Goal: Task Accomplishment & Management: Use online tool/utility

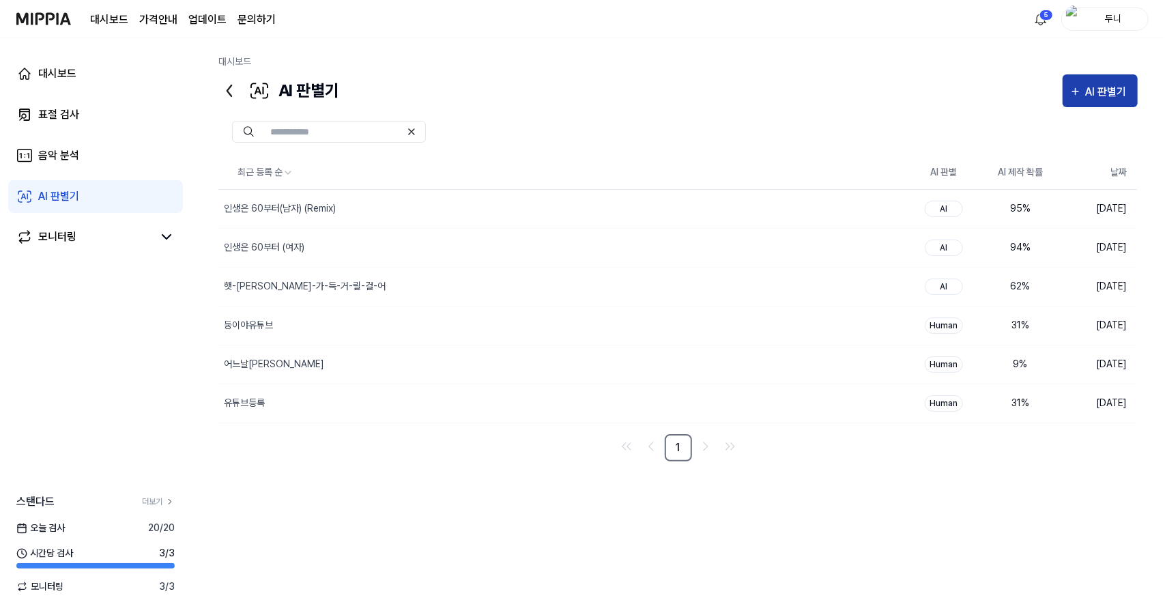
click at [1099, 92] on div "AI 판별기" at bounding box center [1108, 92] width 45 height 18
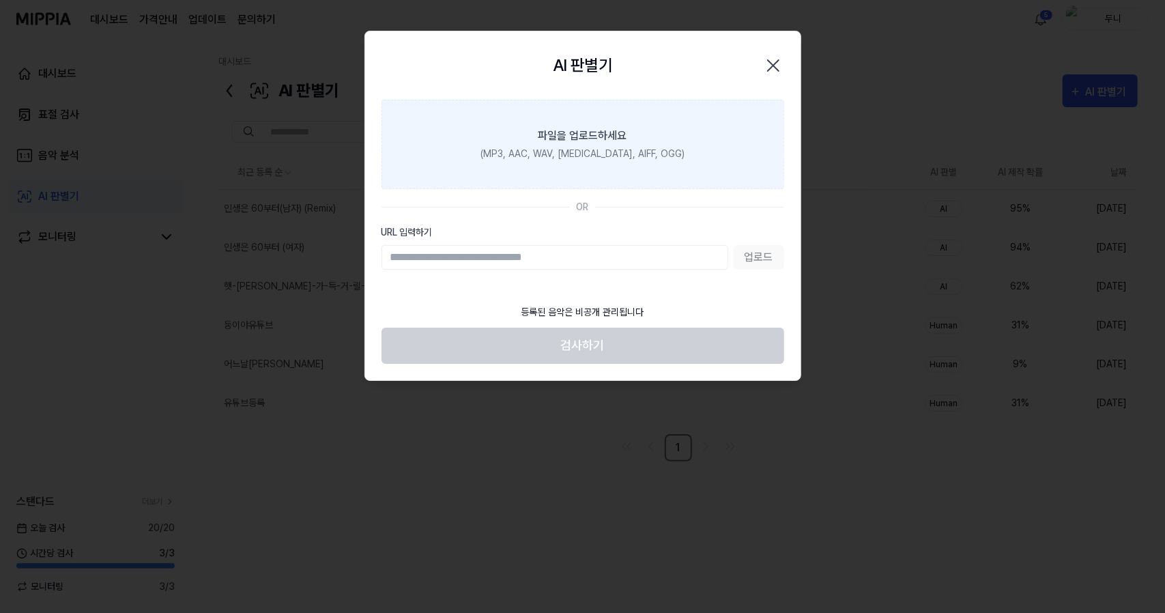
click at [583, 144] on label "파일을 업로드하세요 (MP3, AAC, WAV, [MEDICAL_DATA], AIFF, OGG)" at bounding box center [582, 144] width 403 height 89
click at [0, 0] on input "파일을 업로드하세요 (MP3, AAC, WAV, [MEDICAL_DATA], AIFF, OGG)" at bounding box center [0, 0] width 0 height 0
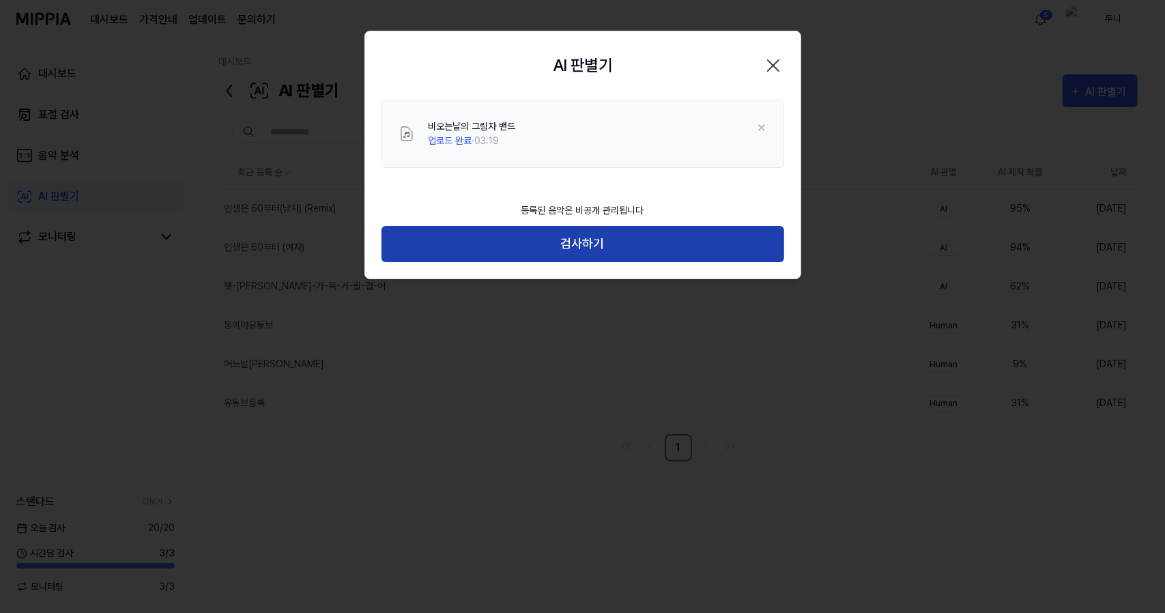
click at [599, 244] on button "검사하기" at bounding box center [582, 244] width 403 height 36
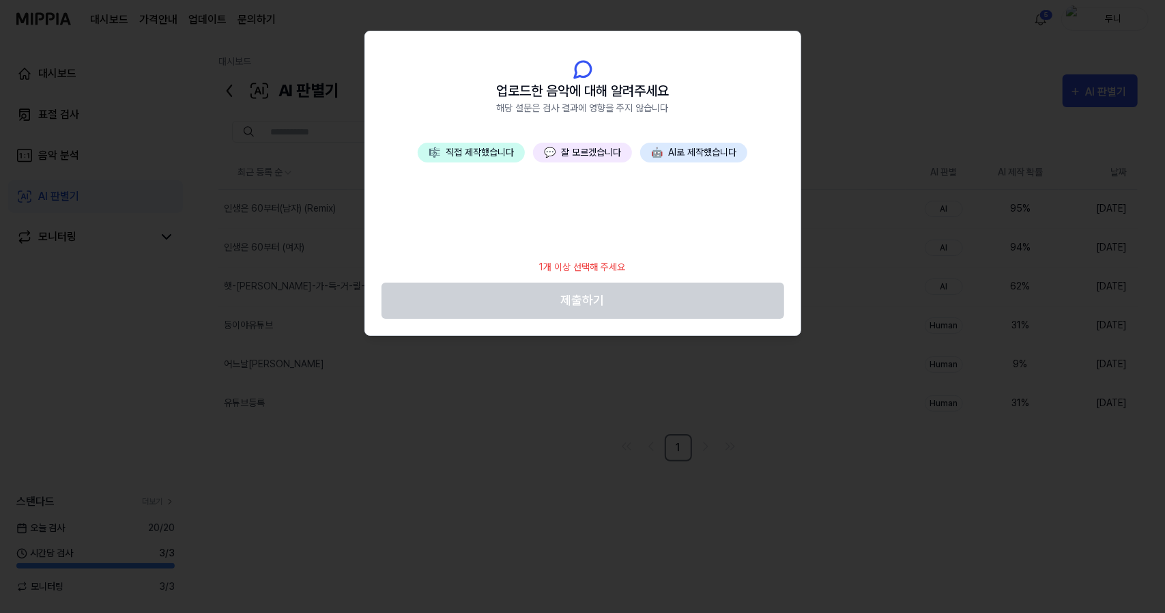
click at [592, 147] on button "💬 잘 모르겠습니다" at bounding box center [582, 153] width 99 height 20
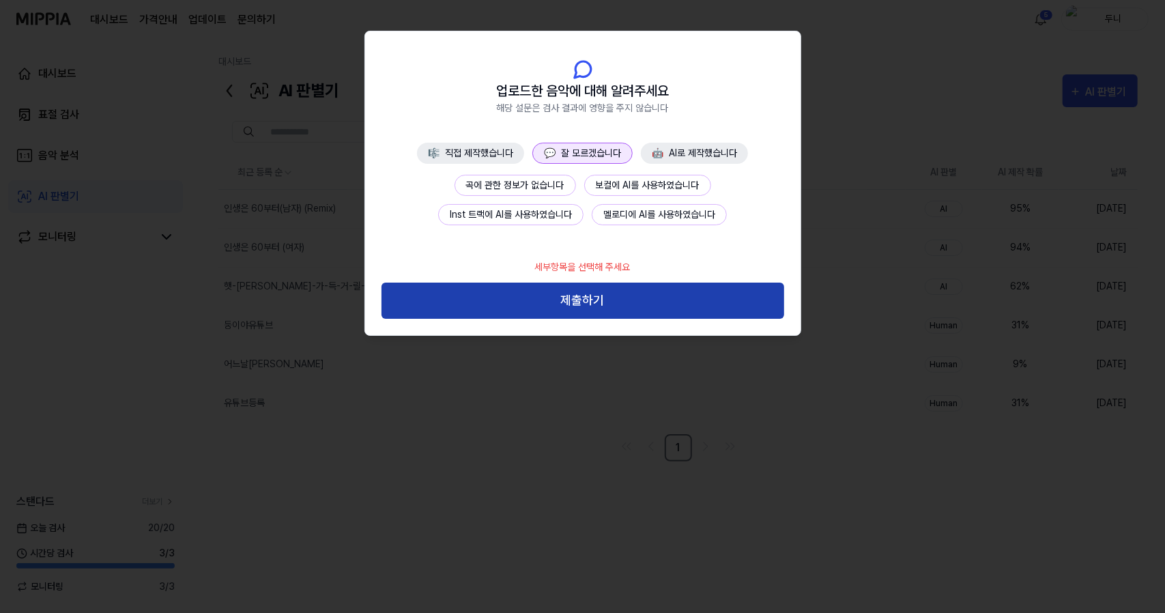
click at [566, 305] on button "제출하기" at bounding box center [582, 300] width 403 height 36
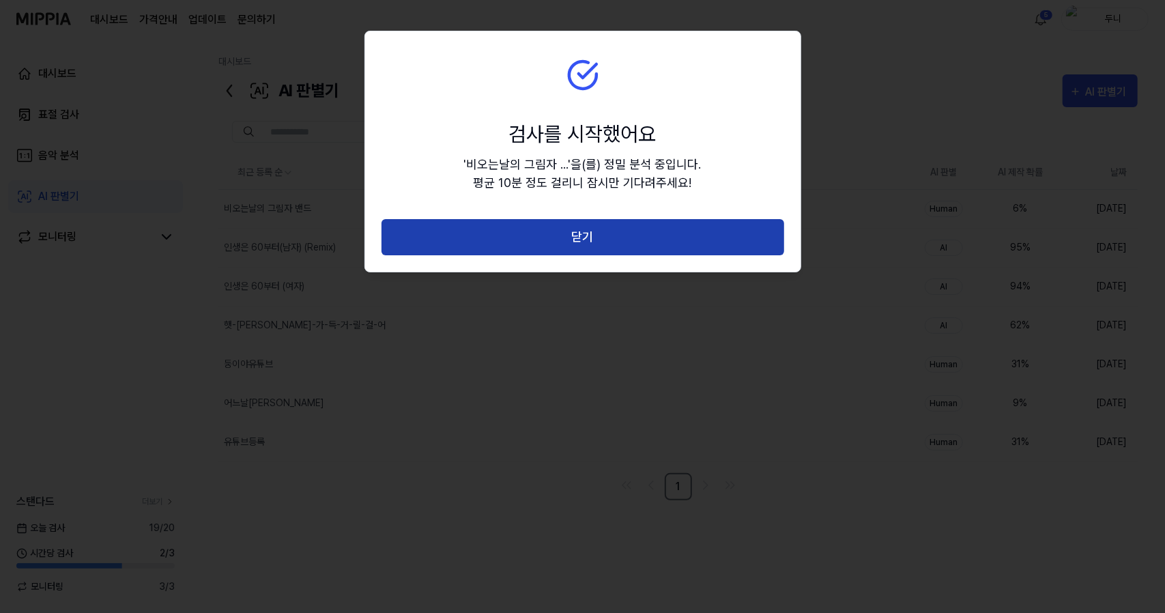
click at [607, 237] on button "닫기" at bounding box center [582, 237] width 403 height 36
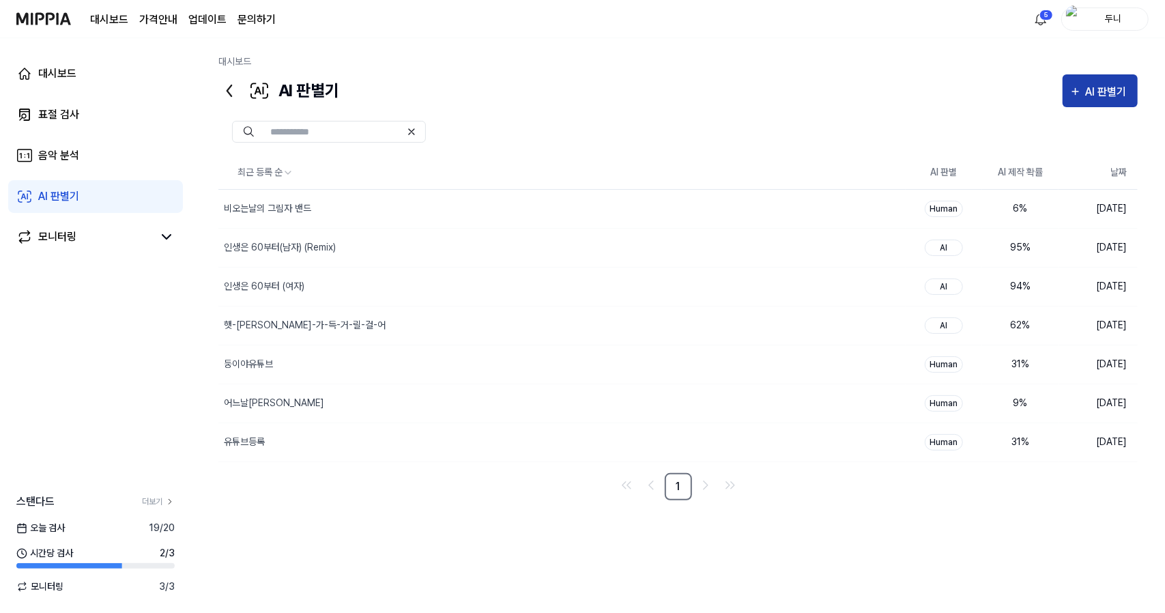
click at [1100, 88] on div "AI 판별기" at bounding box center [1108, 92] width 45 height 18
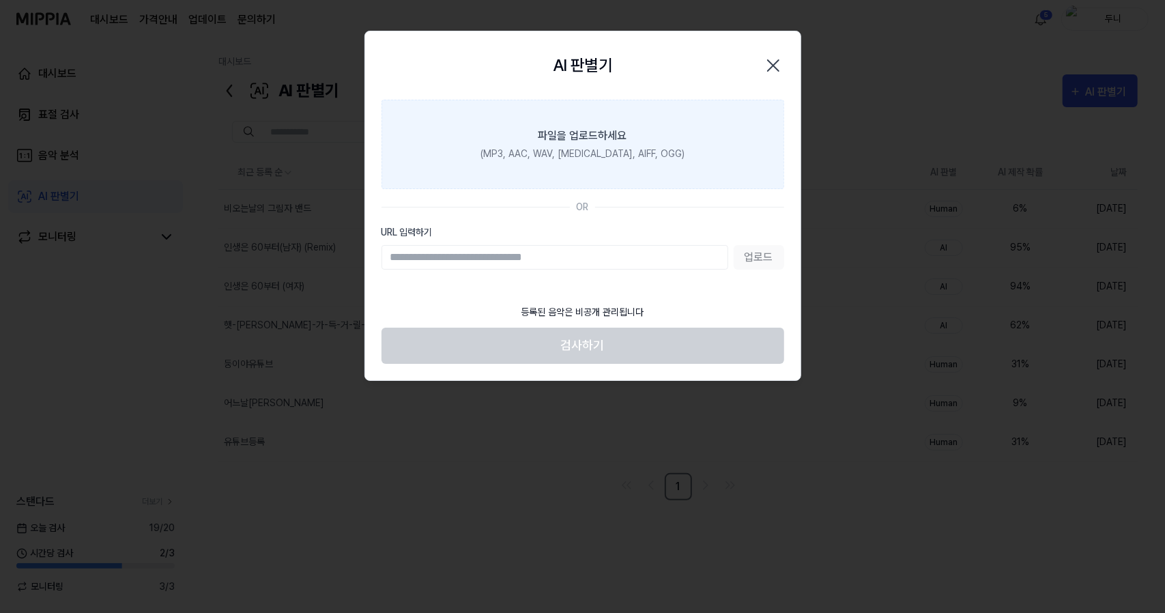
click at [622, 149] on div "(MP3, AAC, WAV, [MEDICAL_DATA], AIFF, OGG)" at bounding box center [582, 154] width 204 height 14
click at [0, 0] on input "파일을 업로드하세요 (MP3, AAC, WAV, [MEDICAL_DATA], AIFF, OGG)" at bounding box center [0, 0] width 0 height 0
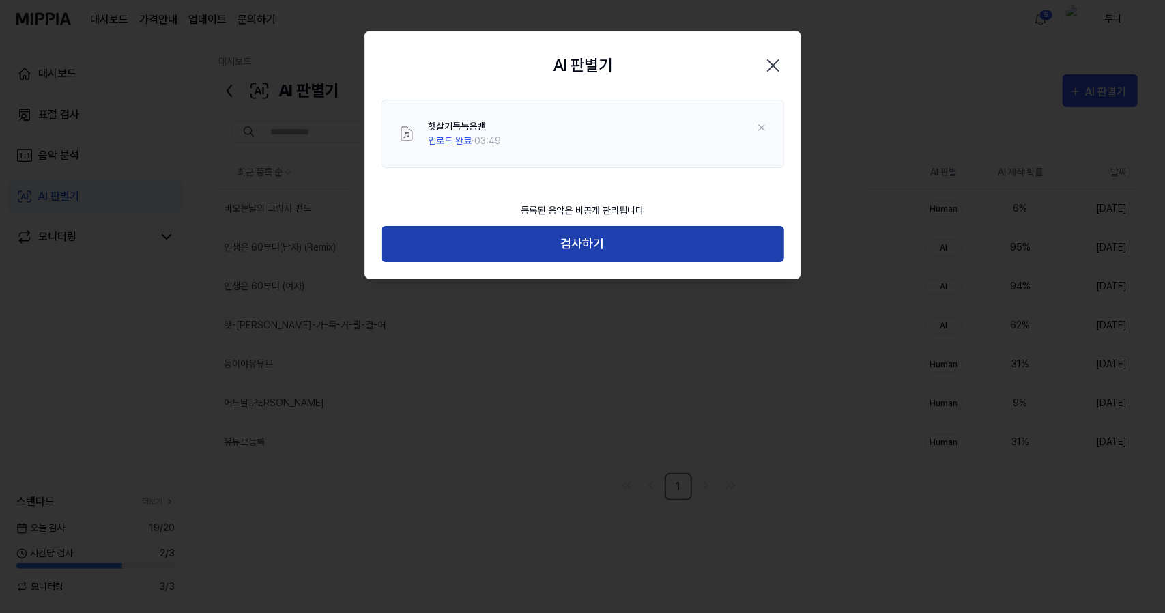
click at [591, 241] on button "검사하기" at bounding box center [582, 244] width 403 height 36
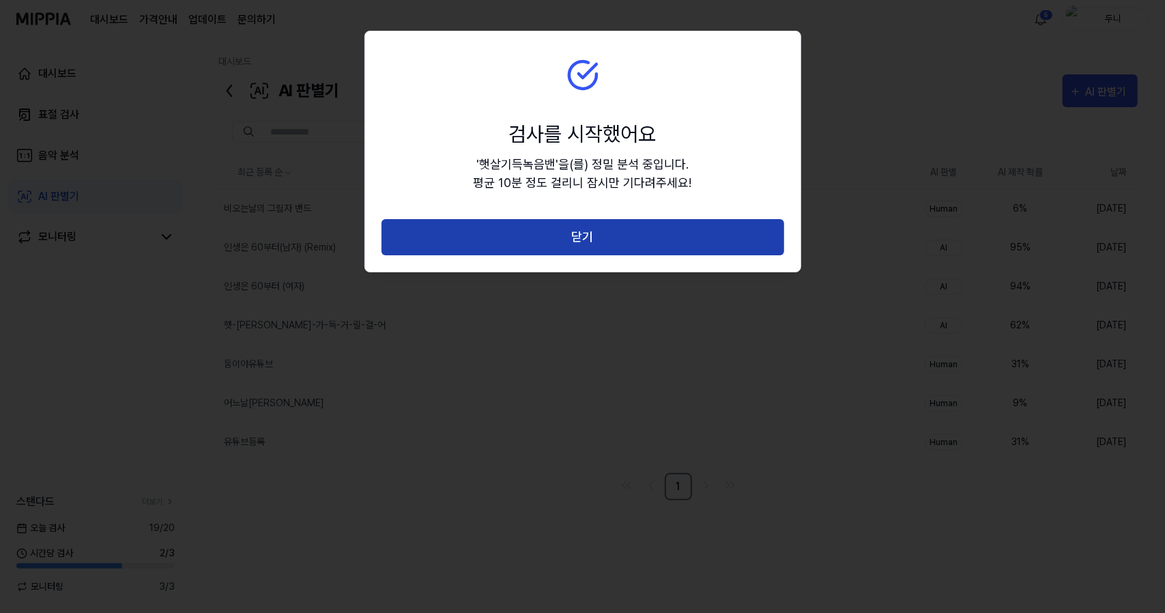
click at [591, 239] on button "닫기" at bounding box center [582, 237] width 403 height 36
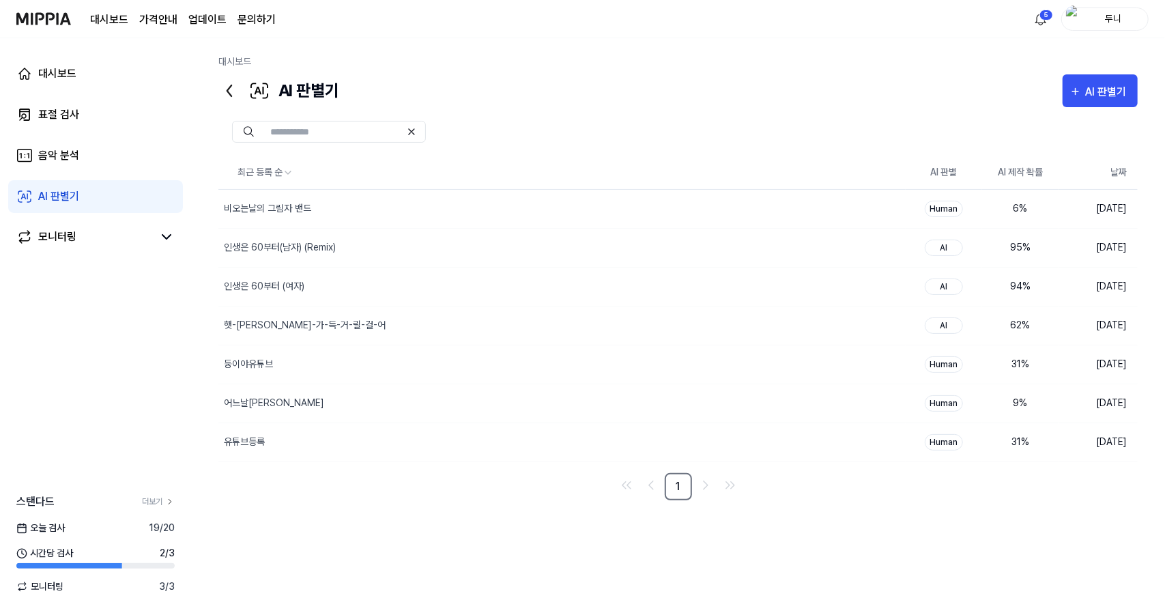
click at [59, 196] on div "AI 판별기" at bounding box center [58, 196] width 41 height 16
click at [59, 195] on div "AI 판별기" at bounding box center [58, 196] width 41 height 16
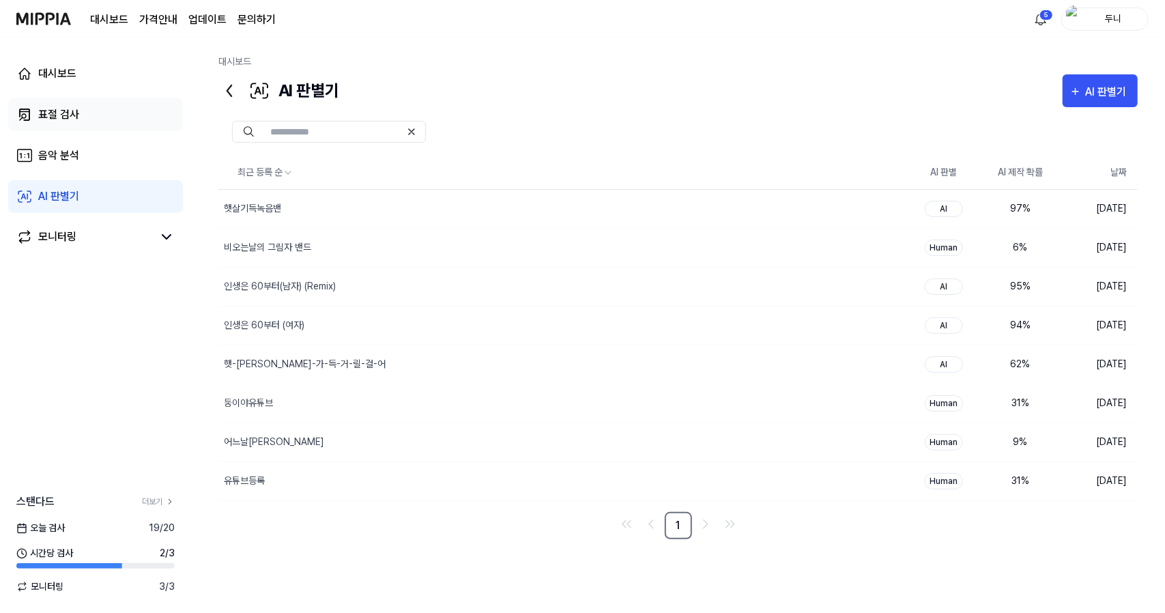
click at [50, 114] on div "표절 검사" at bounding box center [58, 114] width 41 height 16
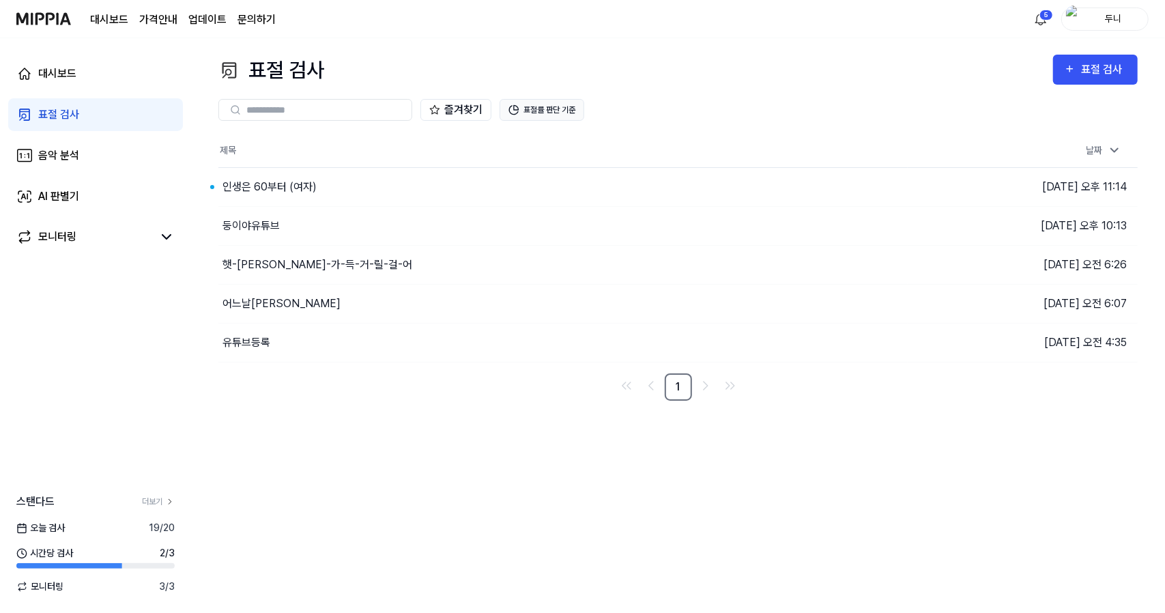
click at [536, 113] on button "표절률 판단 기준" at bounding box center [541, 110] width 85 height 22
click at [59, 196] on div "AI 판별기" at bounding box center [58, 196] width 41 height 16
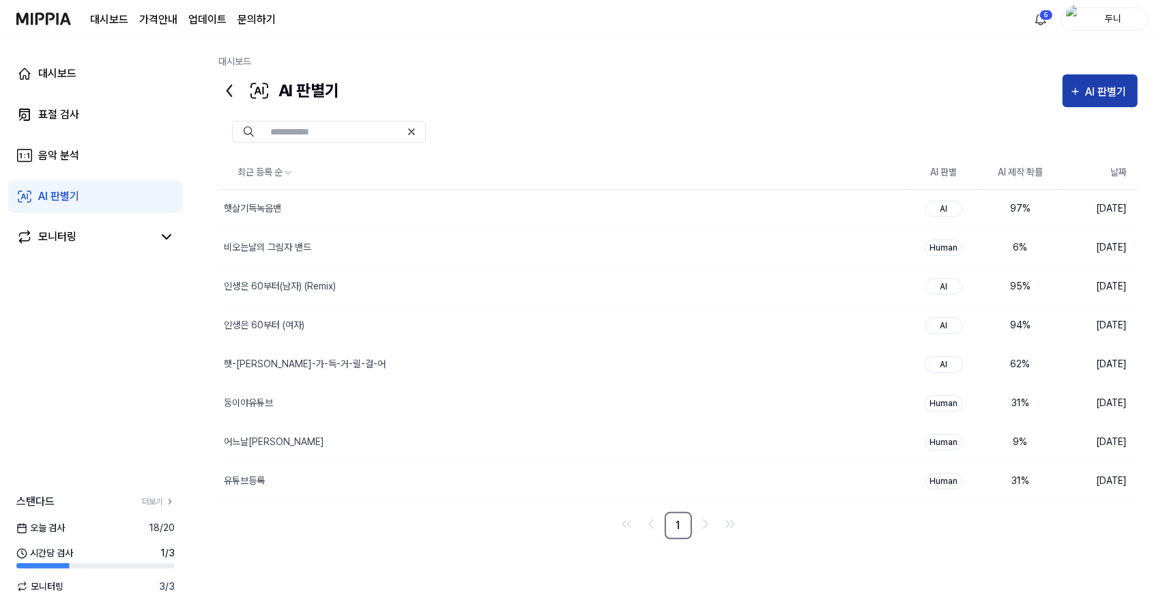
click at [1095, 87] on div "AI 판별기" at bounding box center [1108, 92] width 45 height 18
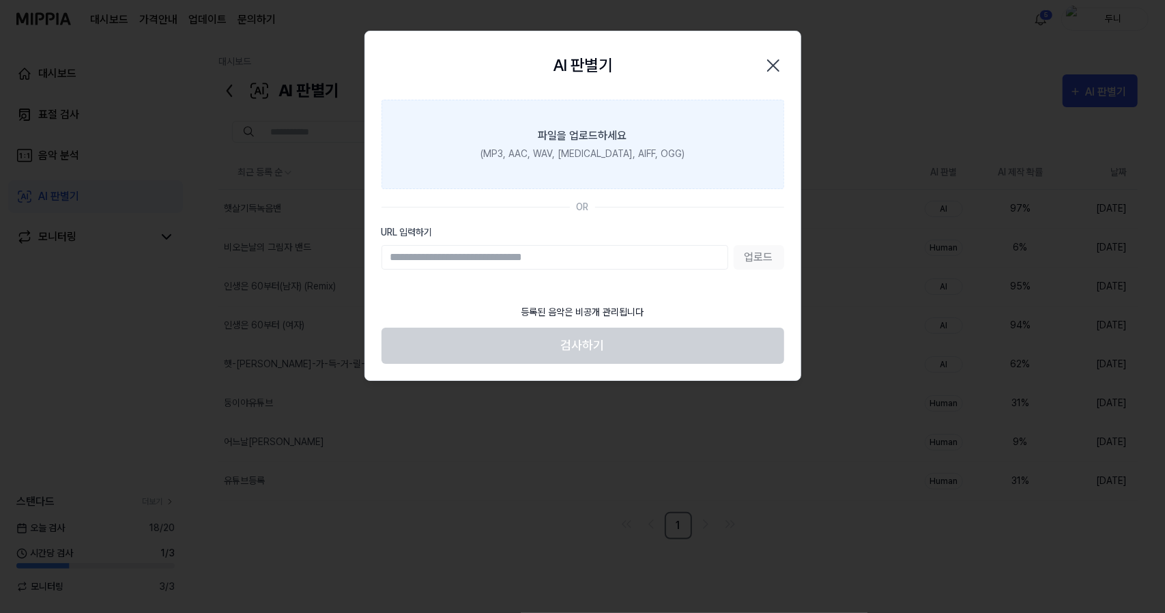
click at [577, 143] on label "파일을 업로드하세요 (MP3, AAC, WAV, [MEDICAL_DATA], AIFF, OGG)" at bounding box center [582, 144] width 403 height 89
click at [0, 0] on input "파일을 업로드하세요 (MP3, AAC, WAV, [MEDICAL_DATA], AIFF, OGG)" at bounding box center [0, 0] width 0 height 0
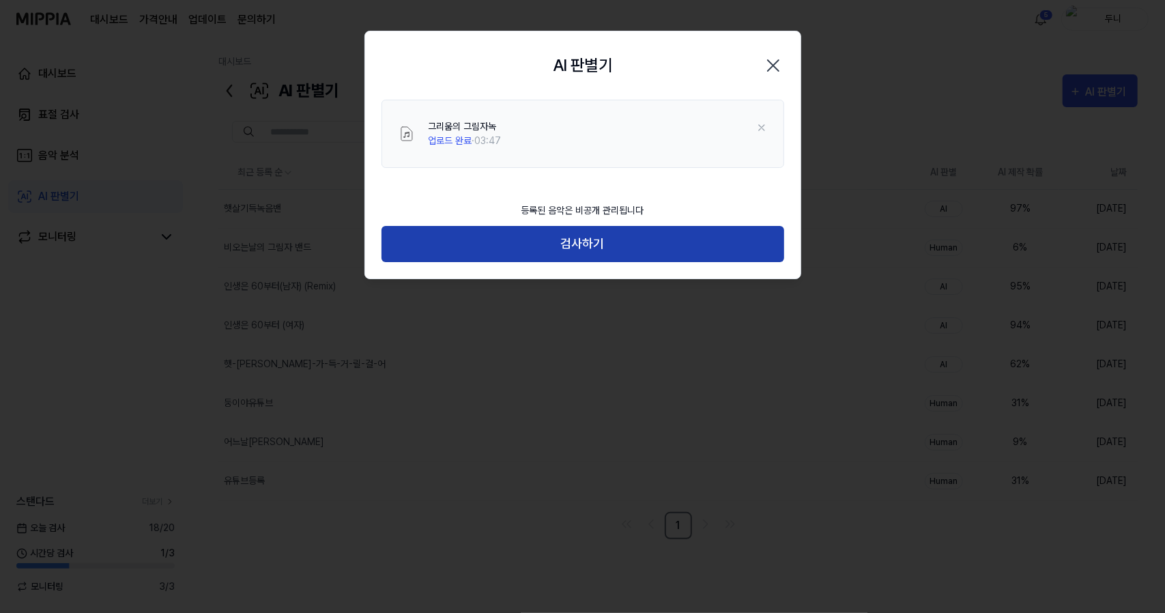
click at [572, 247] on button "검사하기" at bounding box center [582, 244] width 403 height 36
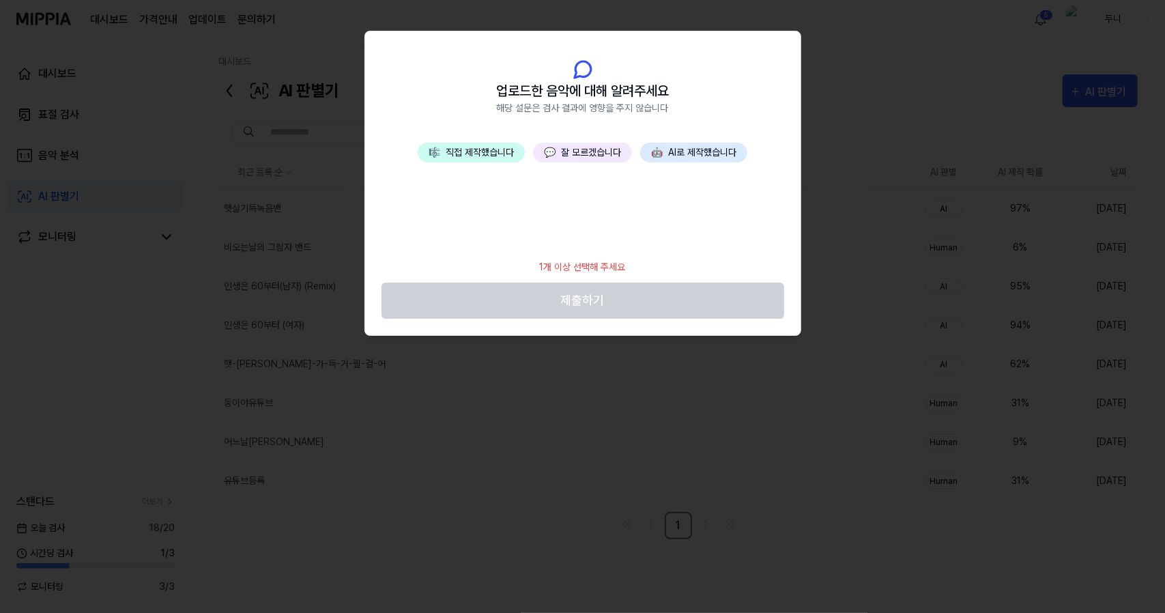
click at [596, 160] on button "💬 잘 모르겠습니다" at bounding box center [582, 153] width 99 height 20
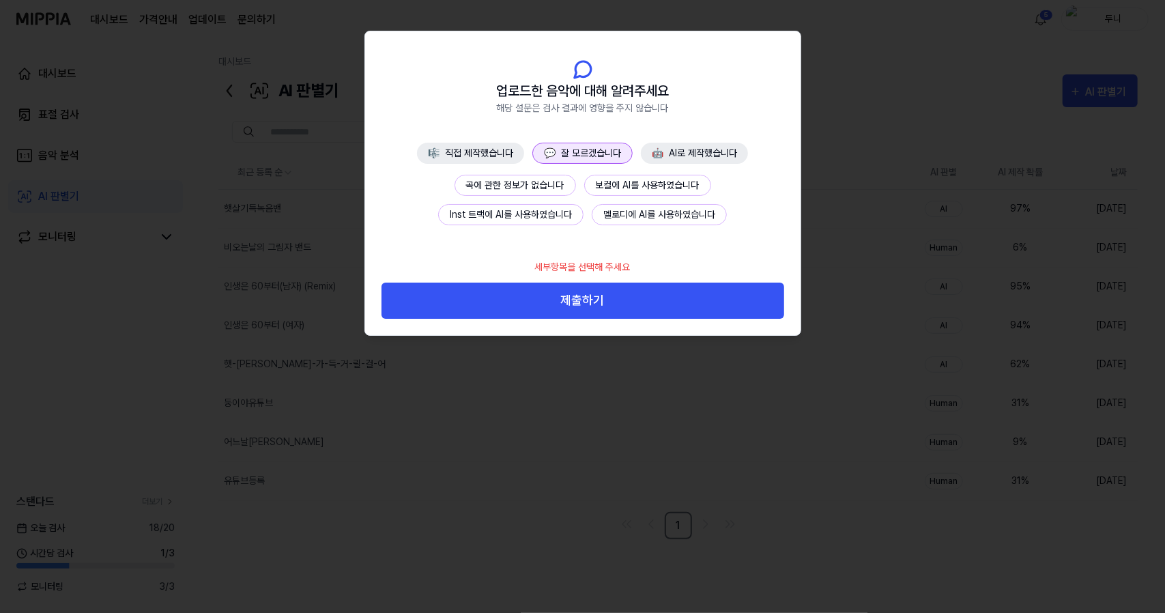
click at [606, 311] on button "제출하기" at bounding box center [582, 300] width 403 height 36
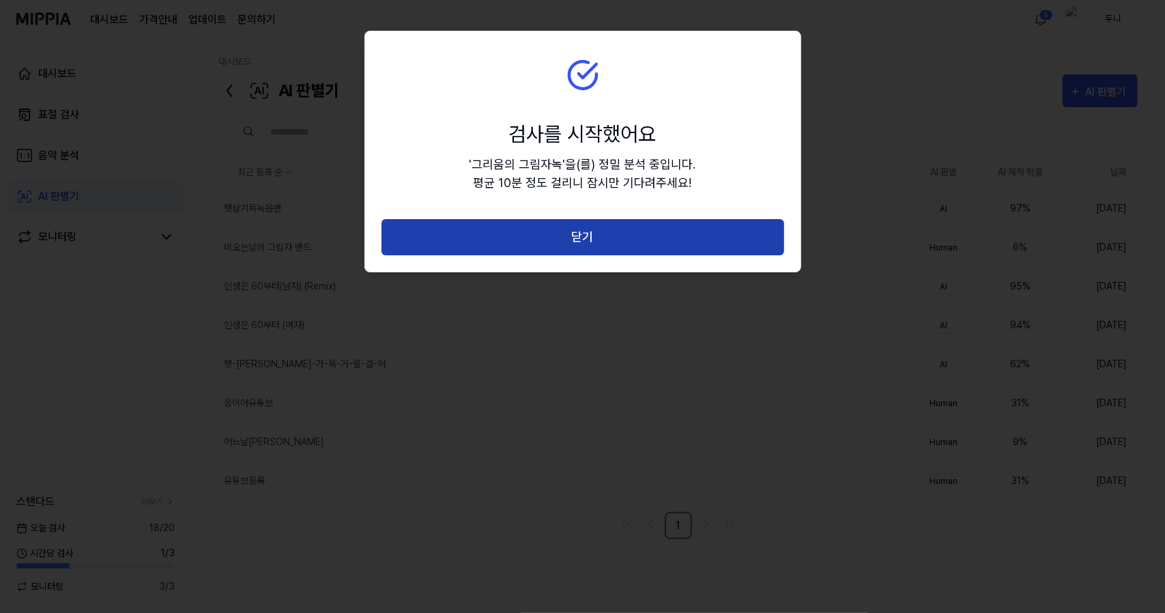
click at [645, 241] on button "닫기" at bounding box center [582, 237] width 403 height 36
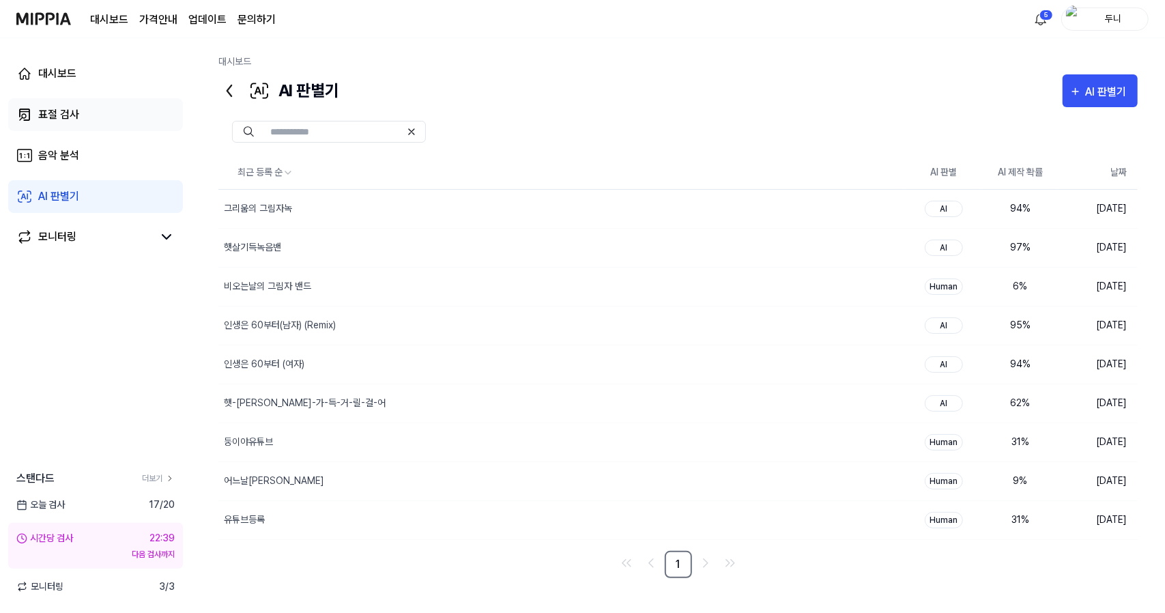
click at [50, 119] on div "표절 검사" at bounding box center [58, 114] width 41 height 16
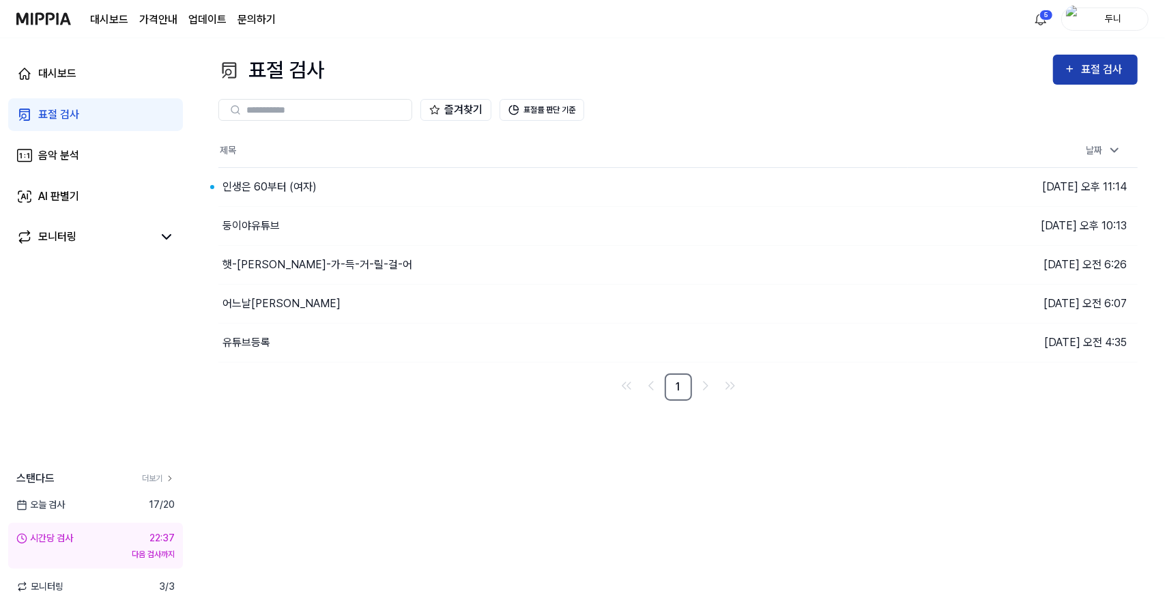
click at [1100, 62] on div "표절 검사" at bounding box center [1104, 70] width 46 height 18
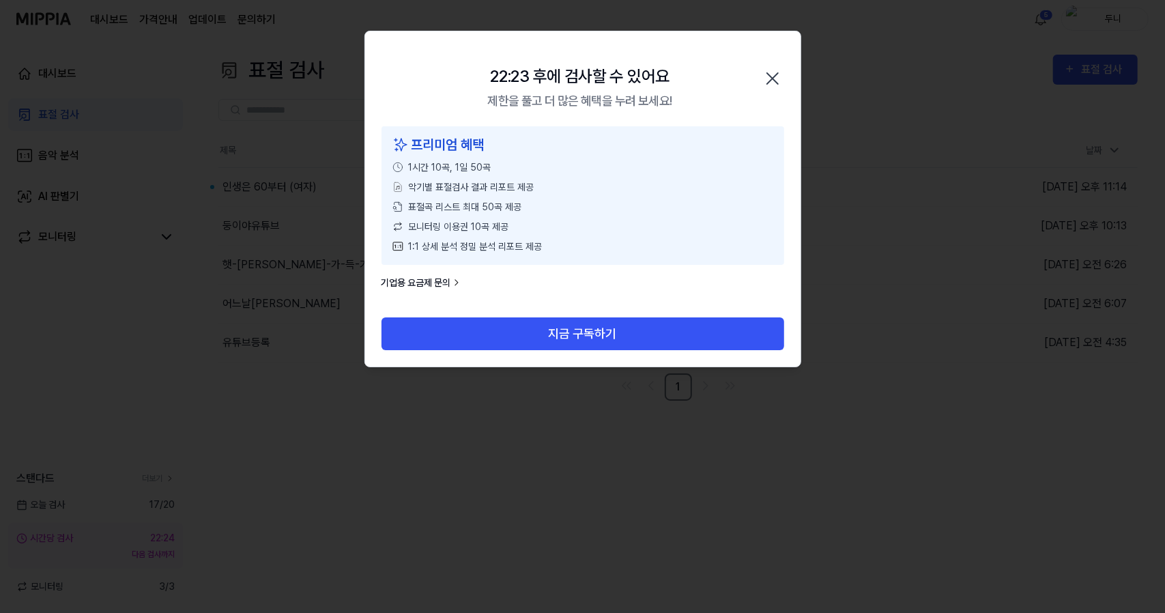
click at [775, 76] on icon "button" at bounding box center [772, 78] width 11 height 11
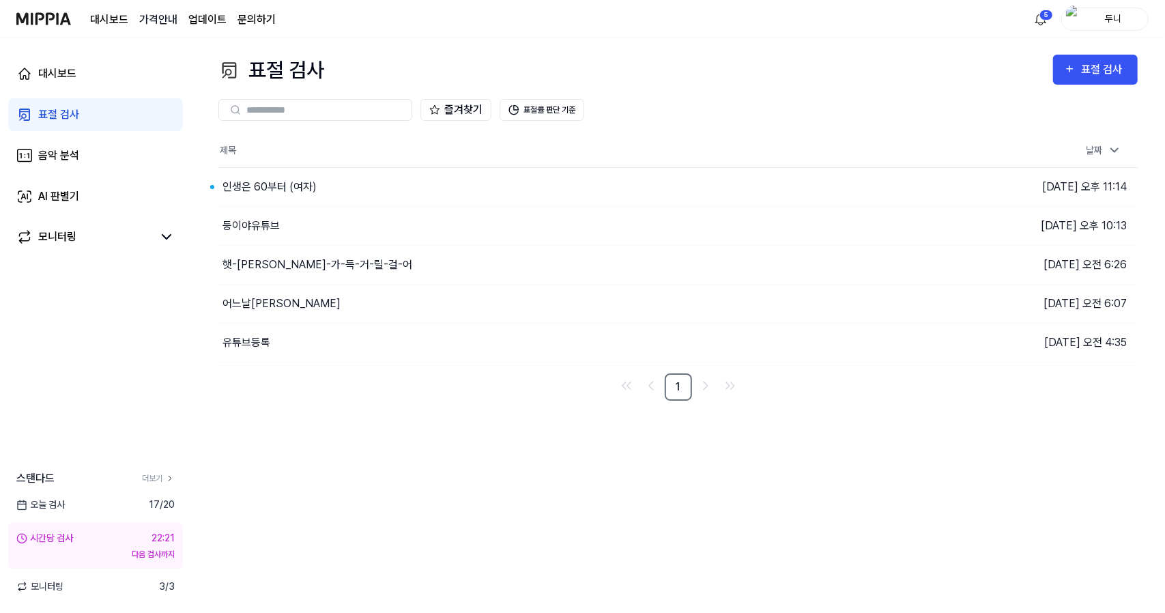
click at [166, 21] on 버튼 "가격안내" at bounding box center [158, 20] width 38 height 16
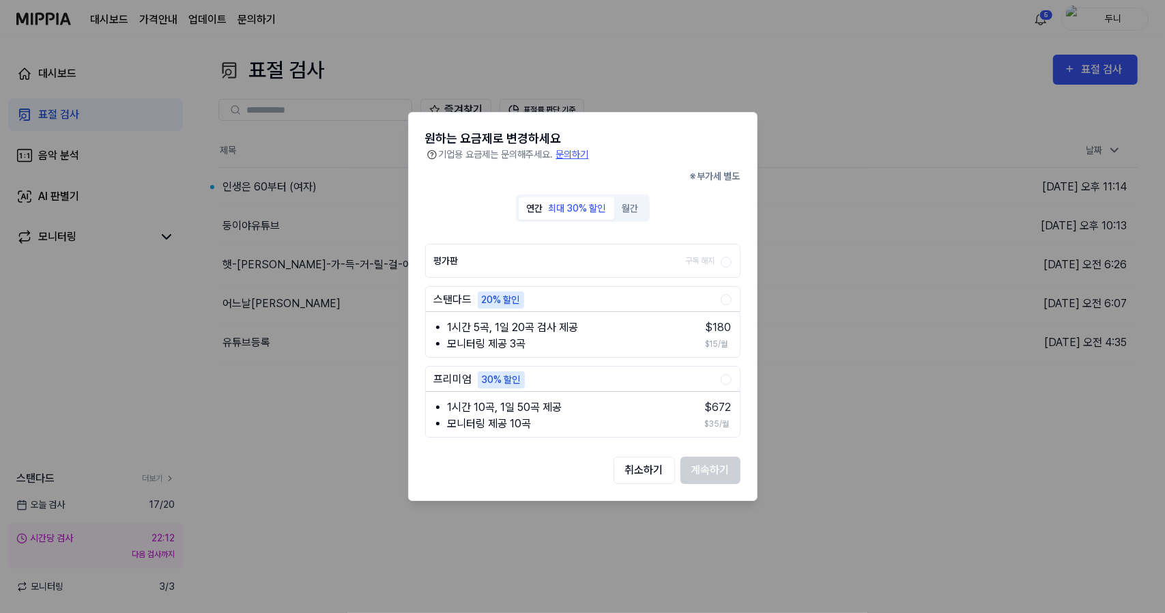
click at [487, 340] on li "모니터링 제공 3곡" at bounding box center [567, 344] width 239 height 16
click at [708, 471] on button "계속하기" at bounding box center [710, 469] width 60 height 27
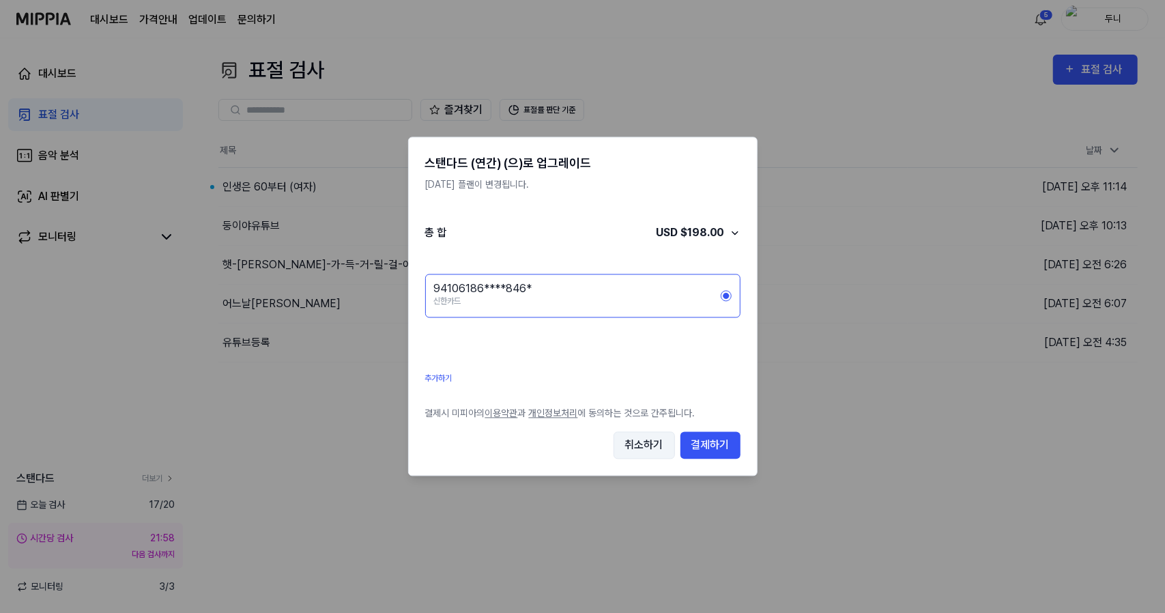
click at [629, 446] on button "취소하기" at bounding box center [643, 445] width 61 height 27
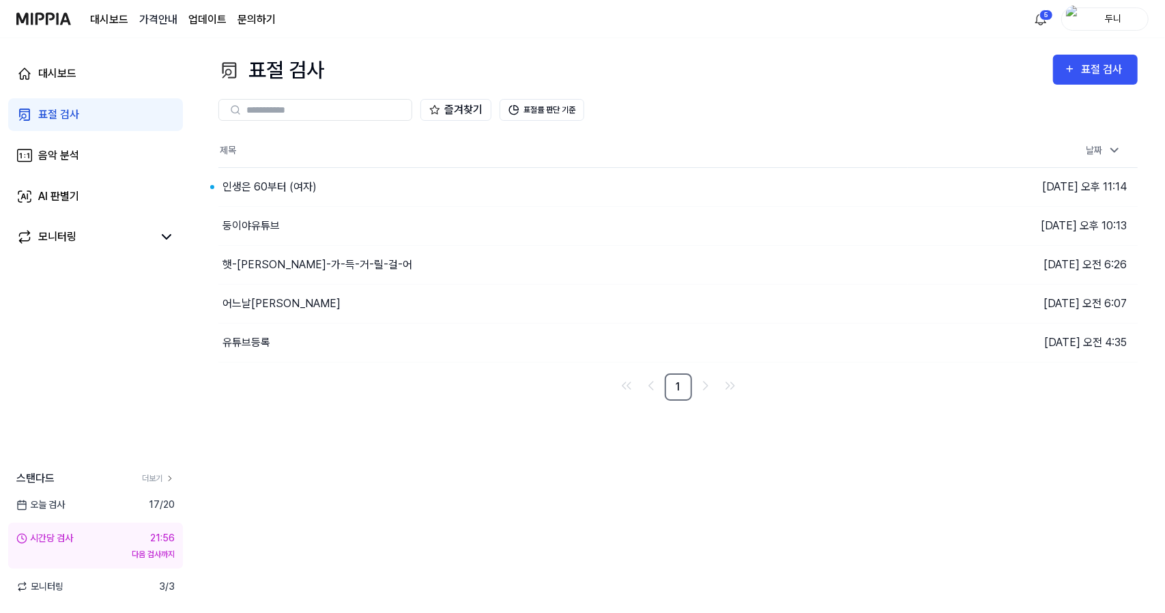
click at [169, 17] on 버튼 "가격안내" at bounding box center [158, 20] width 38 height 16
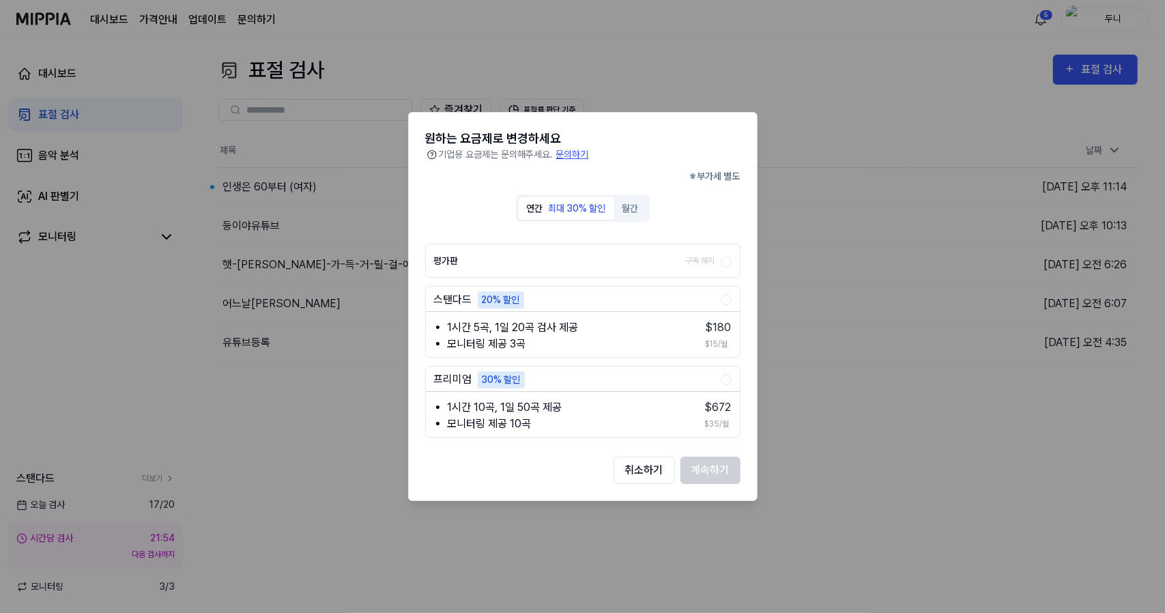
click at [650, 208] on div "연간 최대 30% 할인 월간" at bounding box center [583, 207] width 134 height 27
click at [632, 209] on button "월간" at bounding box center [630, 208] width 33 height 23
click at [487, 335] on li "1시간 5곡, 1일 20곡 검사 제공" at bounding box center [543, 327] width 191 height 16
click at [692, 334] on li "$ 20" at bounding box center [695, 327] width 74 height 16
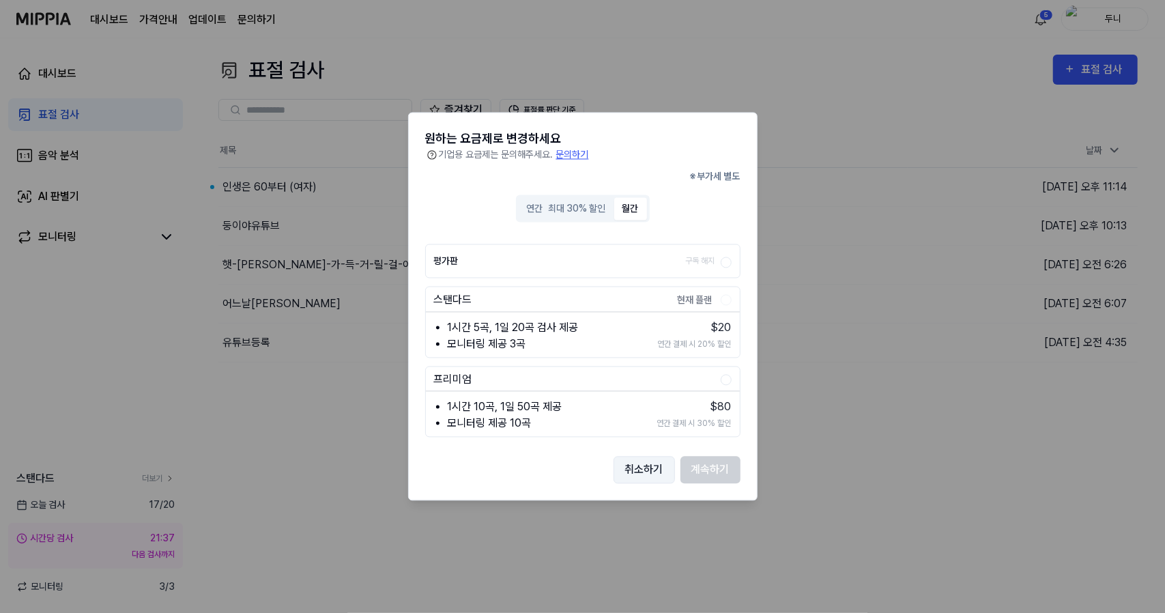
click at [624, 470] on button "취소하기" at bounding box center [643, 469] width 61 height 27
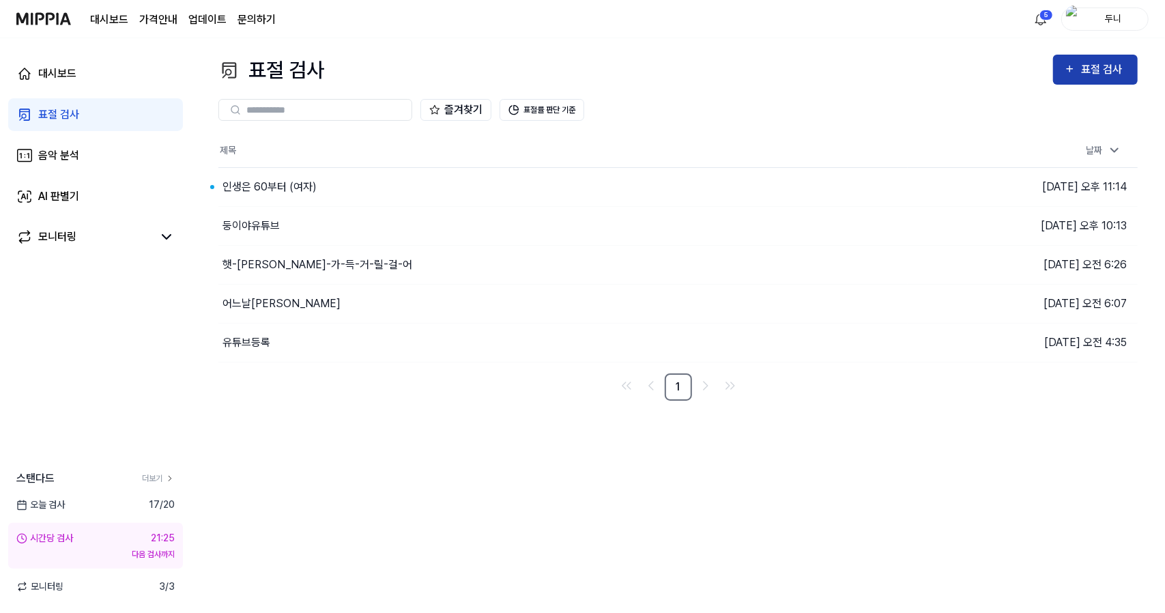
click at [1093, 65] on div "표절 검사" at bounding box center [1104, 70] width 46 height 18
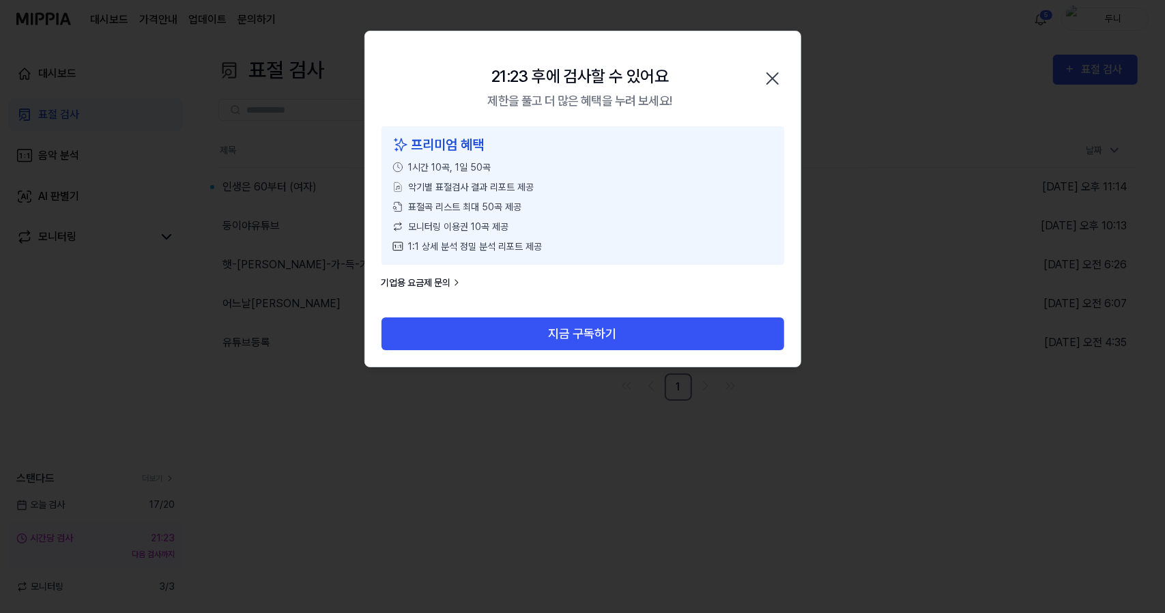
click at [772, 76] on icon "button" at bounding box center [772, 79] width 22 height 22
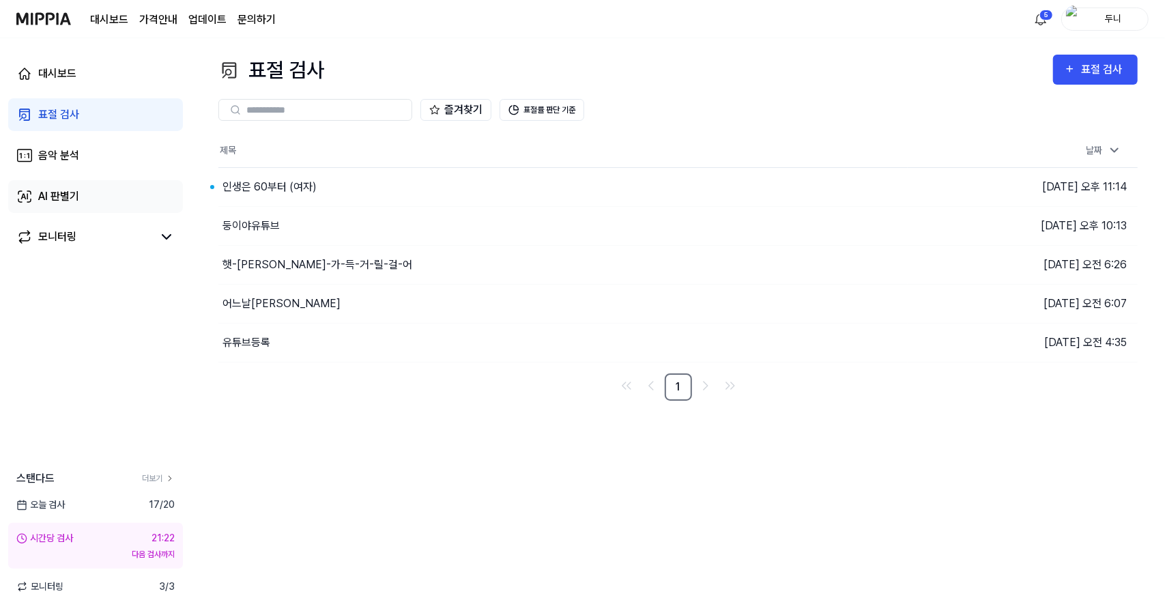
click at [52, 202] on div "AI 판별기" at bounding box center [58, 196] width 41 height 16
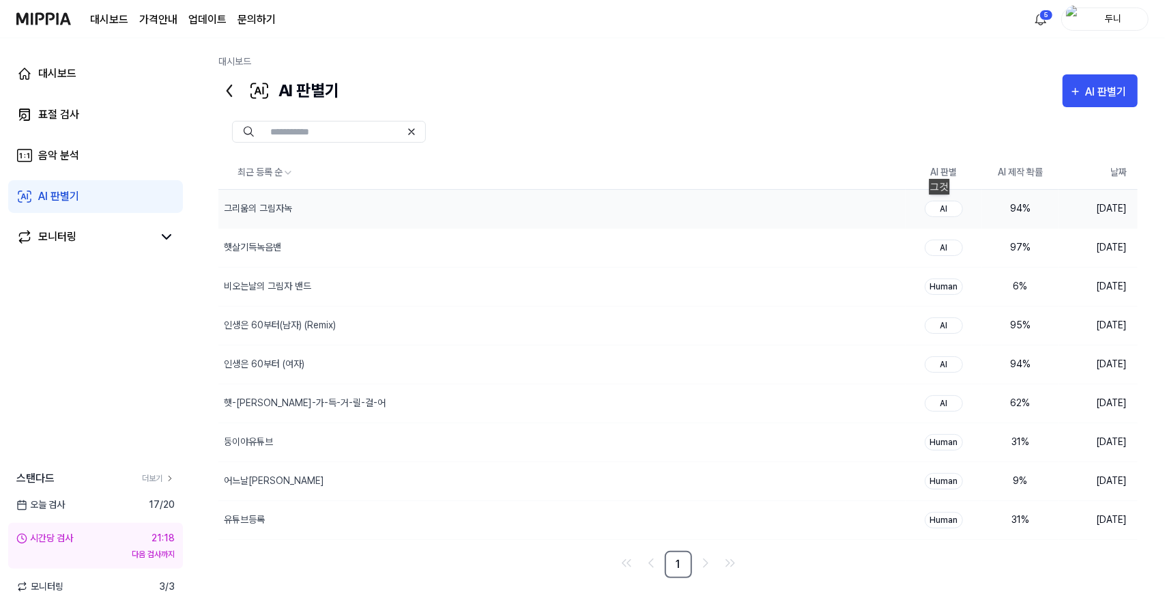
click at [944, 208] on div "AI" at bounding box center [944, 209] width 38 height 16
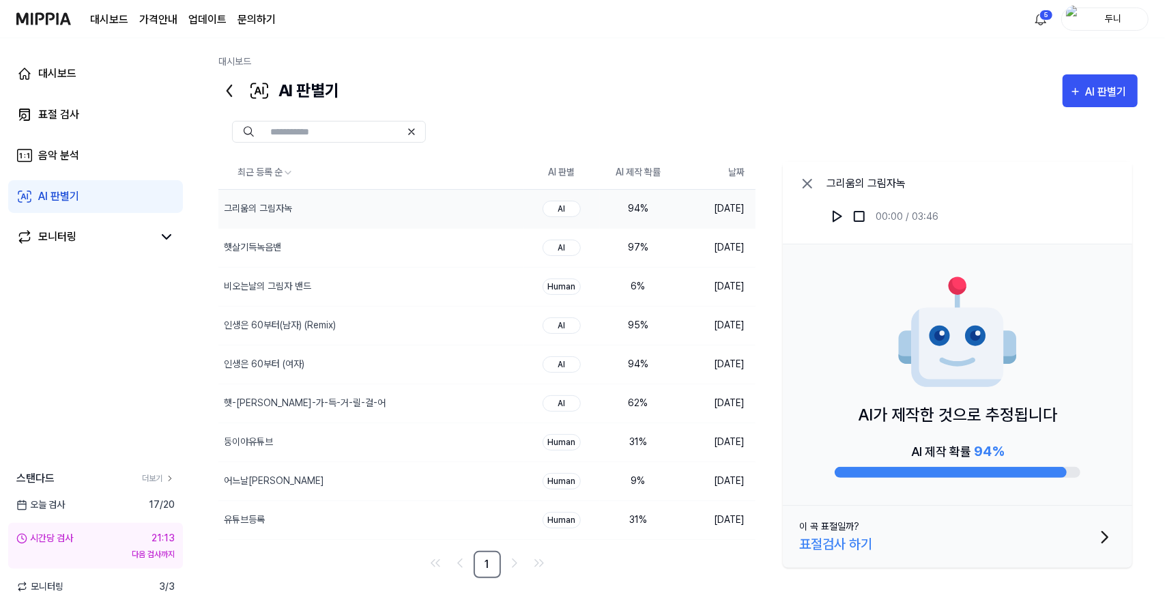
click at [1105, 532] on icon "button" at bounding box center [1105, 537] width 22 height 22
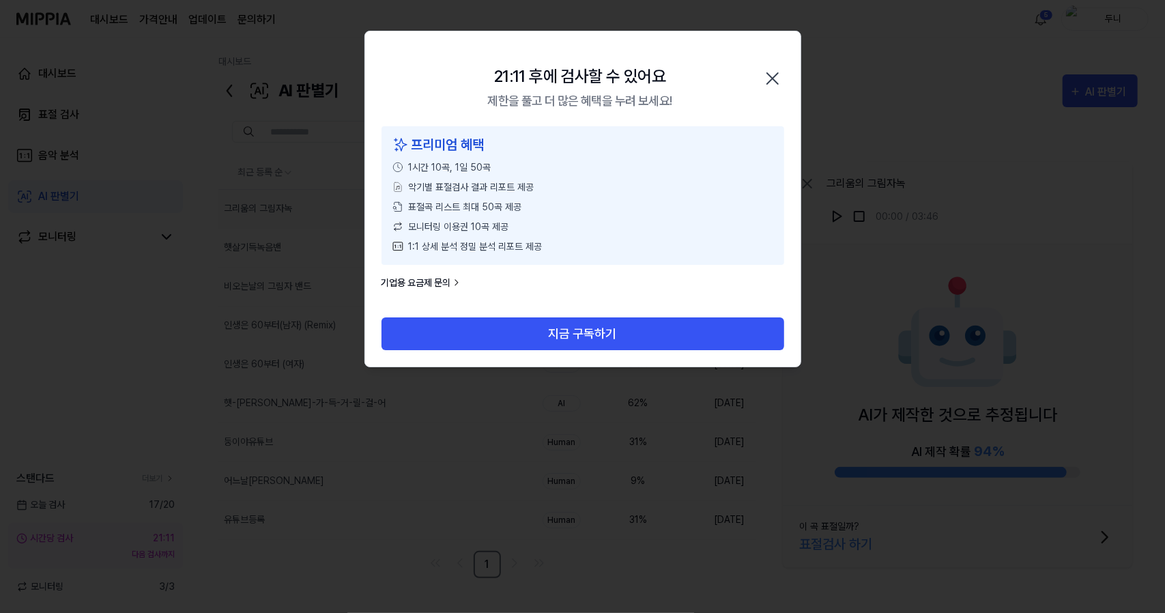
click at [774, 74] on icon "button" at bounding box center [772, 79] width 22 height 22
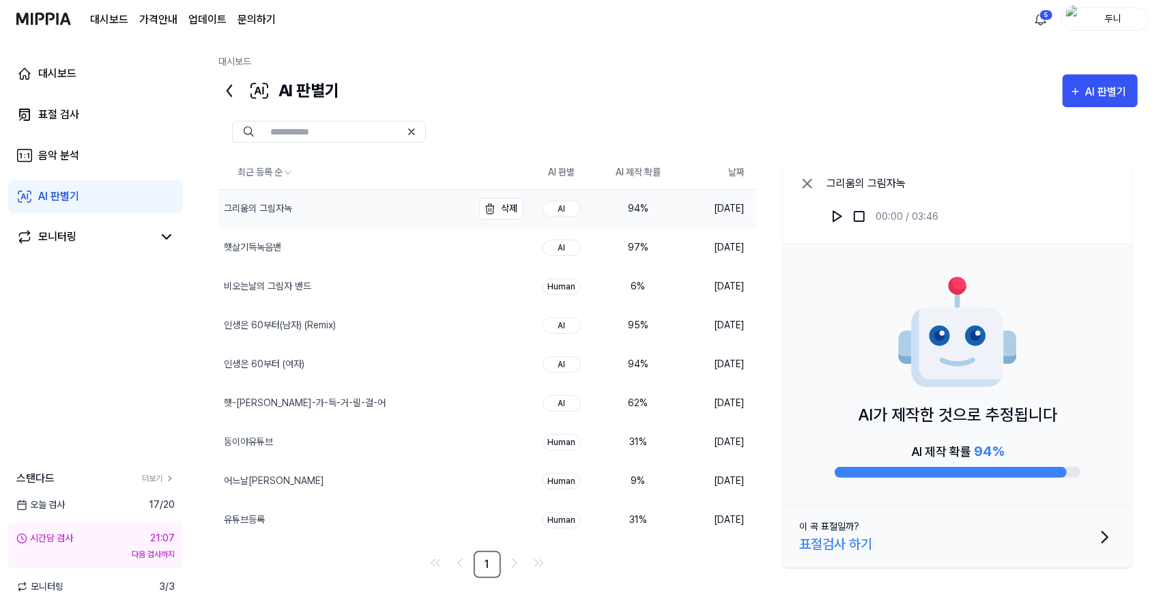
click at [255, 205] on div "그리움의 그림자녹" at bounding box center [258, 208] width 68 height 14
click at [279, 286] on div "비오는날의 그림자 밴드" at bounding box center [267, 286] width 87 height 14
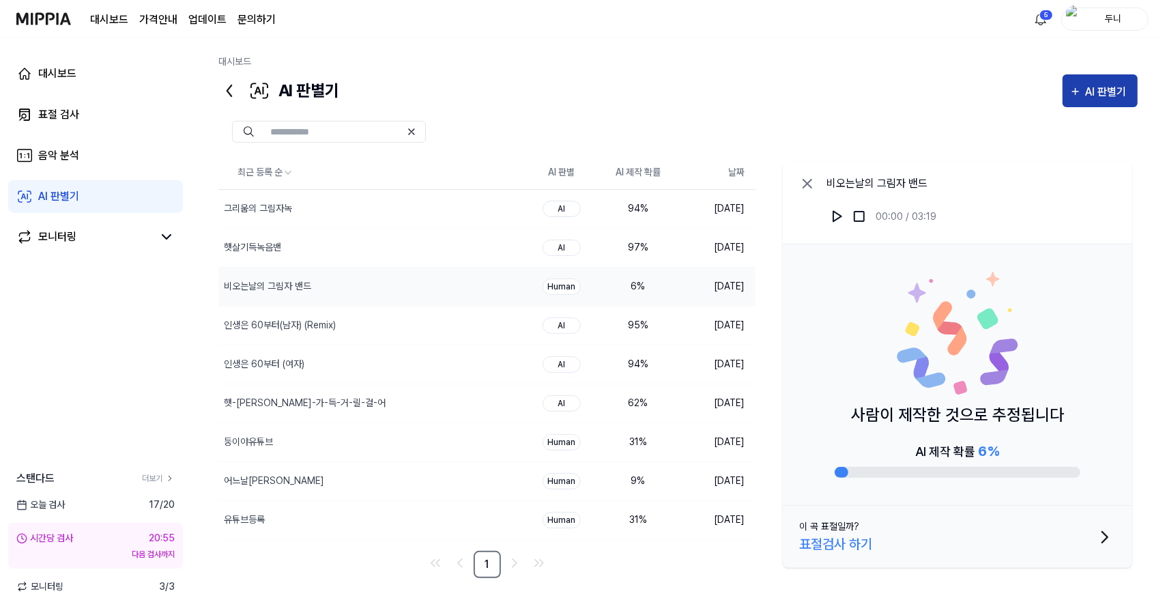
click at [1087, 91] on div "AI 판별기" at bounding box center [1108, 92] width 45 height 18
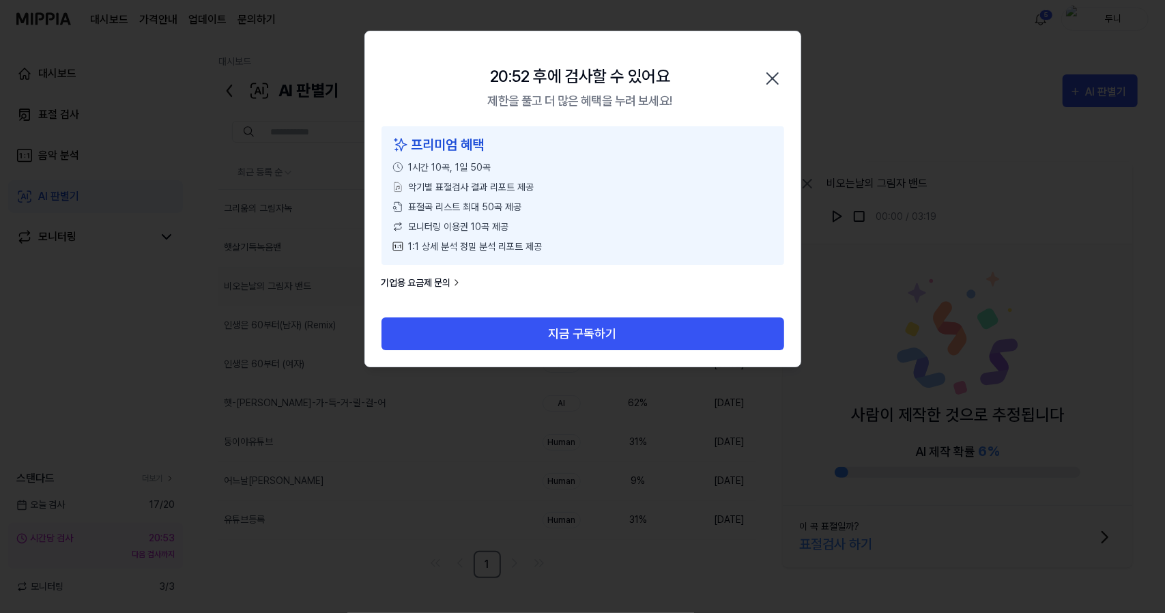
click at [774, 73] on icon "button" at bounding box center [772, 79] width 22 height 22
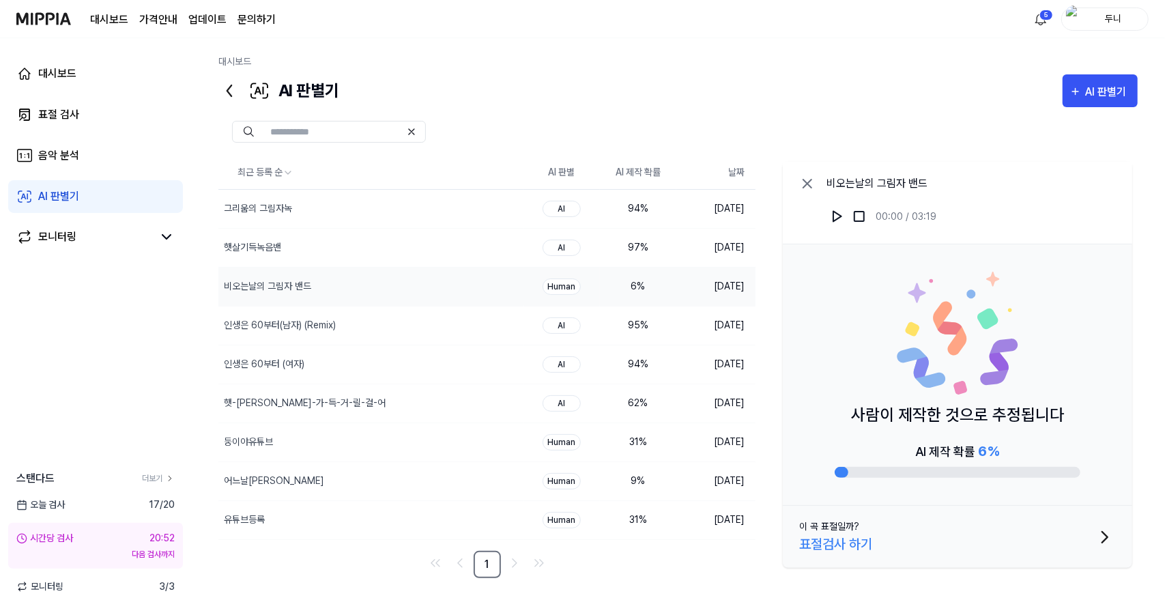
click at [38, 206] on link "AI 판별기" at bounding box center [95, 196] width 175 height 33
click at [32, 187] on link "AI 판별기" at bounding box center [95, 196] width 175 height 33
click at [58, 113] on div "표절 검사" at bounding box center [58, 114] width 41 height 16
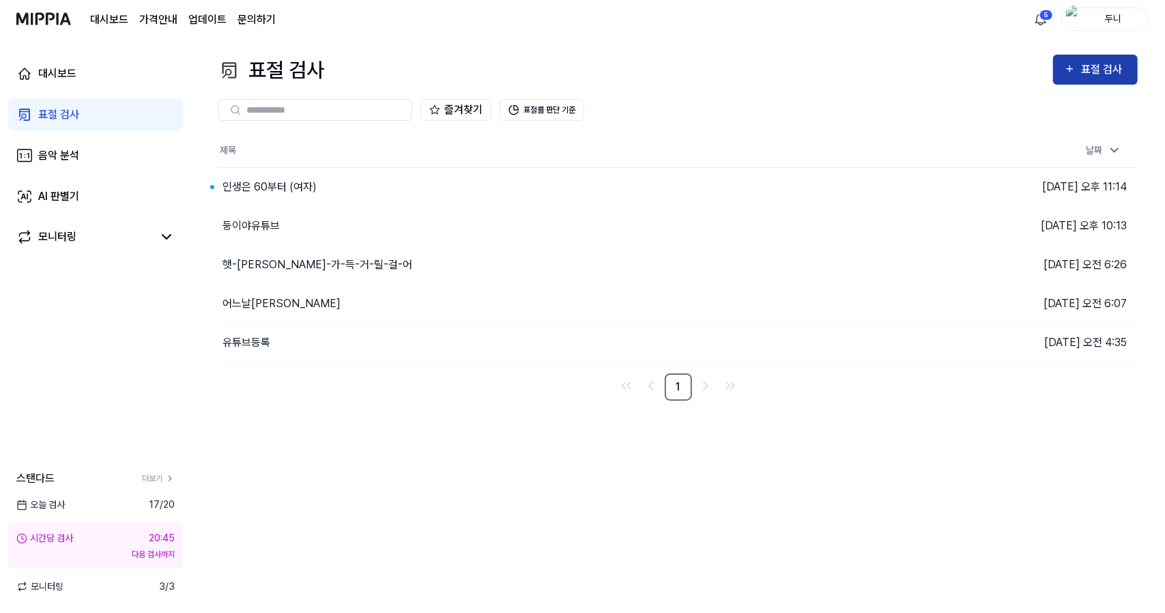
click at [1088, 73] on div "표절 검사" at bounding box center [1104, 70] width 46 height 18
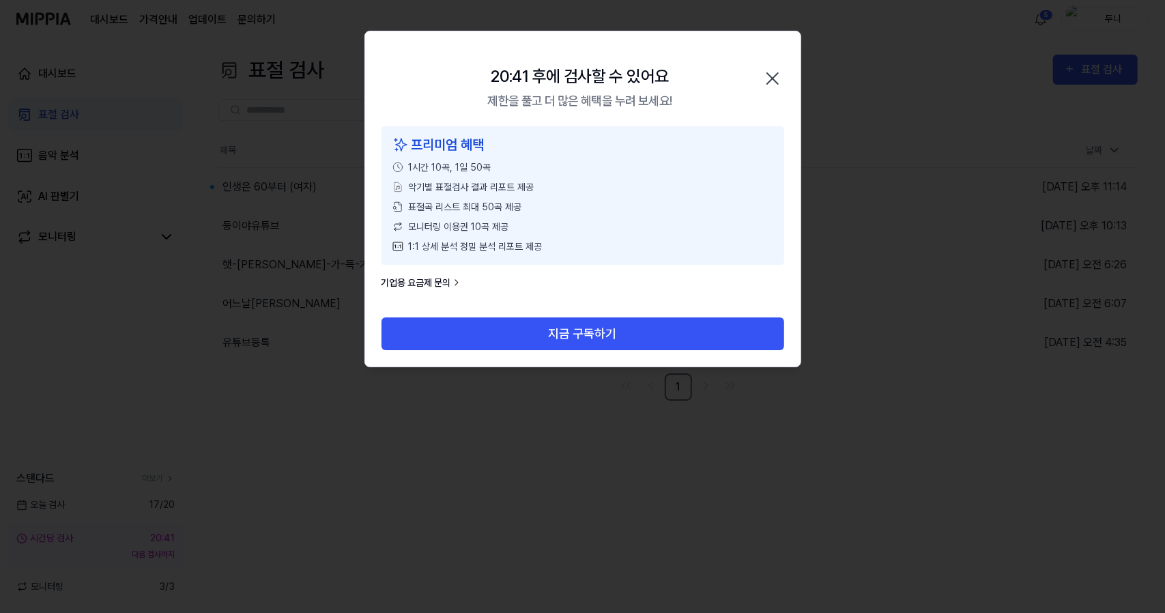
click at [776, 74] on icon "button" at bounding box center [772, 78] width 11 height 11
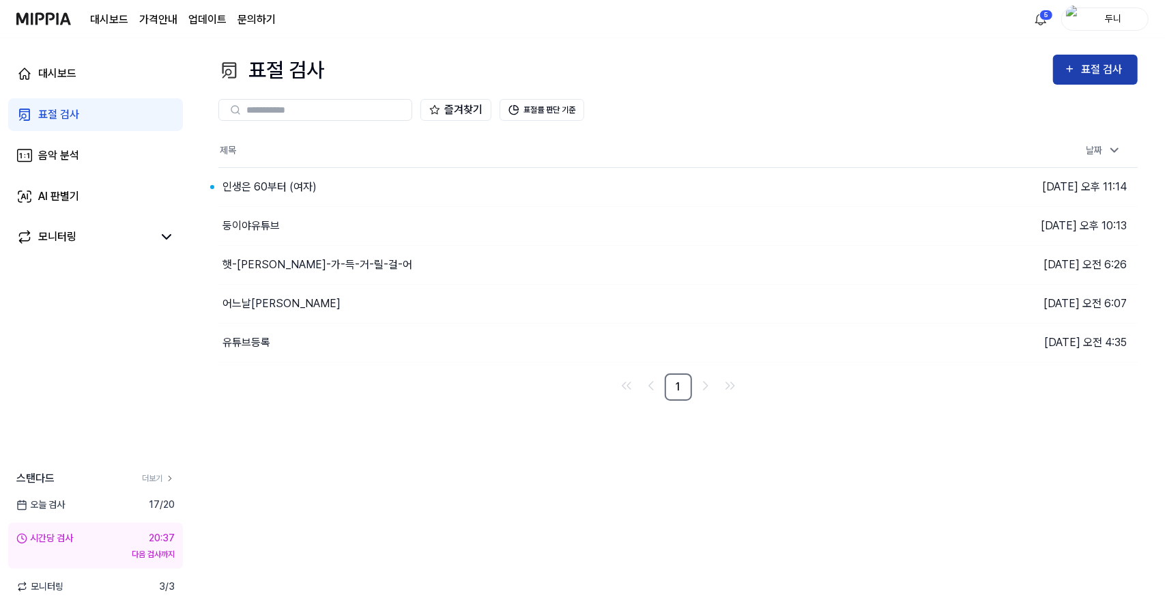
click at [1075, 69] on icon "button" at bounding box center [1070, 69] width 12 height 16
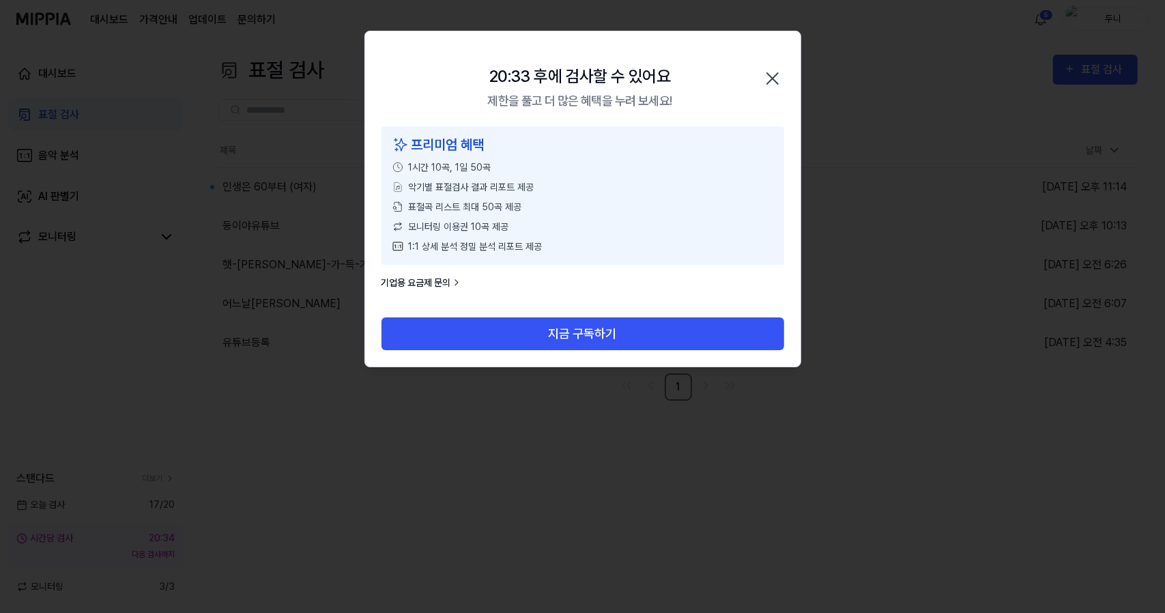
click at [776, 73] on icon "button" at bounding box center [772, 79] width 22 height 22
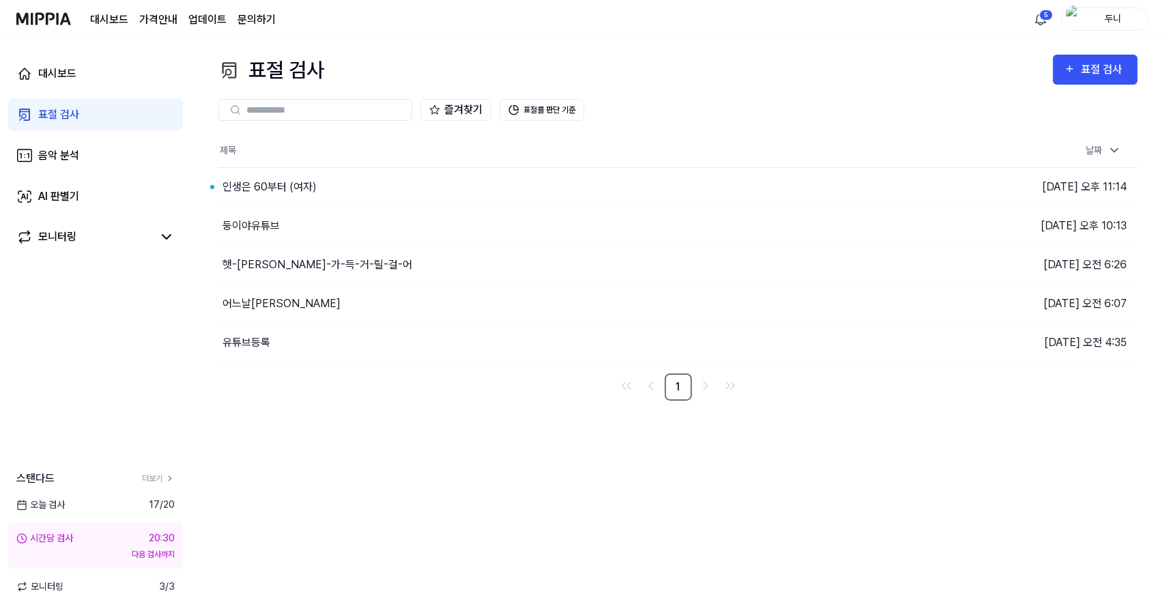
click at [18, 534] on circle at bounding box center [21, 538] width 9 height 9
click at [20, 538] on icon at bounding box center [21, 538] width 11 height 11
drag, startPoint x: 25, startPoint y: 538, endPoint x: 112, endPoint y: 538, distance: 87.3
click at [25, 538] on icon at bounding box center [21, 538] width 11 height 11
click at [160, 555] on div "다음 검사까지" at bounding box center [95, 554] width 158 height 12
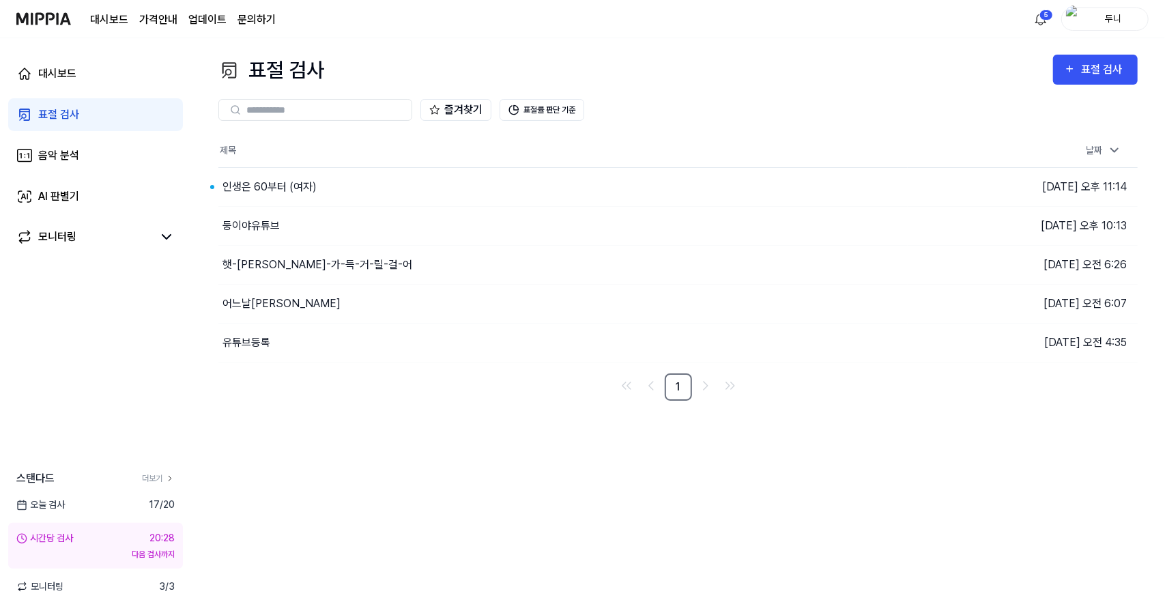
click at [162, 540] on div "20:28" at bounding box center [161, 538] width 25 height 14
click at [166, 476] on icon at bounding box center [170, 479] width 10 height 10
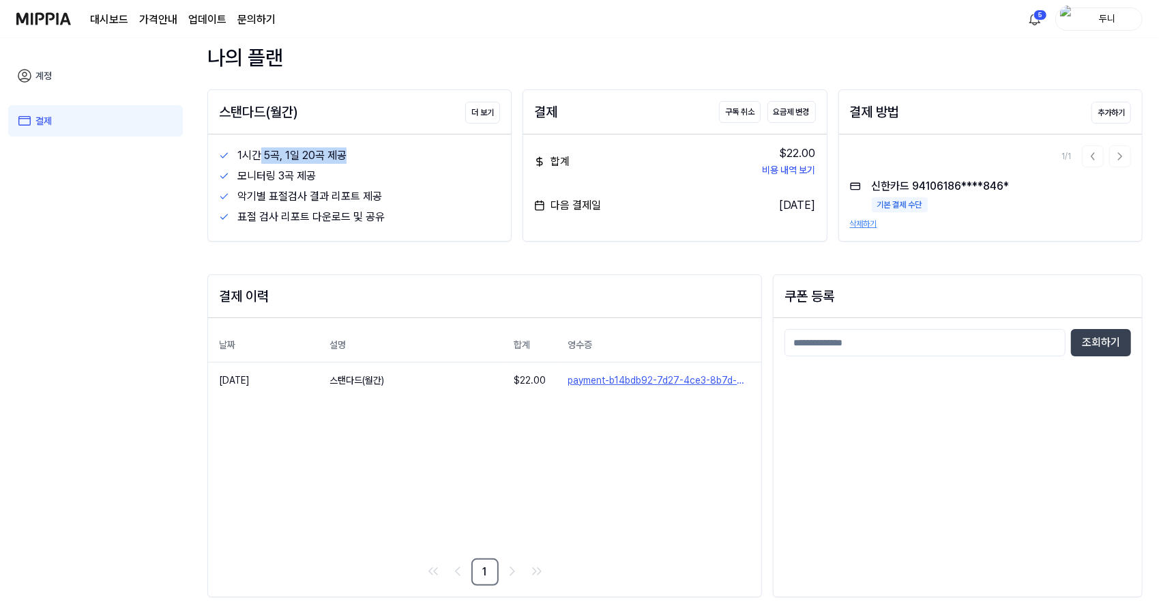
drag, startPoint x: 257, startPoint y: 151, endPoint x: 411, endPoint y: 151, distance: 154.2
click at [411, 151] on div "1시간 5곡, 1일 20곡 제공" at bounding box center [368, 155] width 263 height 16
click at [398, 184] on div "모니터링 3곡 제공" at bounding box center [368, 176] width 263 height 16
click at [282, 174] on div "모니터링 3곡 제공" at bounding box center [368, 176] width 263 height 16
click at [478, 109] on button "더 보기" at bounding box center [482, 113] width 35 height 22
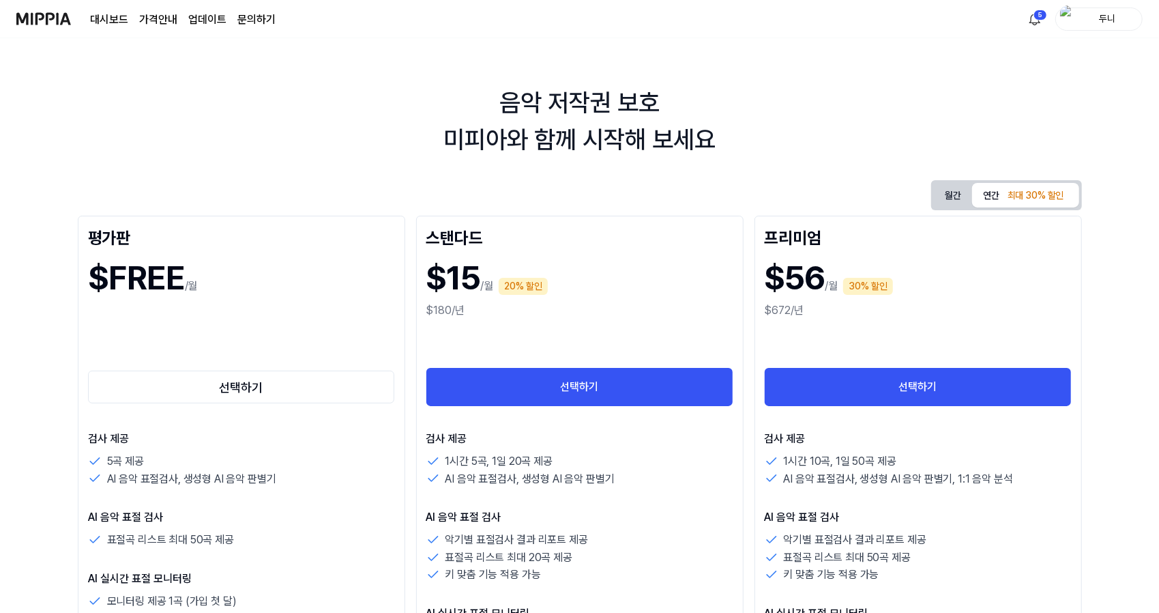
scroll to position [0, 0]
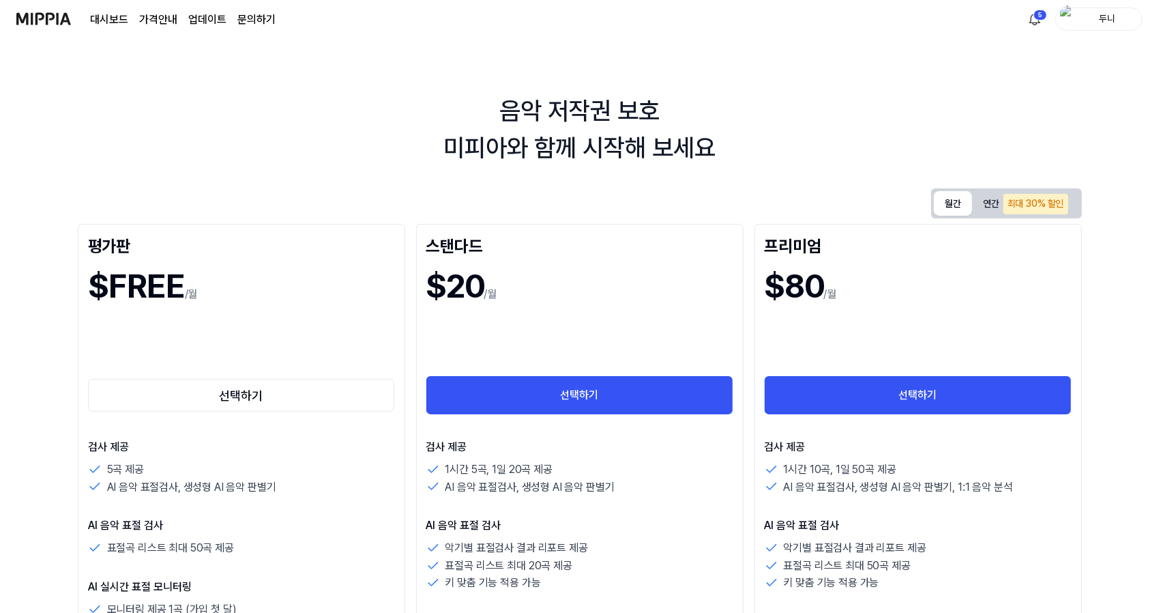
click at [947, 199] on button "월간" at bounding box center [953, 203] width 38 height 25
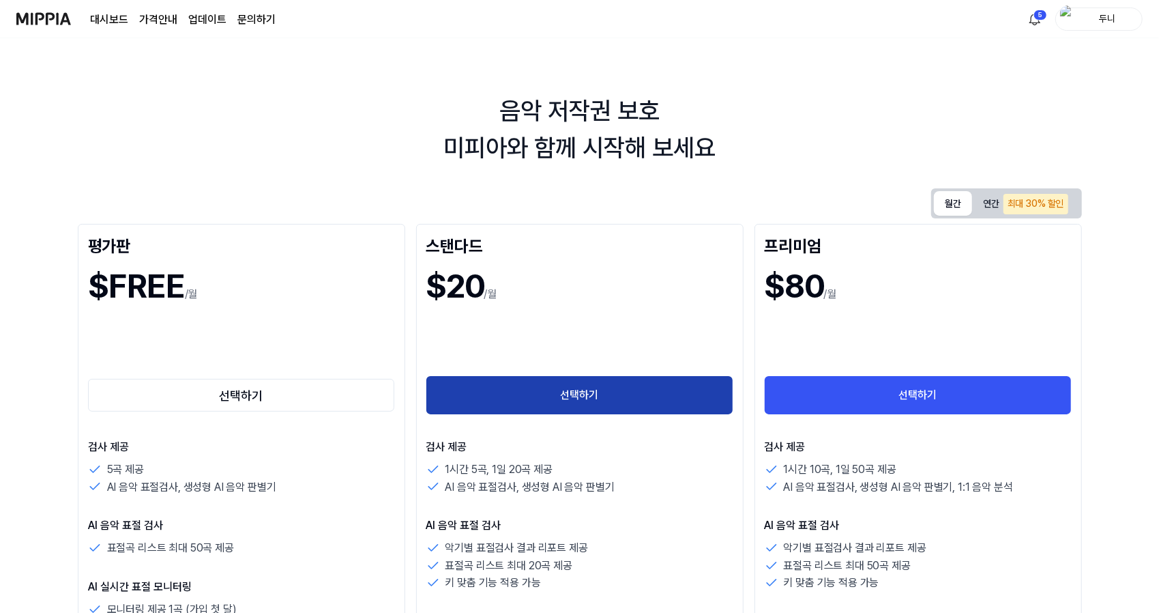
click at [568, 401] on button "선택하기" at bounding box center [579, 395] width 307 height 38
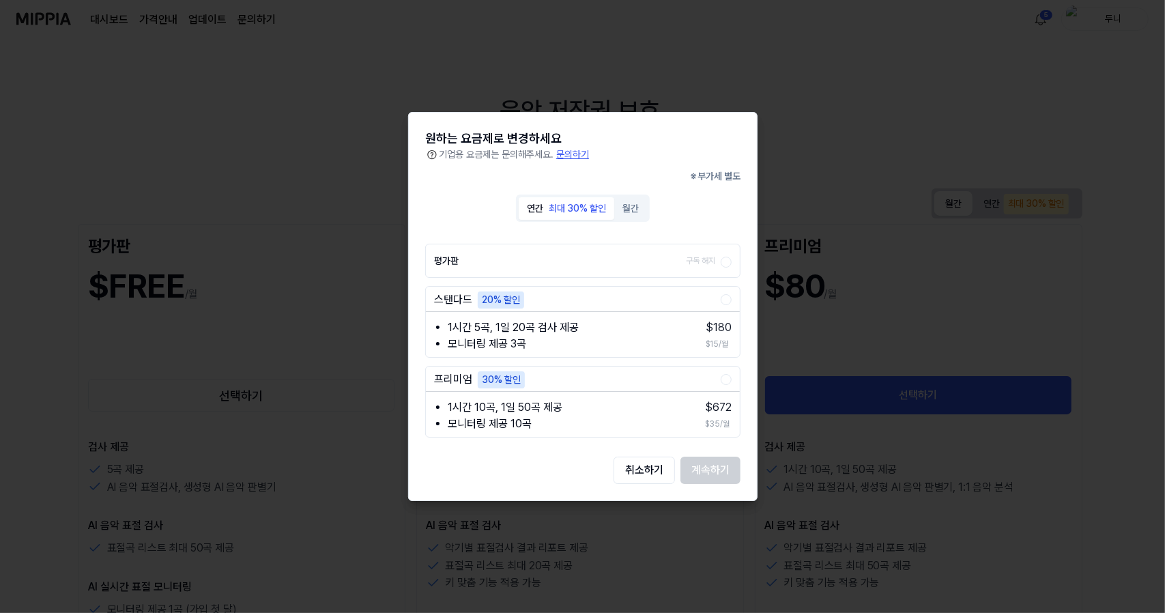
click at [493, 330] on li "1시간 5곡, 1일 20곡 검사 제공" at bounding box center [567, 327] width 239 height 16
click at [678, 332] on li "1시간 5곡, 1일 20곡 검사 제공" at bounding box center [567, 327] width 239 height 16
click at [710, 331] on li "$ 180" at bounding box center [719, 327] width 26 height 16
click at [704, 334] on ul "$ 180 $15/월" at bounding box center [715, 335] width 31 height 33
click at [633, 206] on button "월간" at bounding box center [630, 208] width 33 height 23
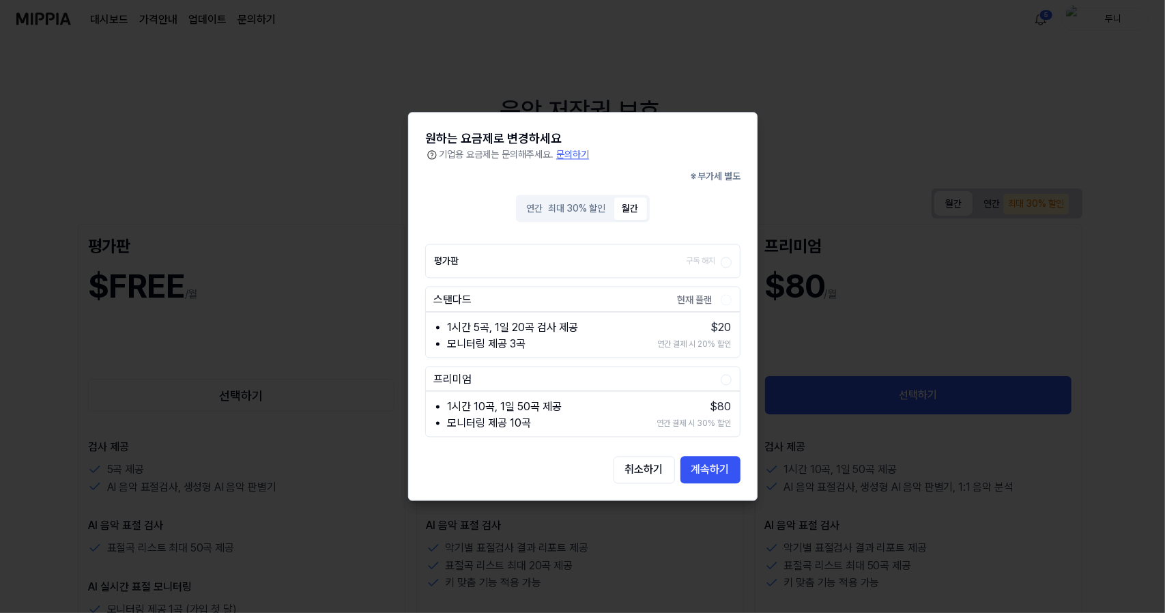
click at [603, 335] on li "1시간 5곡, 1일 20곡 검사 제공" at bounding box center [543, 327] width 191 height 16
click at [697, 302] on div "현재 플랜" at bounding box center [694, 300] width 43 height 17
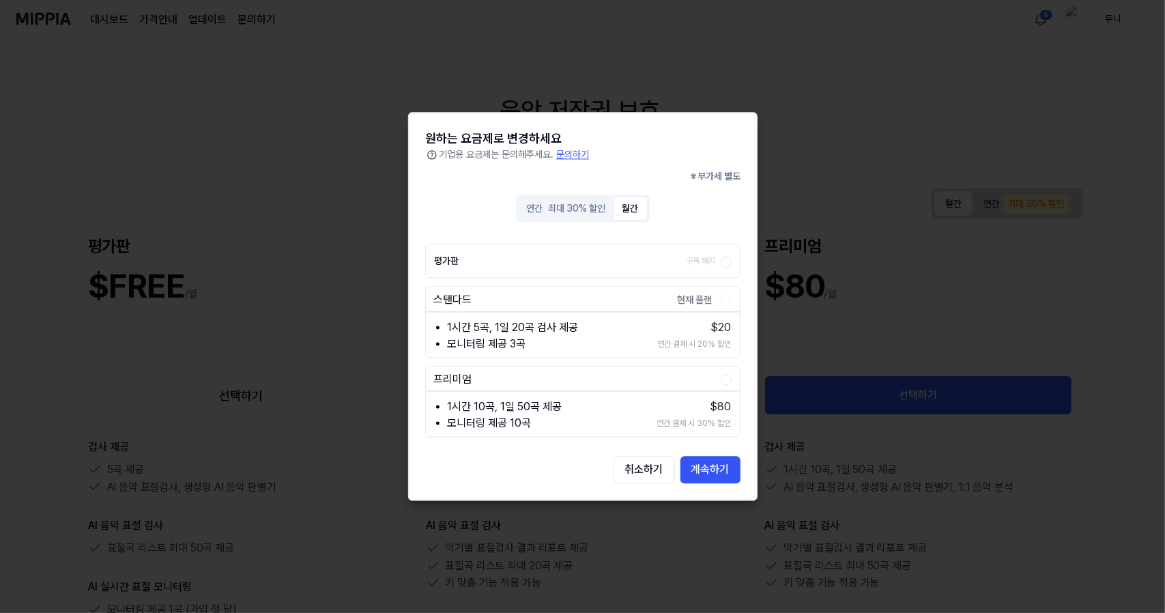
click at [697, 302] on div "현재 플랜" at bounding box center [694, 300] width 43 height 17
drag, startPoint x: 699, startPoint y: 300, endPoint x: 701, endPoint y: 312, distance: 11.8
click at [701, 310] on div "스탠다드 현재 플랜 1시간 5곡, 1일 20곡 검사 제공 모니터링 제공 3곡 $ 20 연간 결제 시 20% 할인" at bounding box center [582, 323] width 315 height 72
click at [648, 330] on ul "1시간 5곡, 1일 20곡 검사 제공 모니터링 제공 3곡" at bounding box center [543, 335] width 218 height 33
click at [561, 336] on li "모니터링 제공 3곡" at bounding box center [543, 344] width 191 height 16
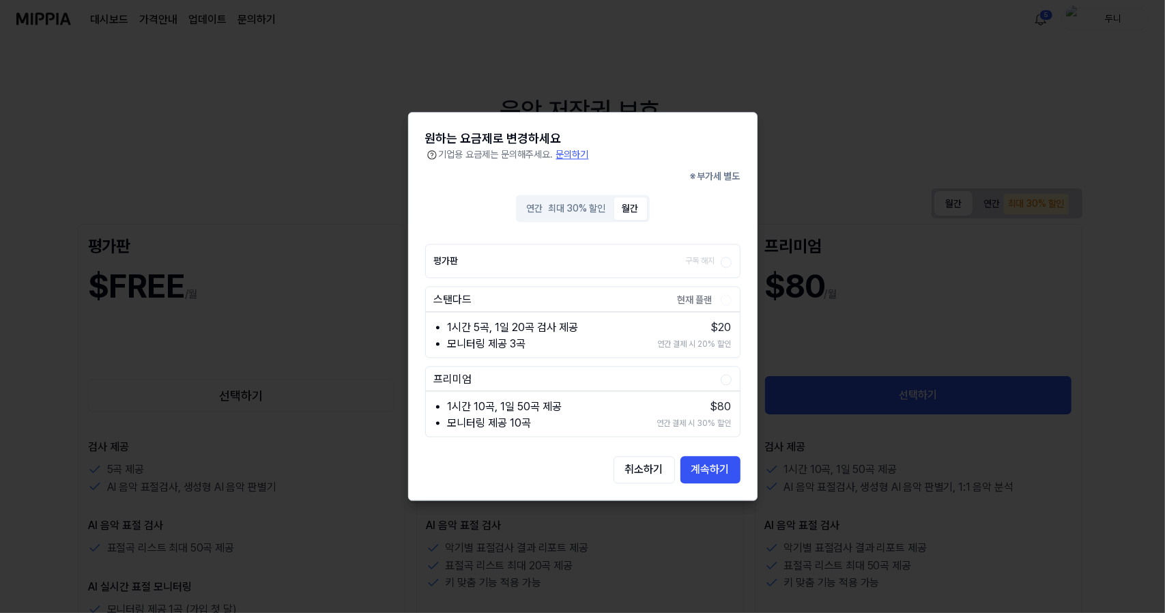
click at [995, 363] on div at bounding box center [582, 306] width 1165 height 613
click at [635, 476] on button "취소하기" at bounding box center [643, 469] width 61 height 27
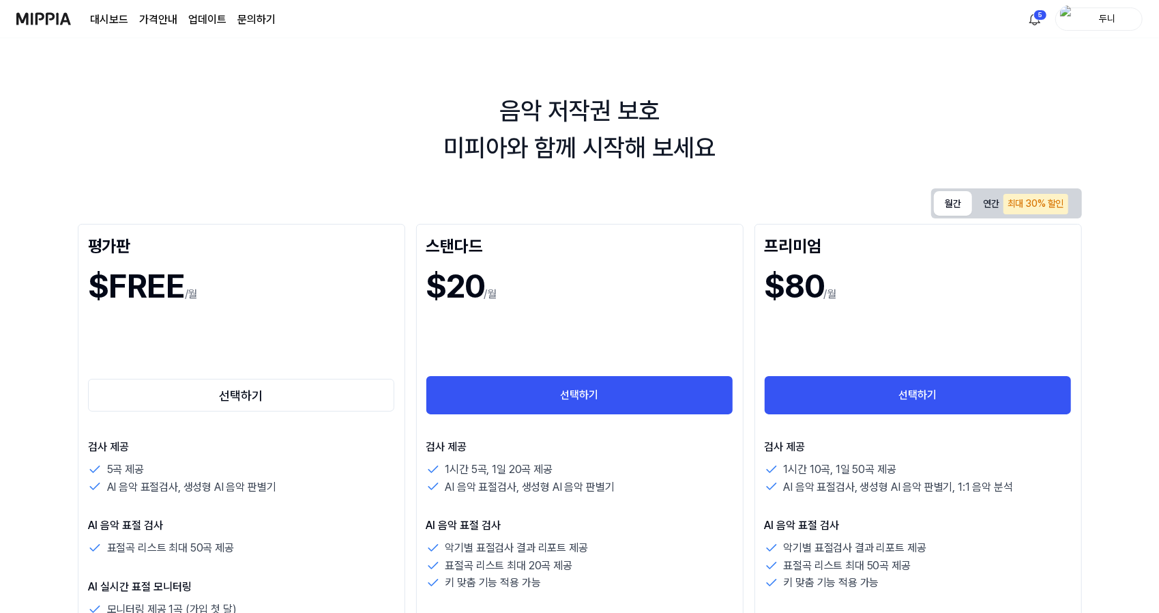
scroll to position [409, 0]
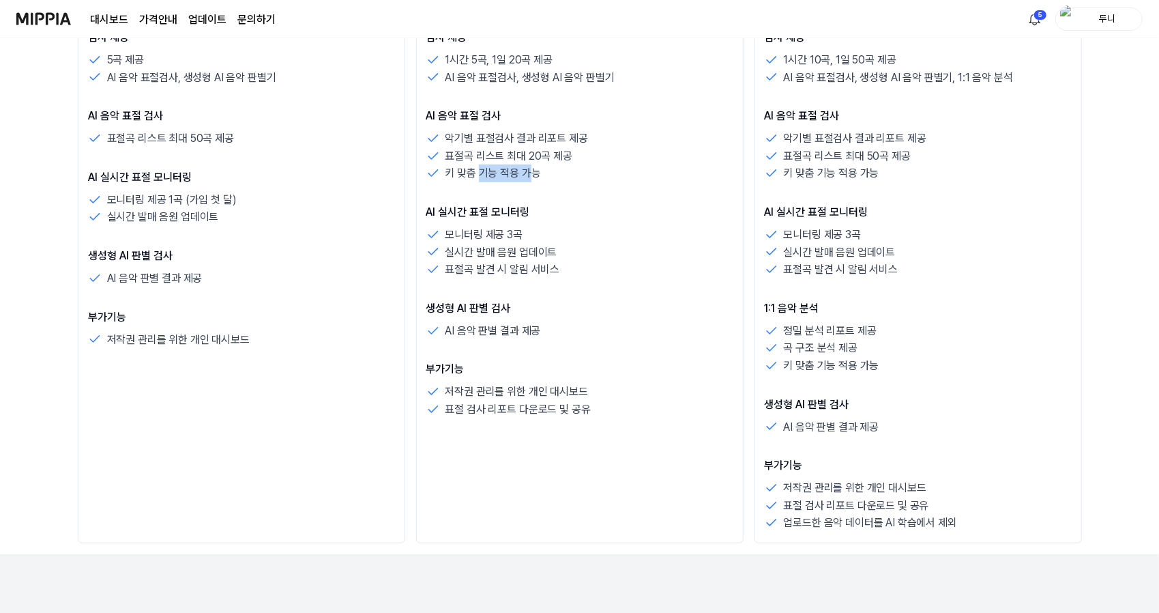
drag, startPoint x: 482, startPoint y: 175, endPoint x: 535, endPoint y: 185, distance: 54.1
click at [535, 185] on div "검사 제공 1시간 5곡, 1일 20곡 제공 AI 음악 표절검사, 생성형 AI 음악 판별기 AI 음악 표절 검사 악기별 표절검사 결과 리포트 제…" at bounding box center [579, 223] width 307 height 389
click at [575, 186] on div "검사 제공 1시간 5곡, 1일 20곡 제공 AI 음악 표절검사, 생성형 AI 음악 판별기 AI 음악 표절 검사 악기별 표절검사 결과 리포트 제…" at bounding box center [579, 223] width 307 height 389
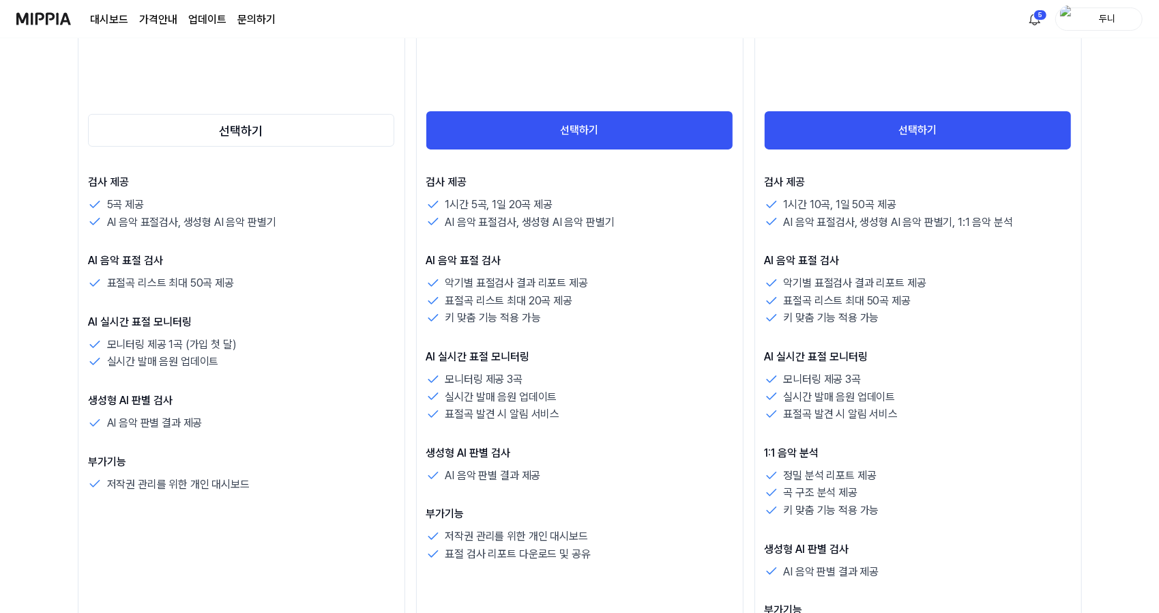
scroll to position [262, 0]
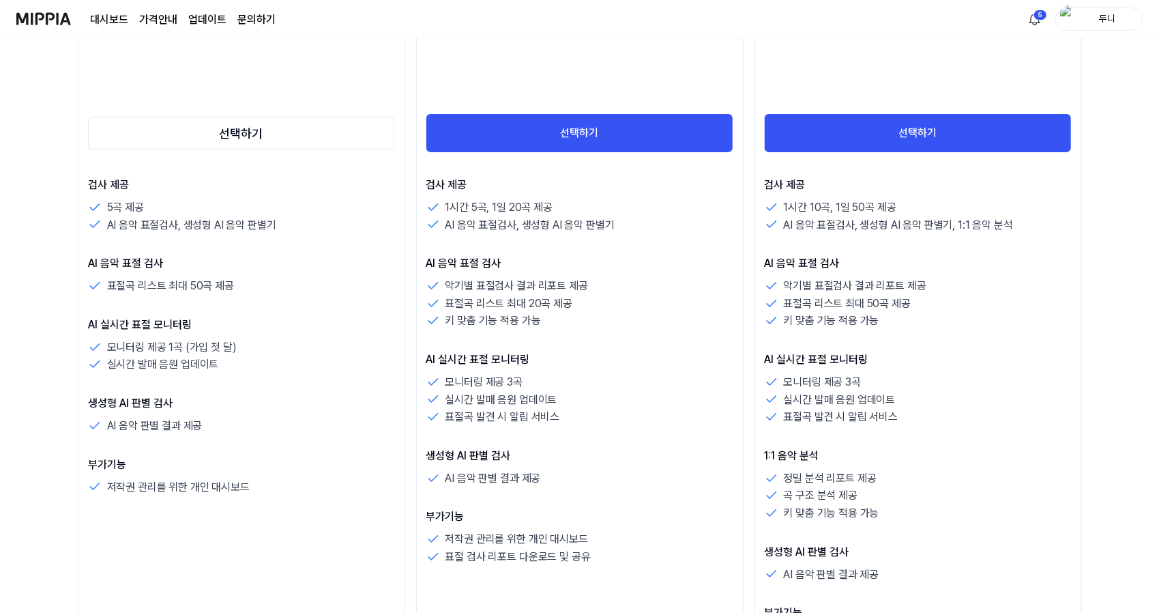
click at [615, 214] on div "1시간 5곡, 1일 20곡 제공" at bounding box center [579, 208] width 307 height 18
drag, startPoint x: 584, startPoint y: 223, endPoint x: 487, endPoint y: 222, distance: 96.9
click at [487, 222] on p "AI 음악 표절검사, 생성형 AI 음악 판별기" at bounding box center [530, 225] width 169 height 18
click at [641, 233] on div "AI 음악 표절검사, 생성형 AI 음악 판별기" at bounding box center [579, 225] width 307 height 18
click at [587, 213] on div "1시간 5곡, 1일 20곡 제공" at bounding box center [579, 208] width 307 height 18
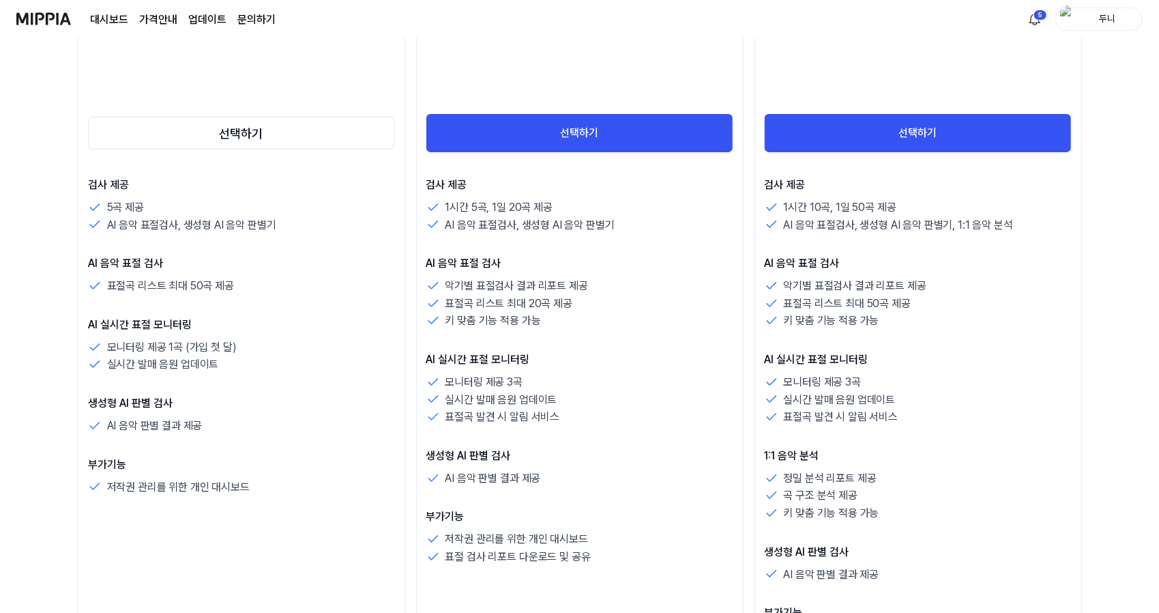
click at [36, 25] on img at bounding box center [43, 19] width 55 height 38
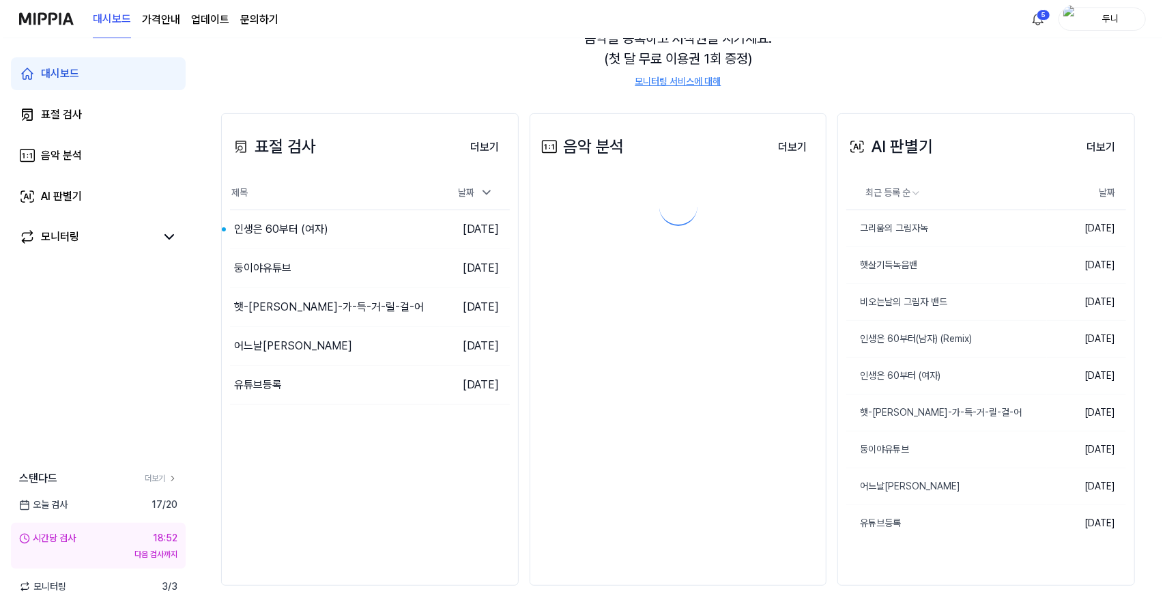
scroll to position [0, 0]
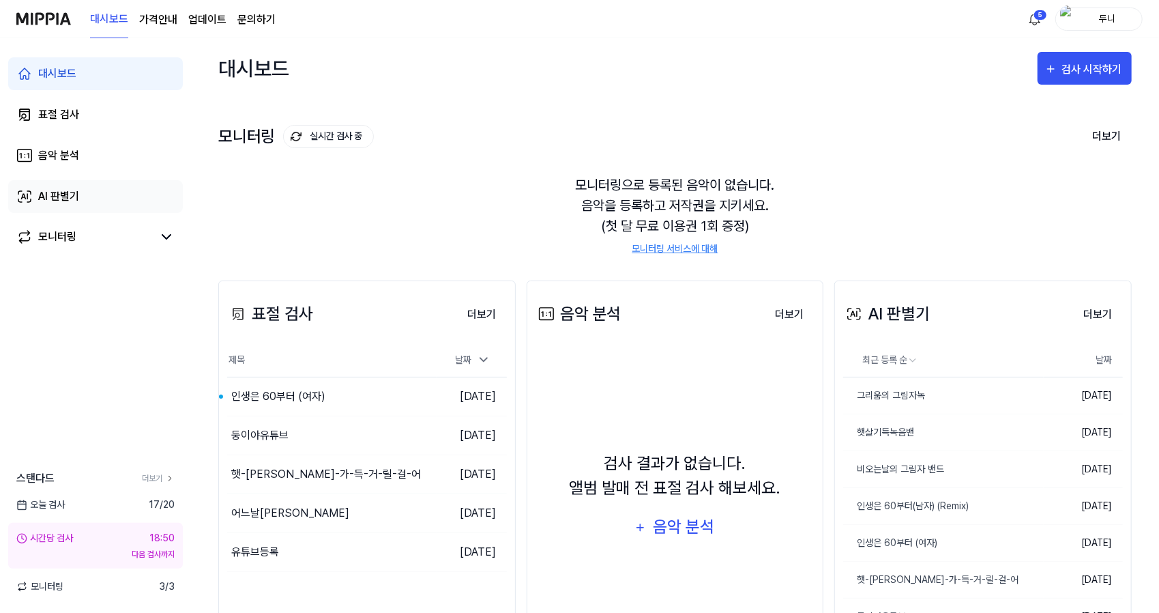
click at [55, 195] on div "AI 판별기" at bounding box center [58, 196] width 41 height 16
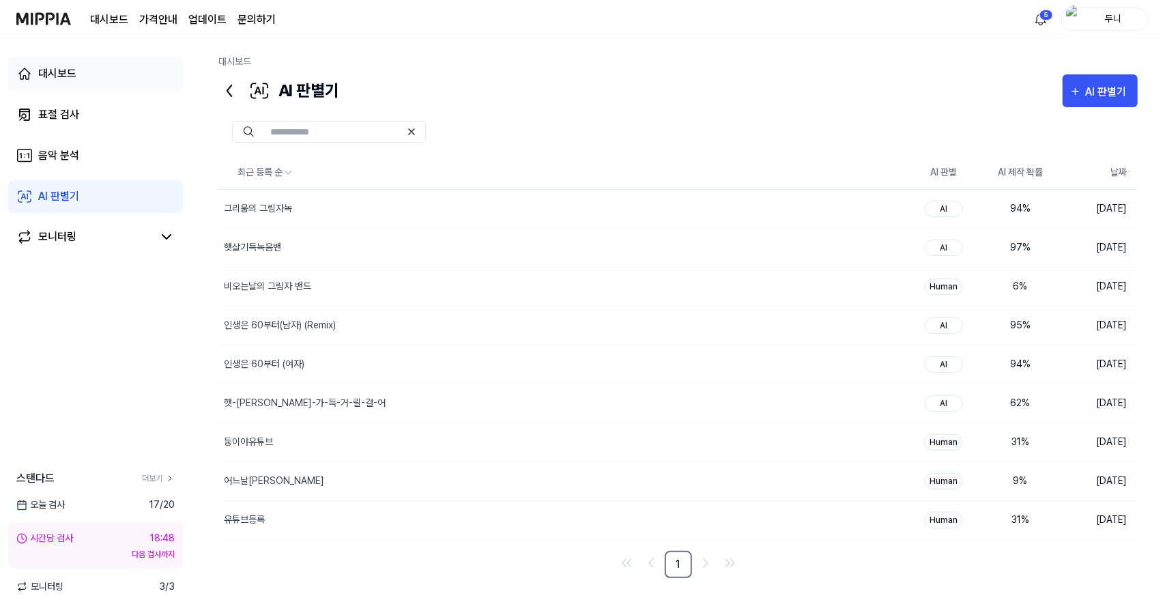
click at [59, 73] on div "대시보드" at bounding box center [57, 74] width 38 height 16
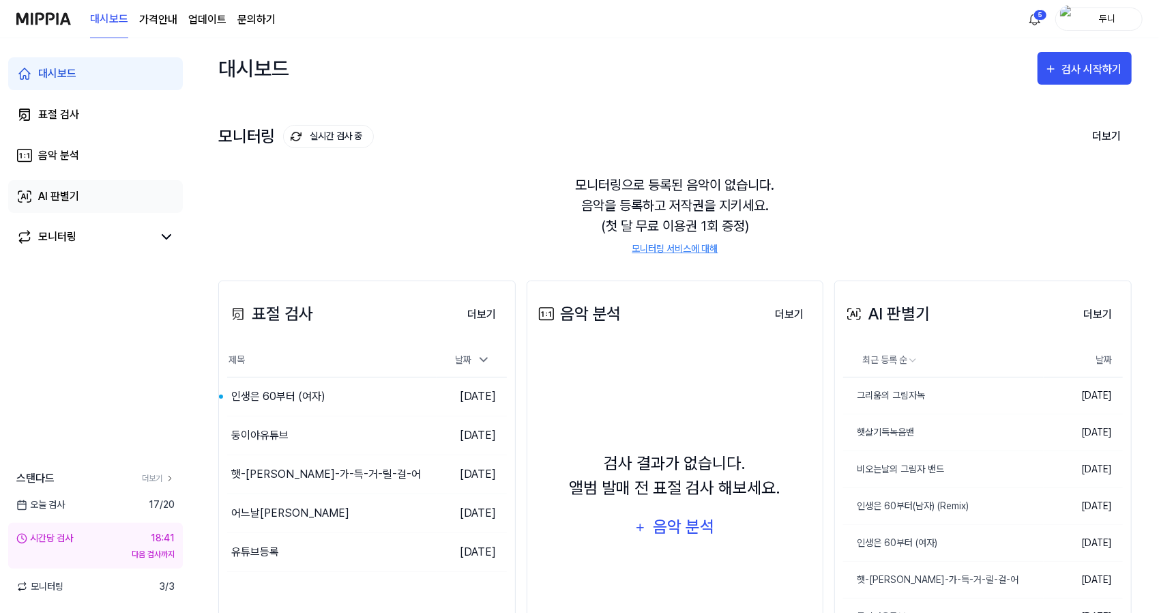
click at [96, 190] on link "AI 판별기" at bounding box center [95, 196] width 175 height 33
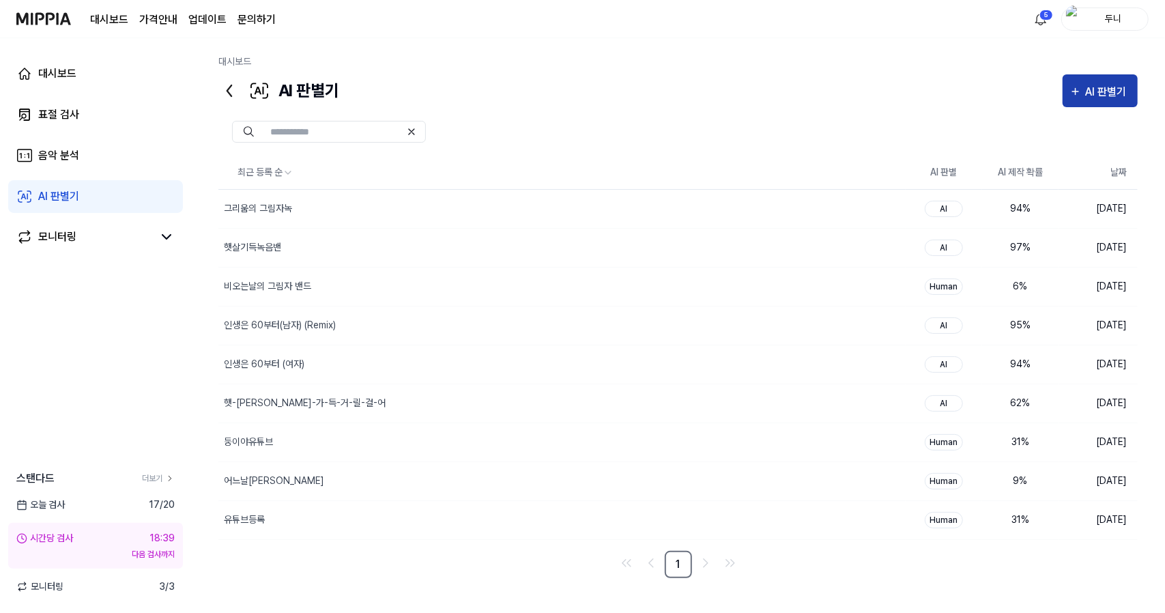
click at [1107, 96] on div "AI 판별기" at bounding box center [1108, 92] width 45 height 18
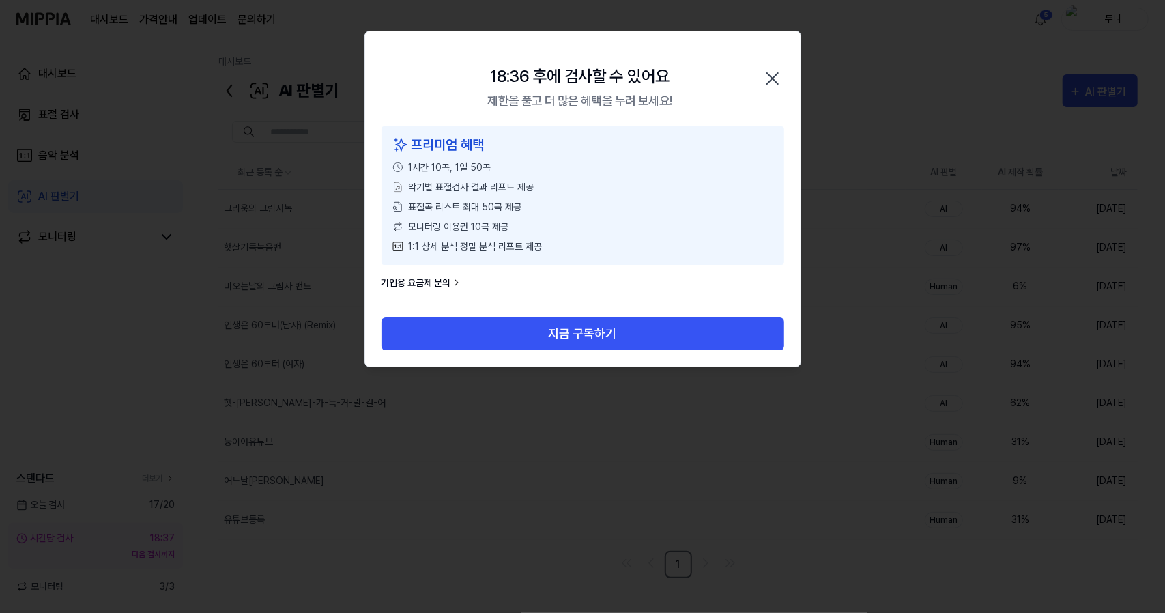
click at [772, 76] on icon "button" at bounding box center [772, 79] width 22 height 22
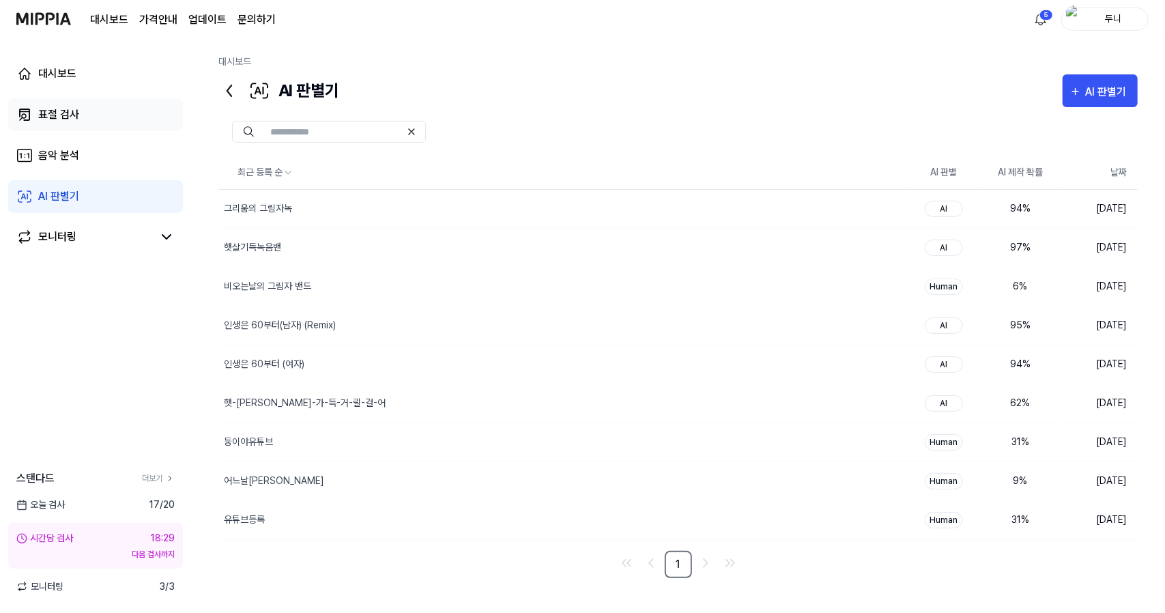
click at [54, 118] on div "표절 검사" at bounding box center [58, 114] width 41 height 16
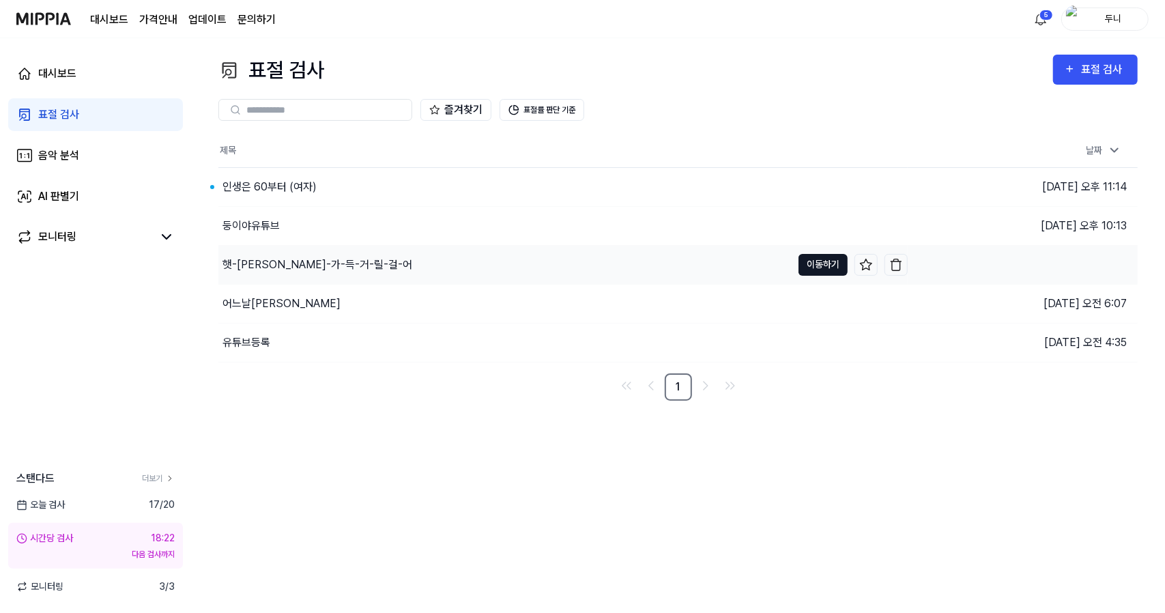
click at [820, 264] on button "이동하기" at bounding box center [822, 265] width 49 height 22
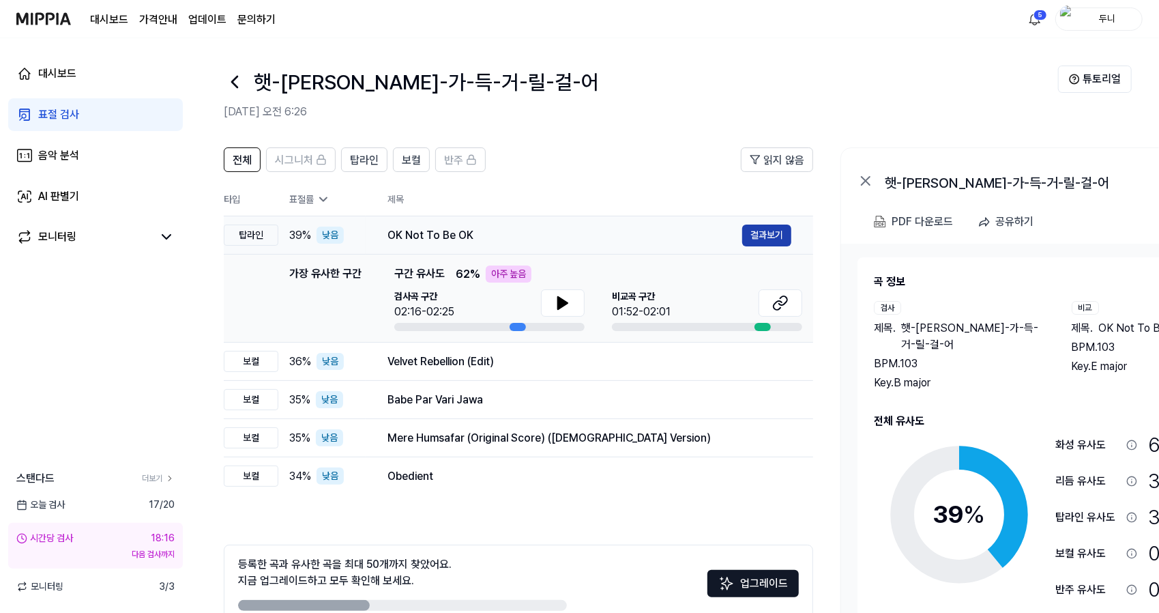
click at [769, 232] on button "결과보기" at bounding box center [766, 235] width 49 height 22
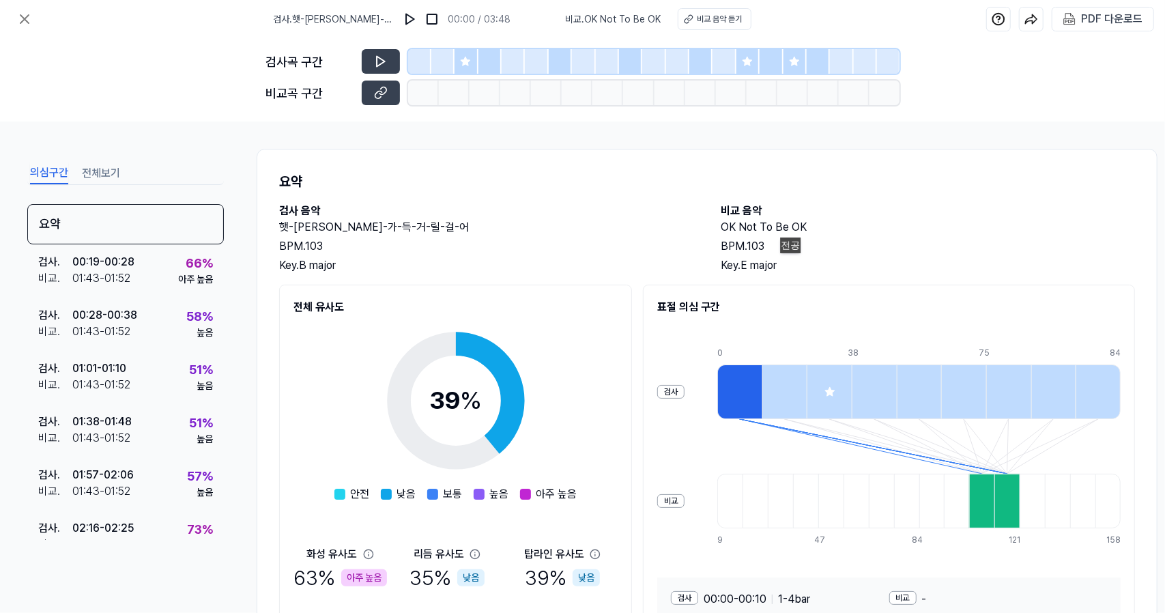
click at [796, 267] on div "Key. E major" at bounding box center [928, 265] width 414 height 16
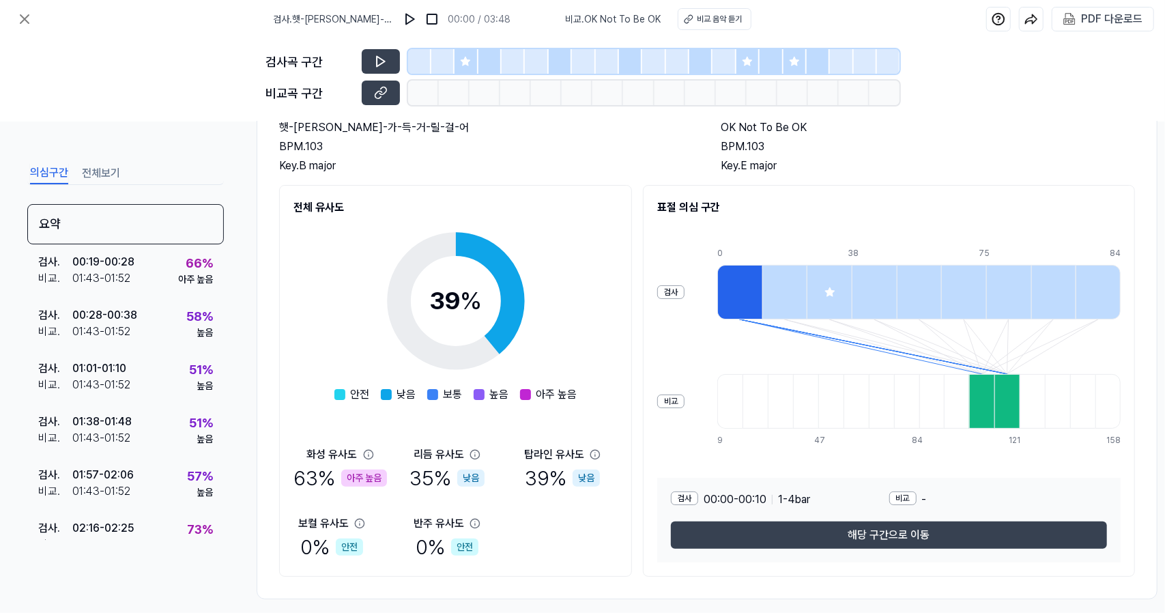
scroll to position [117, 0]
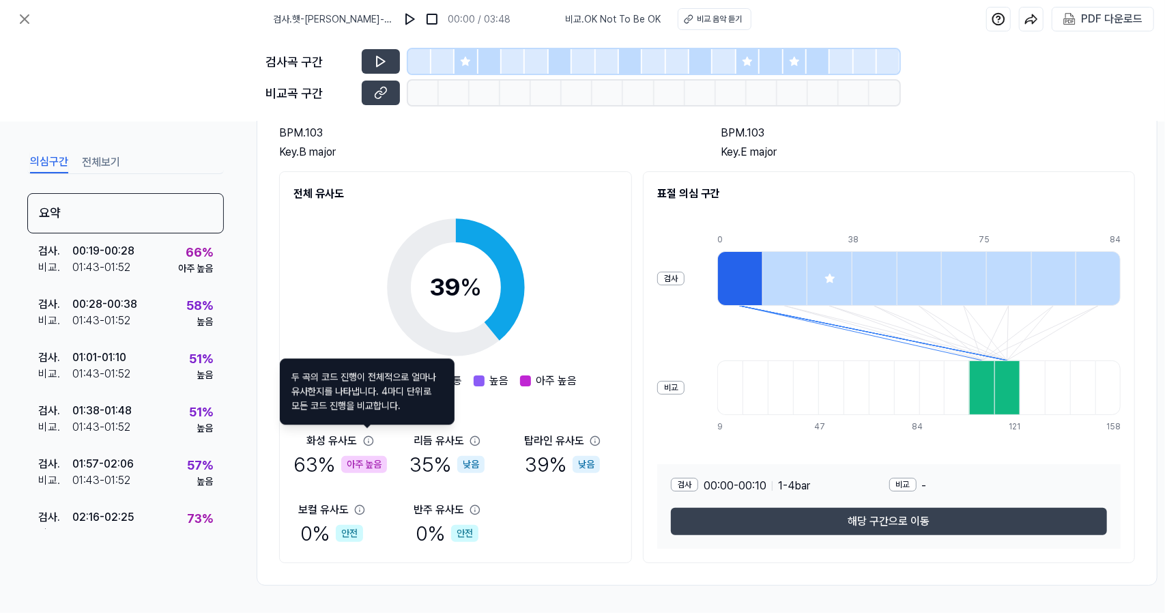
click at [371, 436] on icon at bounding box center [368, 440] width 9 height 9
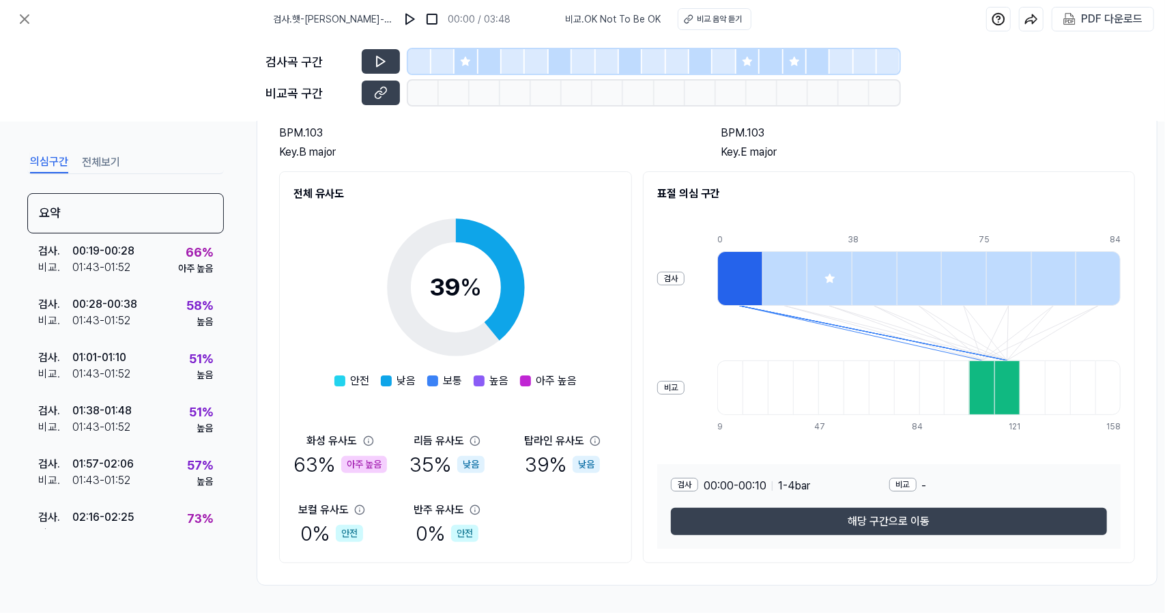
click at [366, 436] on icon at bounding box center [368, 440] width 11 height 11
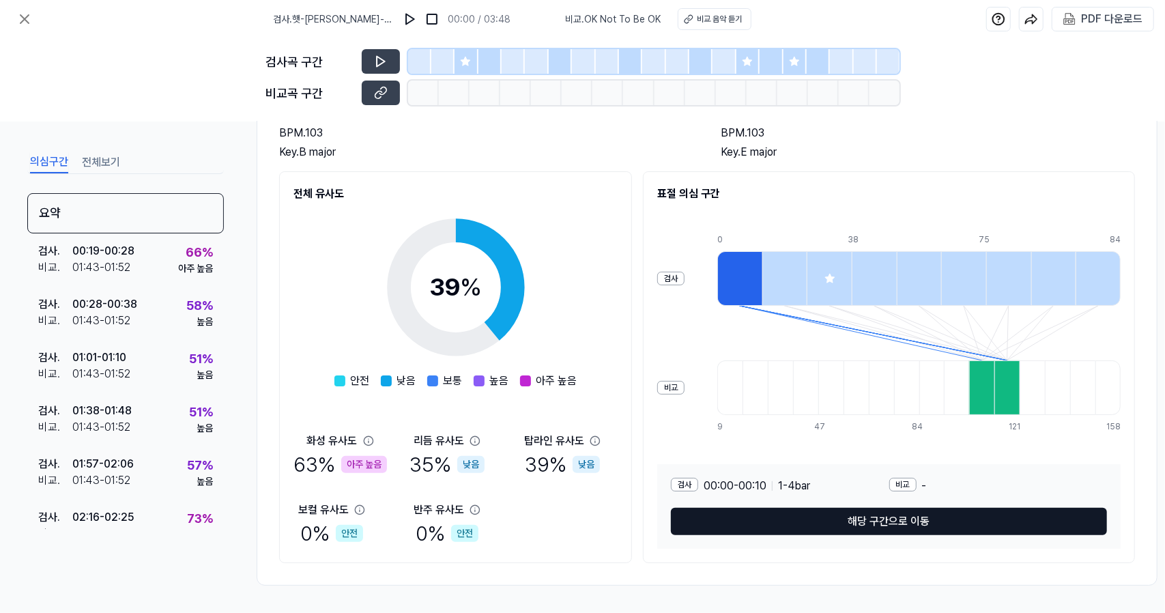
click at [850, 518] on button "해당 구간으로 이동" at bounding box center [889, 521] width 436 height 27
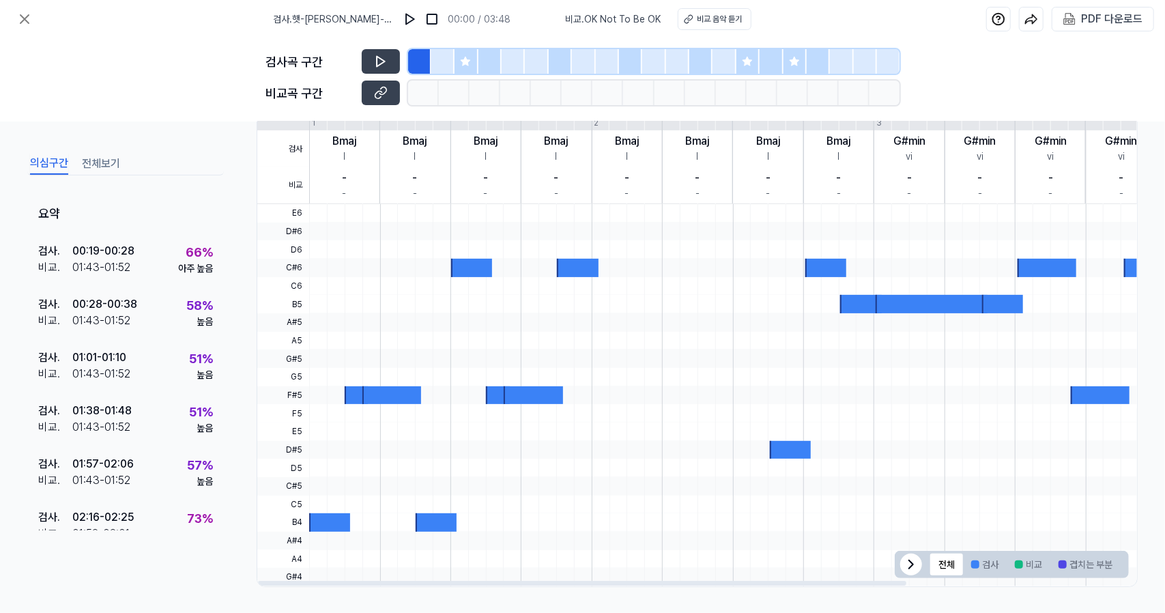
scroll to position [0, 0]
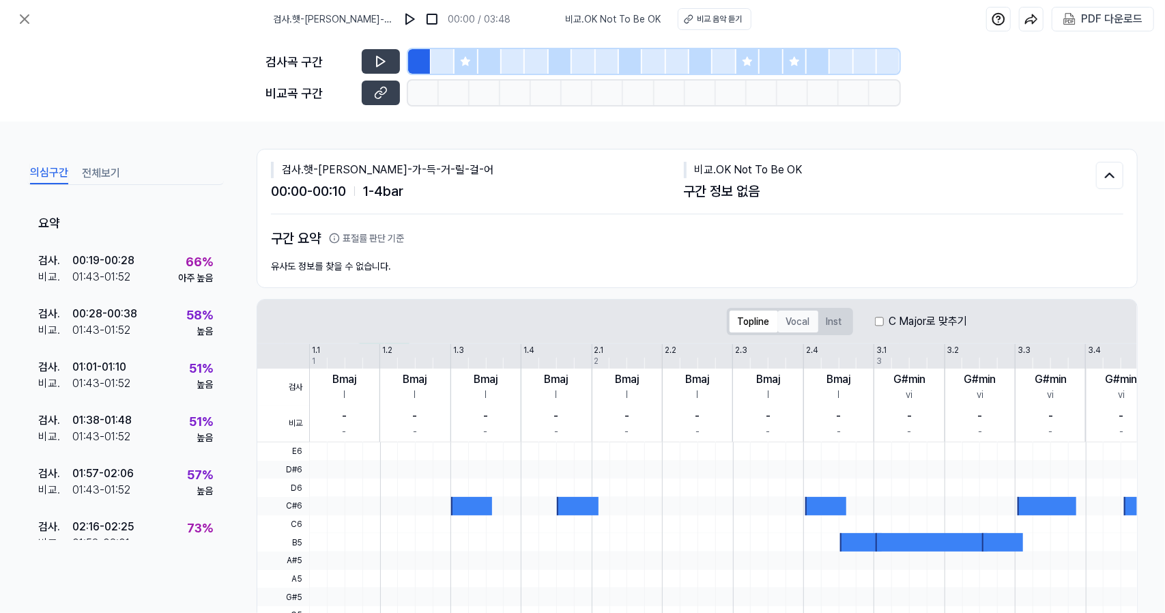
click at [800, 319] on button "Vocal" at bounding box center [798, 321] width 40 height 22
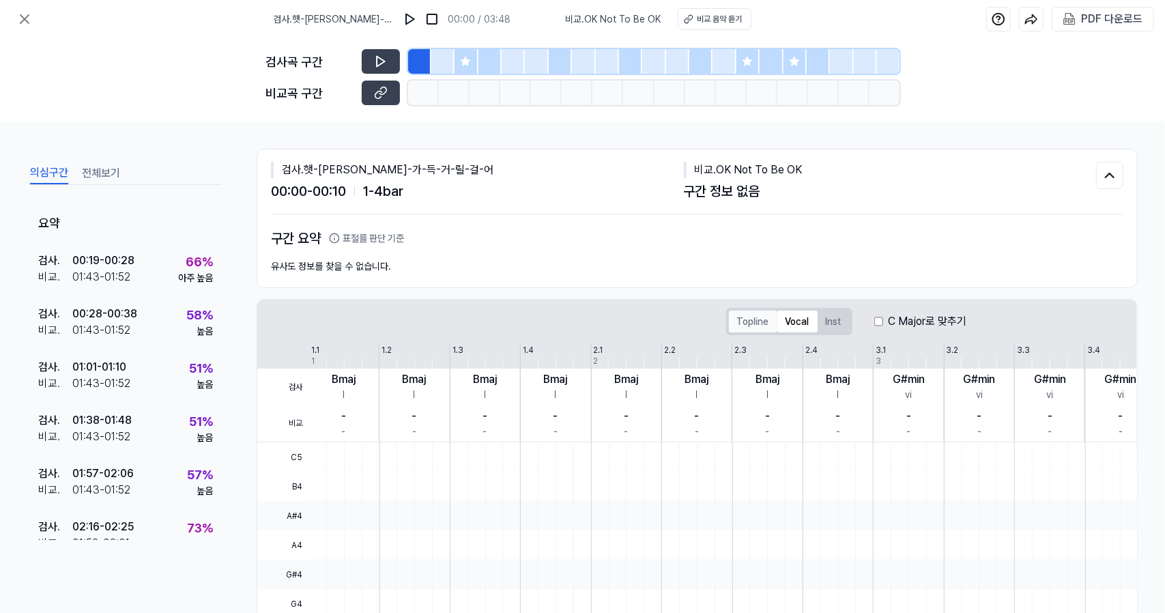
click at [751, 321] on button "Topline" at bounding box center [753, 321] width 48 height 22
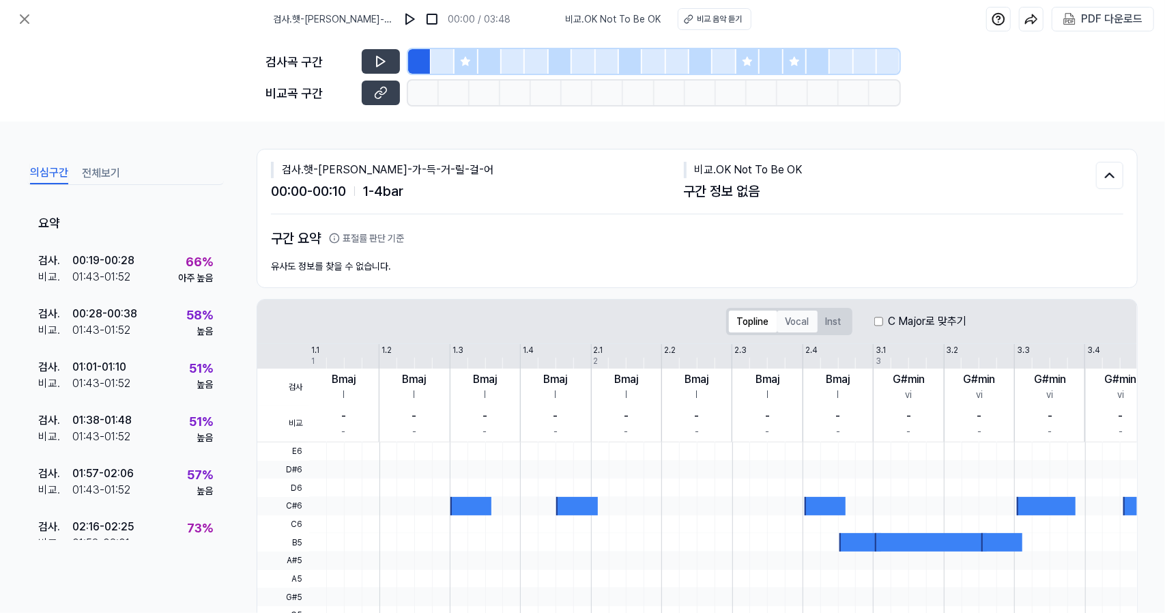
click at [800, 319] on button "Vocal" at bounding box center [797, 321] width 40 height 22
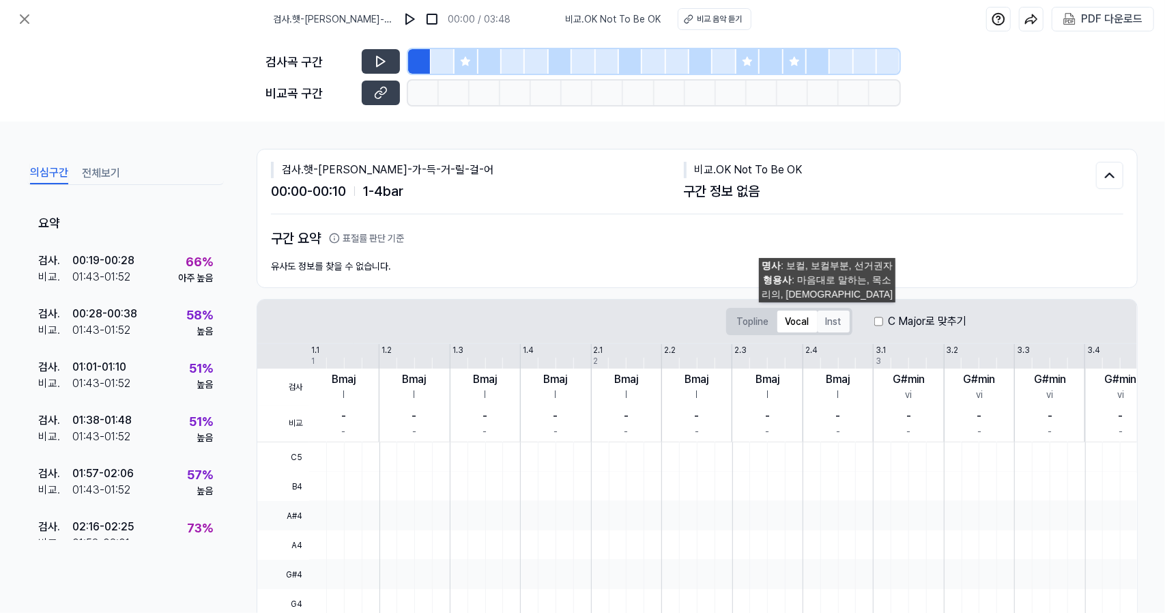
click at [827, 319] on button "Inst" at bounding box center [833, 321] width 32 height 22
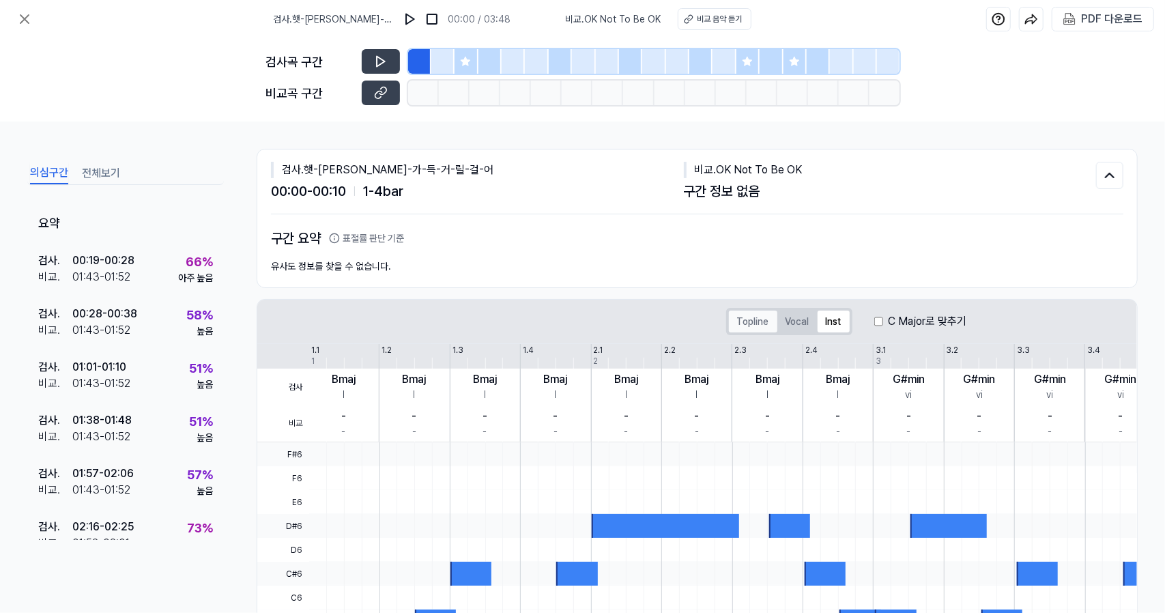
click at [755, 316] on button "Topline" at bounding box center [753, 321] width 48 height 22
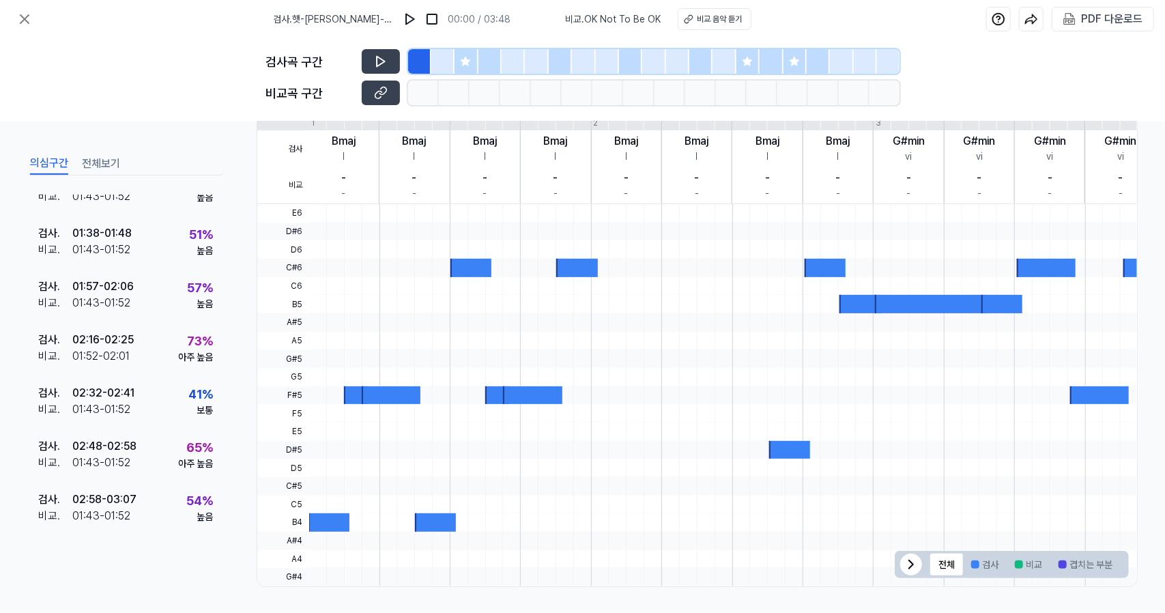
scroll to position [181, 0]
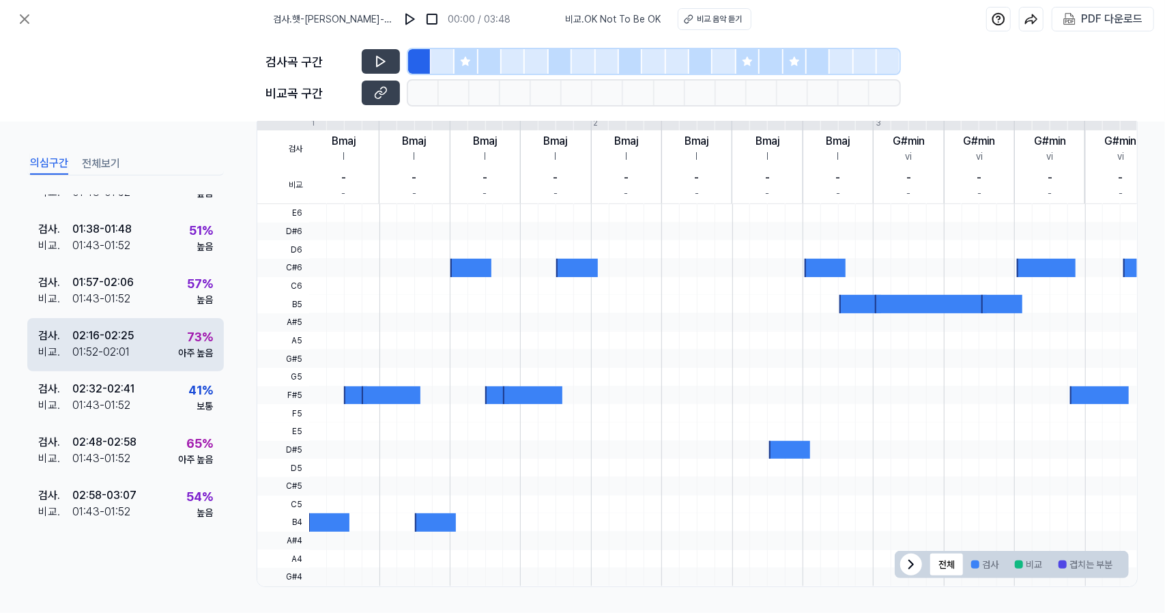
click at [198, 332] on div "73 %" at bounding box center [200, 337] width 26 height 18
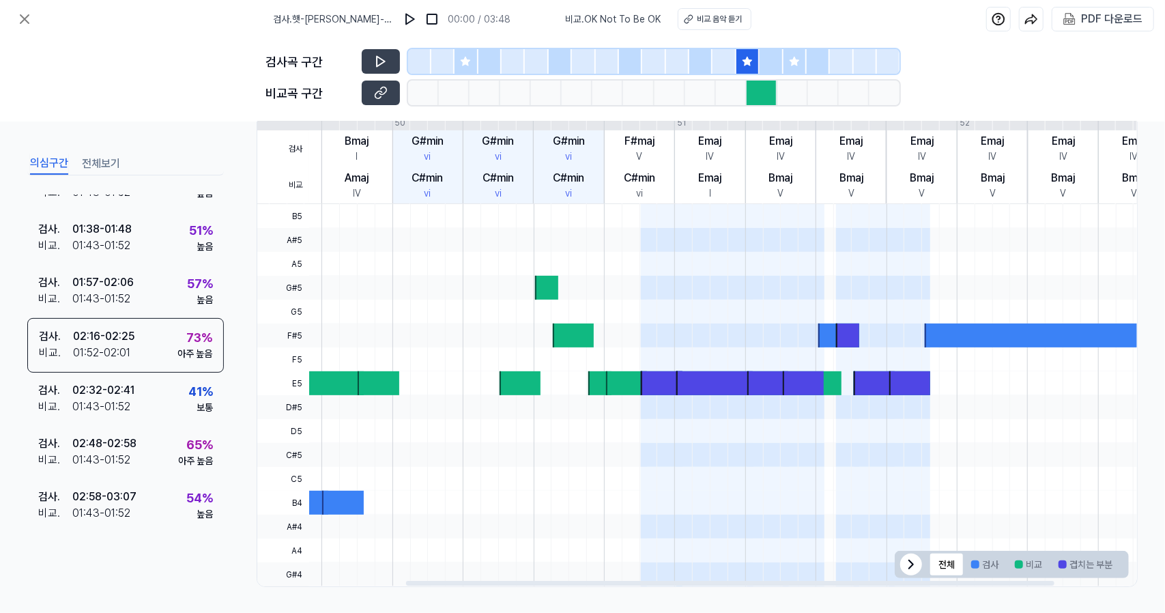
scroll to position [0, 201]
drag, startPoint x: 673, startPoint y: 583, endPoint x: 822, endPoint y: 581, distance: 148.1
click at [822, 581] on div at bounding box center [731, 583] width 648 height 5
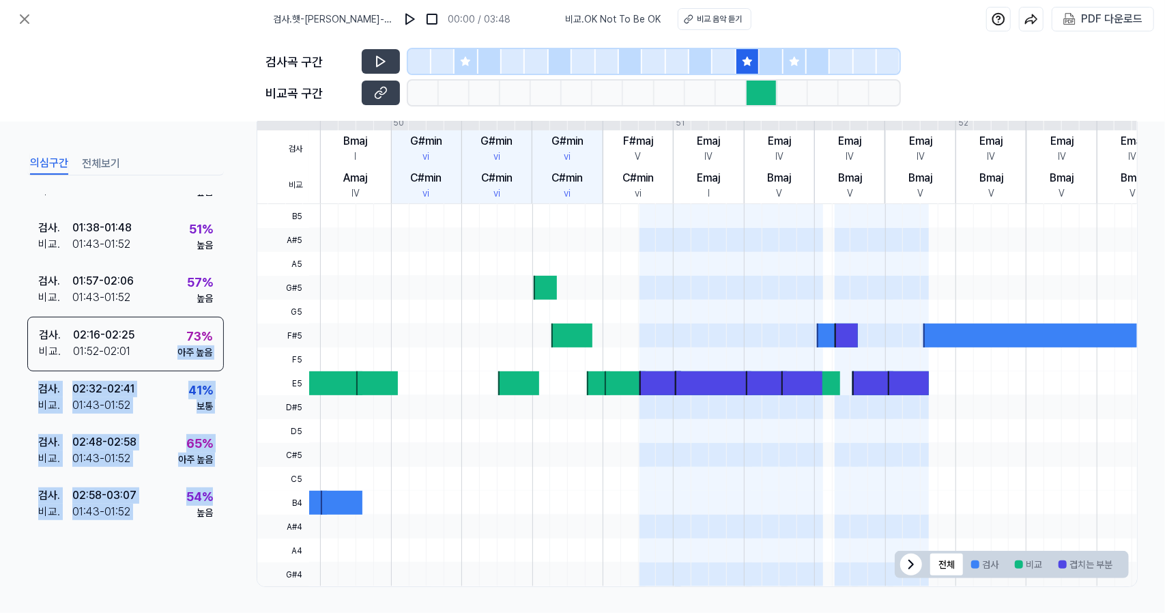
drag, startPoint x: 203, startPoint y: 476, endPoint x: 217, endPoint y: 316, distance: 160.2
click at [217, 316] on div "요약 검사 . 00:19 - 00:28 비교 . 01:43 - 01:52 66 % 아주 높음 검사 . 00:28 - 00:38 비교 . 01:…" at bounding box center [125, 362] width 197 height 336
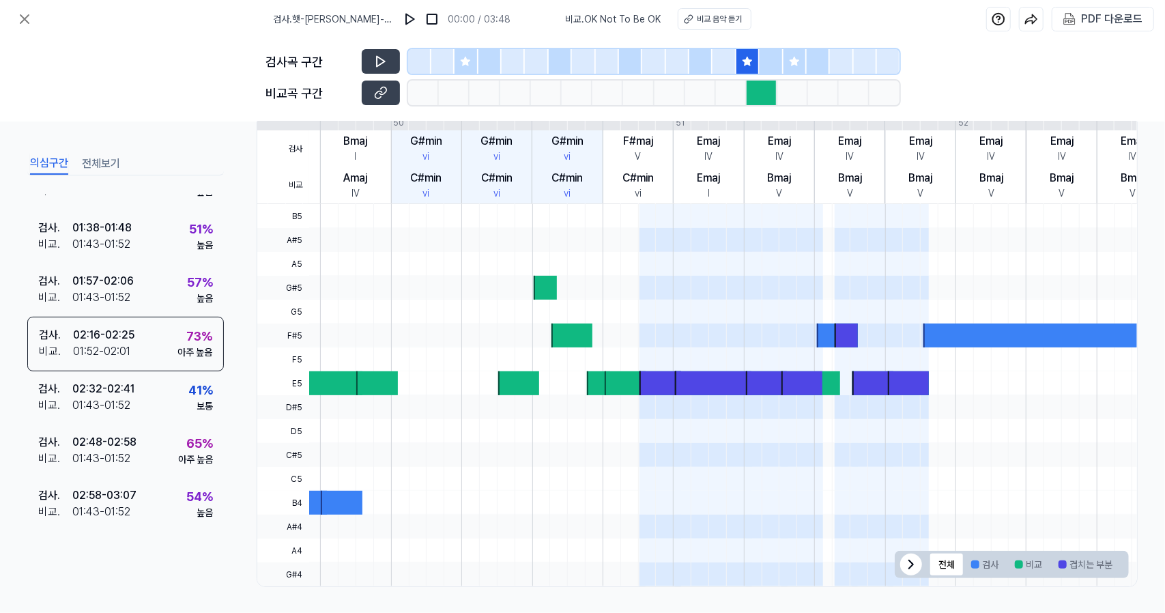
click at [233, 306] on div "의심구간 전체보기 요약 검사 . 00:19 - 00:28 비교 . 01:43 - 01:52 66 % 아주 높음 검사 . 00:28 - 00:3…" at bounding box center [582, 366] width 1165 height 491
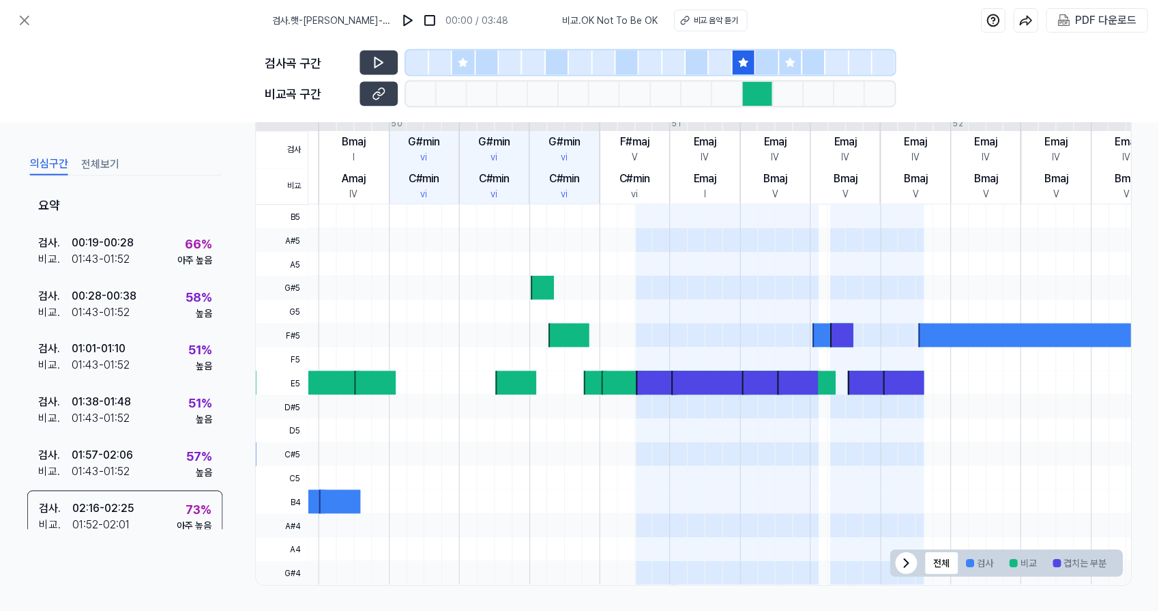
scroll to position [0, 0]
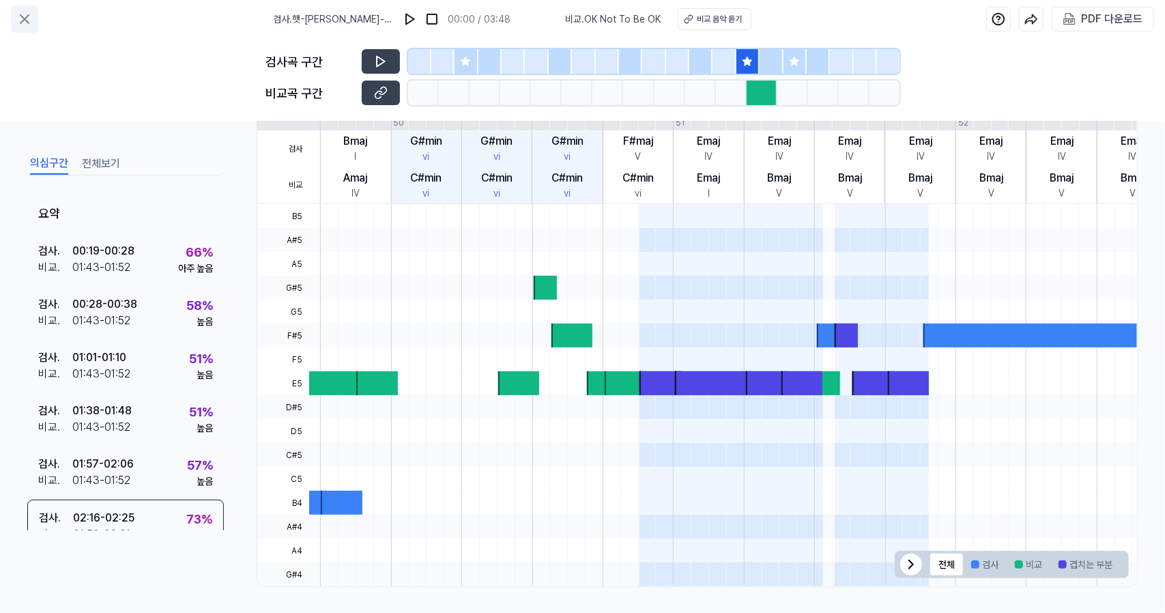
click at [18, 14] on icon at bounding box center [24, 19] width 16 height 16
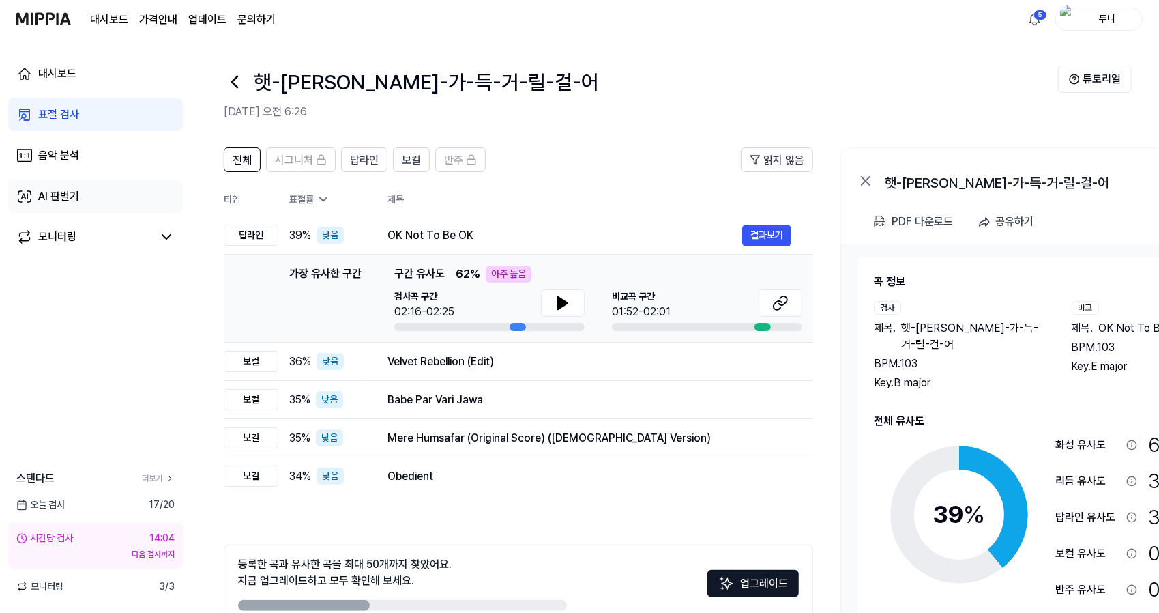
click at [54, 199] on div "AI 판별기" at bounding box center [58, 196] width 41 height 16
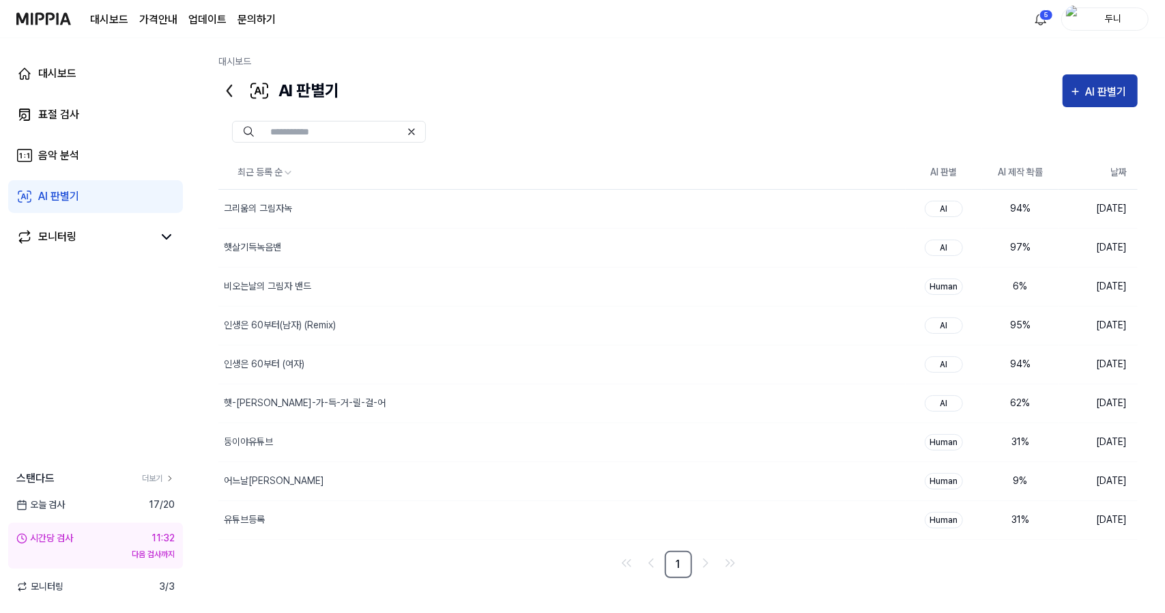
click at [1086, 84] on div "AI 판별기" at bounding box center [1108, 92] width 45 height 18
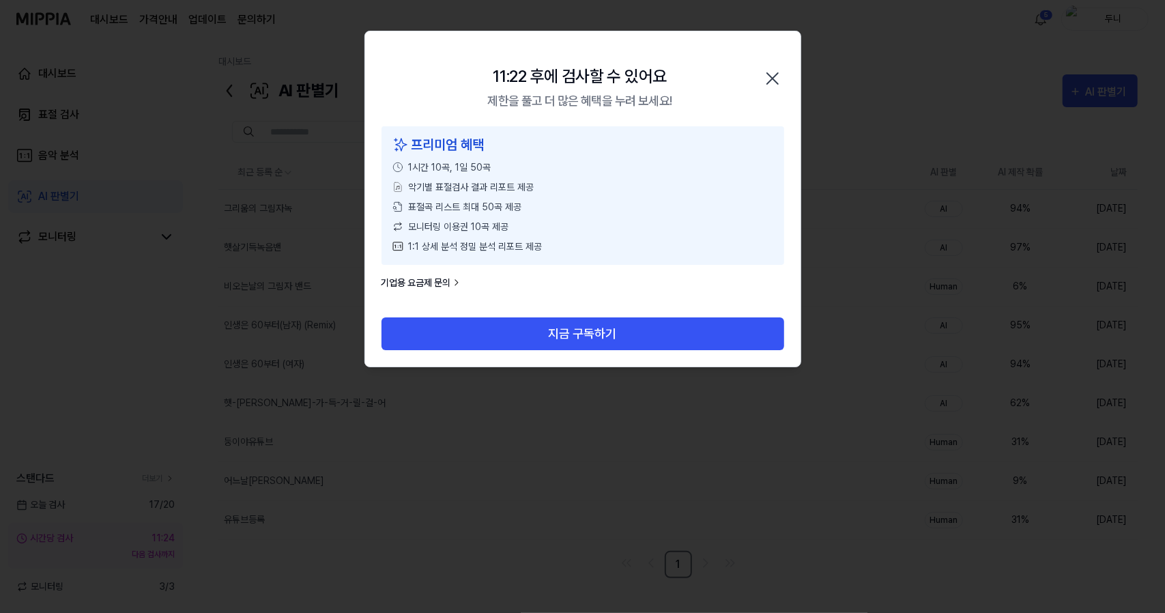
click at [772, 76] on icon "button" at bounding box center [772, 79] width 22 height 22
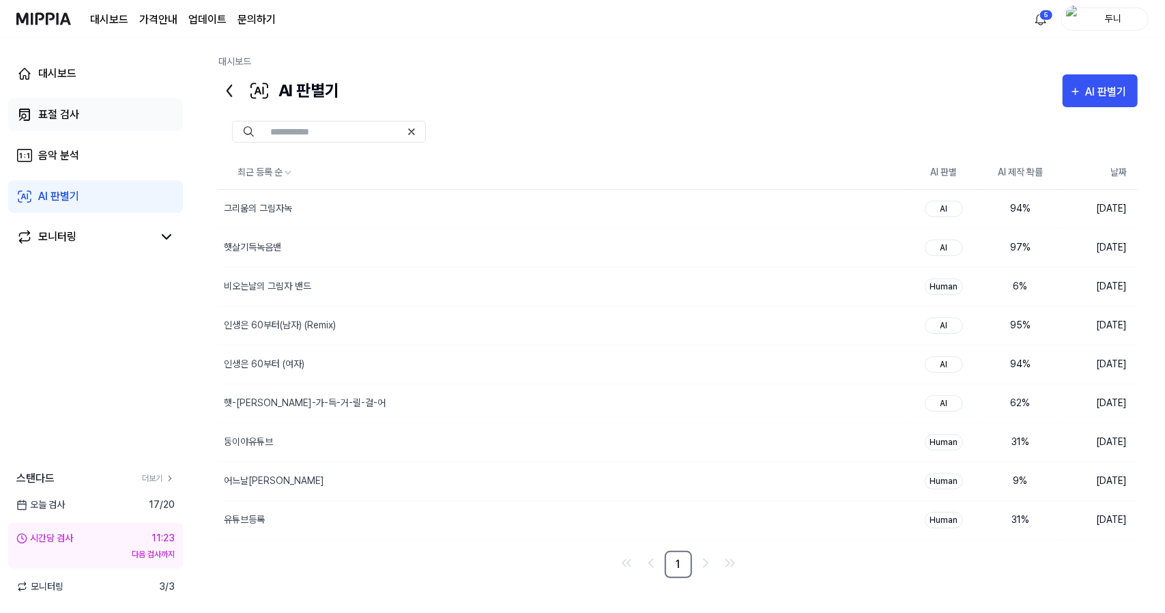
click at [48, 114] on div "표절 검사" at bounding box center [58, 114] width 41 height 16
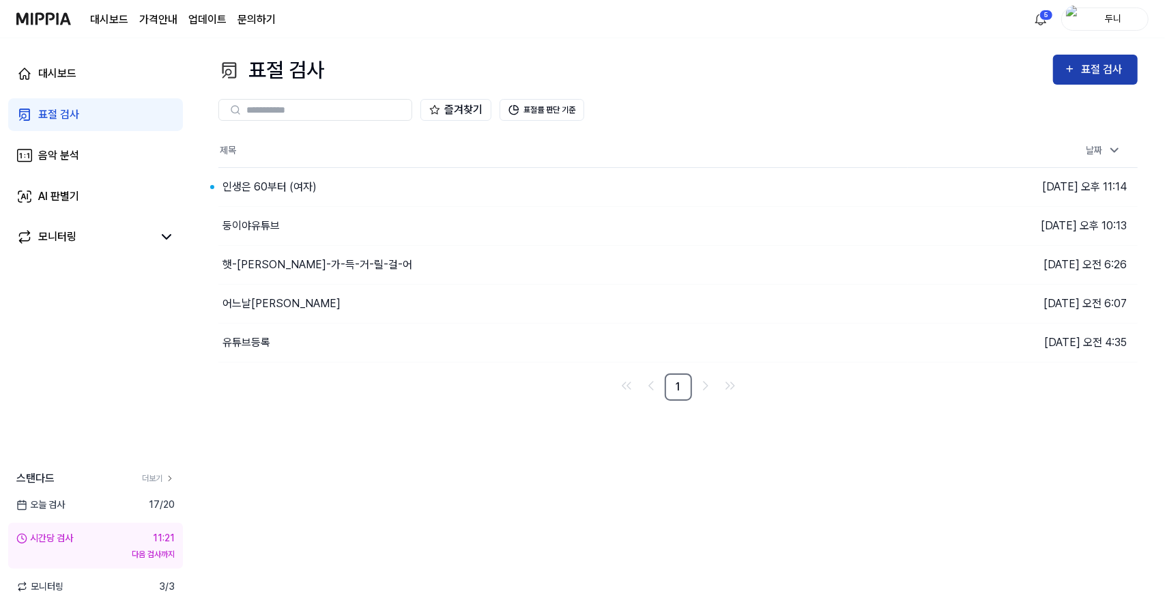
click at [1092, 71] on div "표절 검사" at bounding box center [1104, 70] width 46 height 18
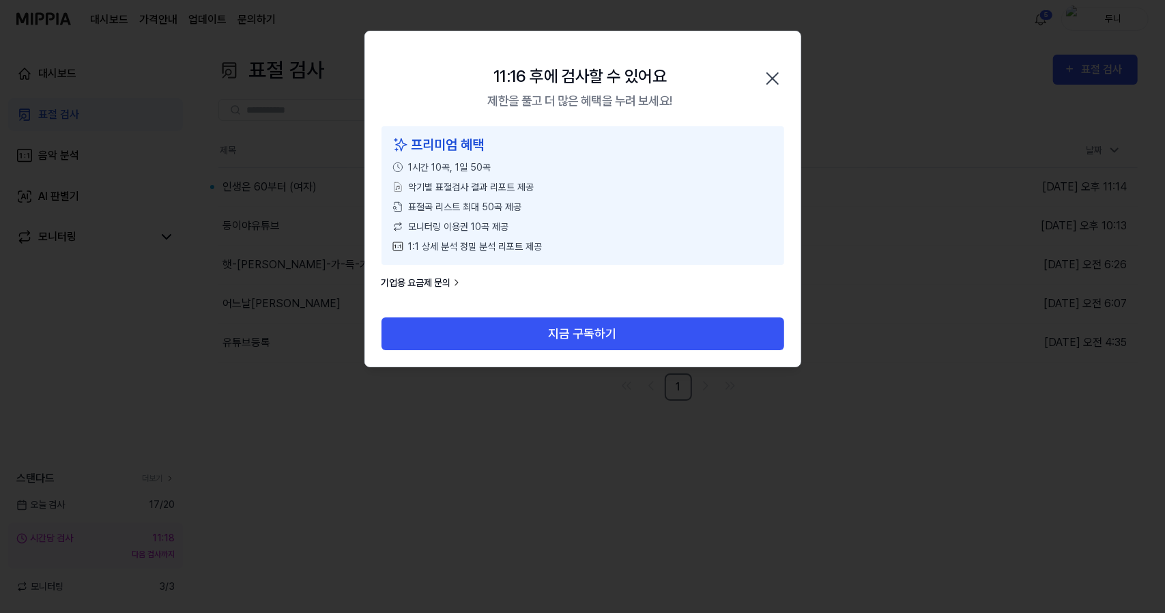
click at [766, 81] on icon "button" at bounding box center [772, 79] width 22 height 22
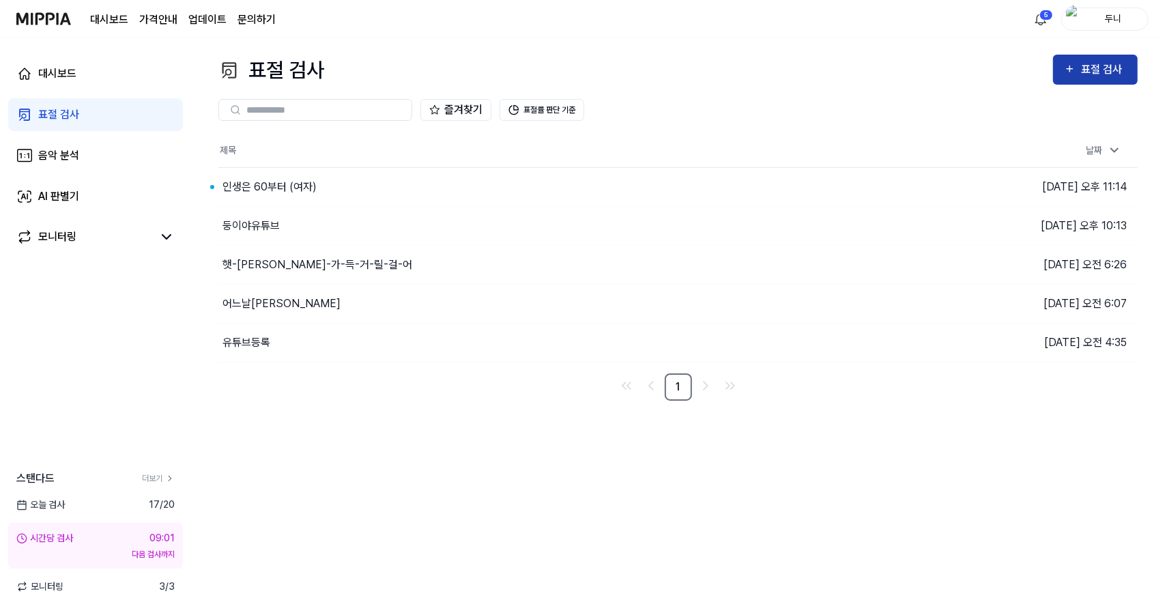
click at [1089, 70] on div "표절 검사" at bounding box center [1104, 70] width 46 height 18
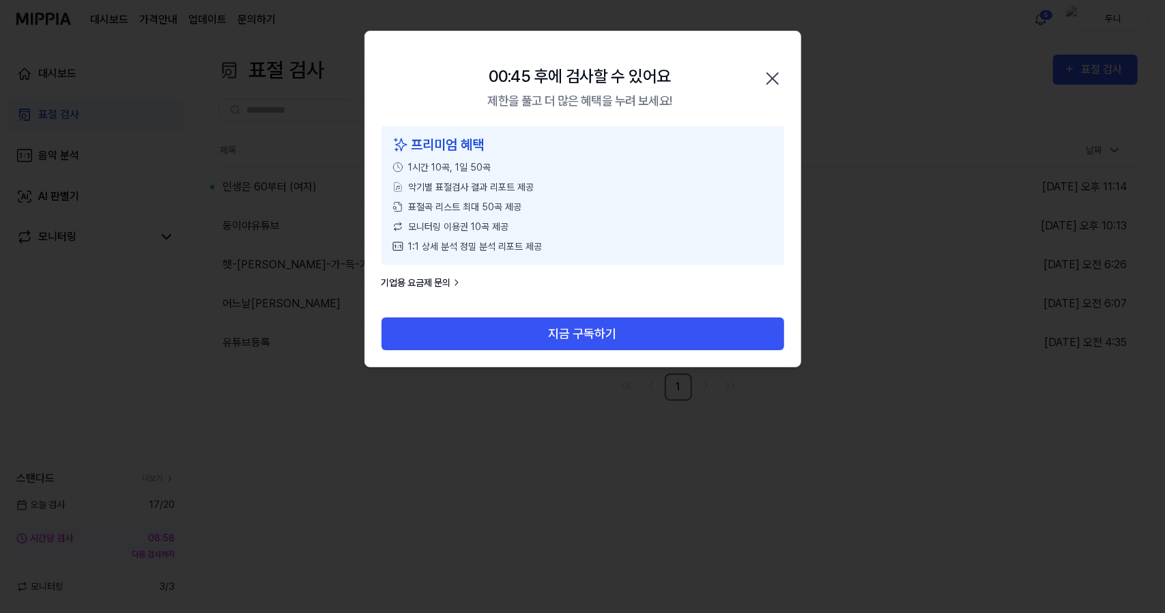
click at [774, 76] on icon "button" at bounding box center [772, 79] width 22 height 22
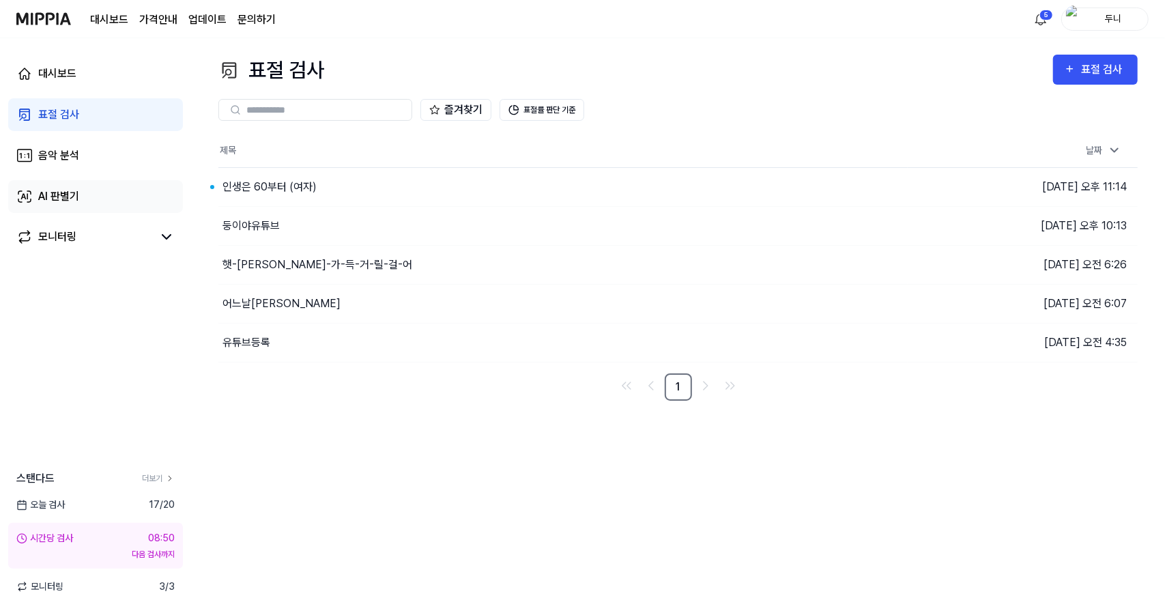
click at [48, 194] on div "AI 판별기" at bounding box center [58, 196] width 41 height 16
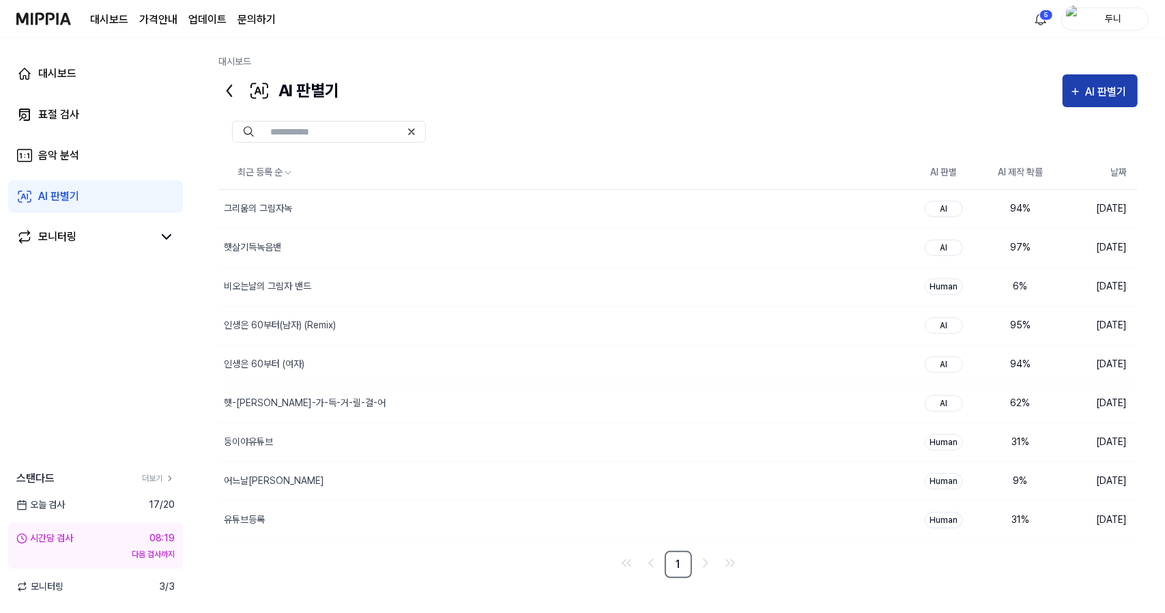
click at [1086, 84] on div "AI 판별기" at bounding box center [1108, 92] width 45 height 18
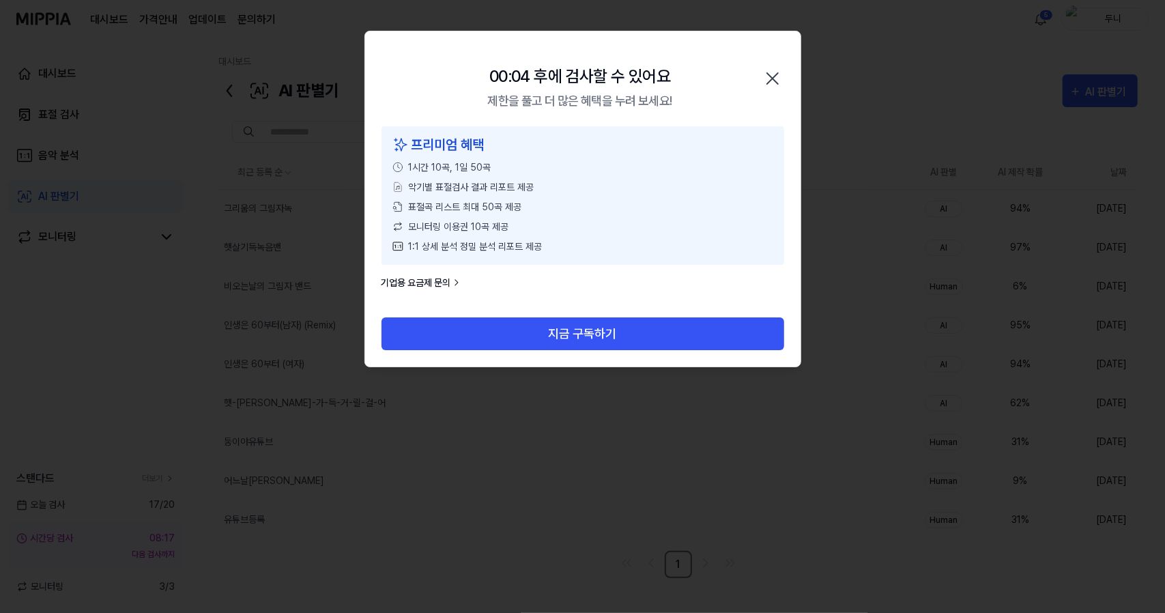
click at [760, 78] on div "00:04 후에 검사할 수 있어요 제한을 풀고 더 많은 혜택을 누려 보세요! 닫기" at bounding box center [582, 78] width 435 height 95
click at [782, 76] on icon "button" at bounding box center [772, 79] width 22 height 22
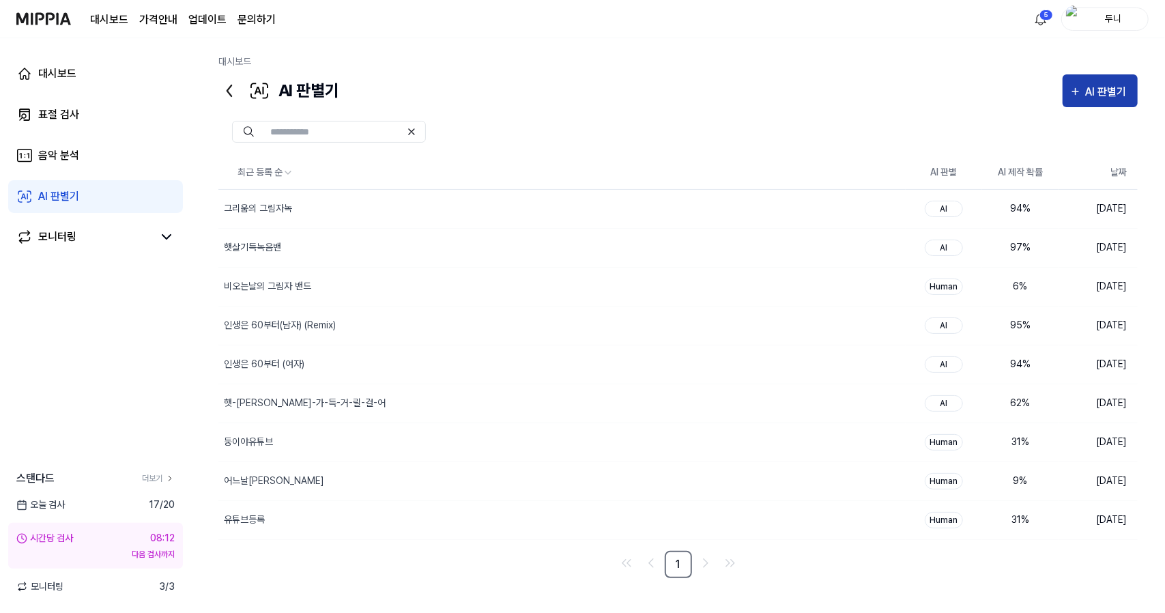
click at [1099, 92] on div "AI 판별기" at bounding box center [1108, 92] width 45 height 18
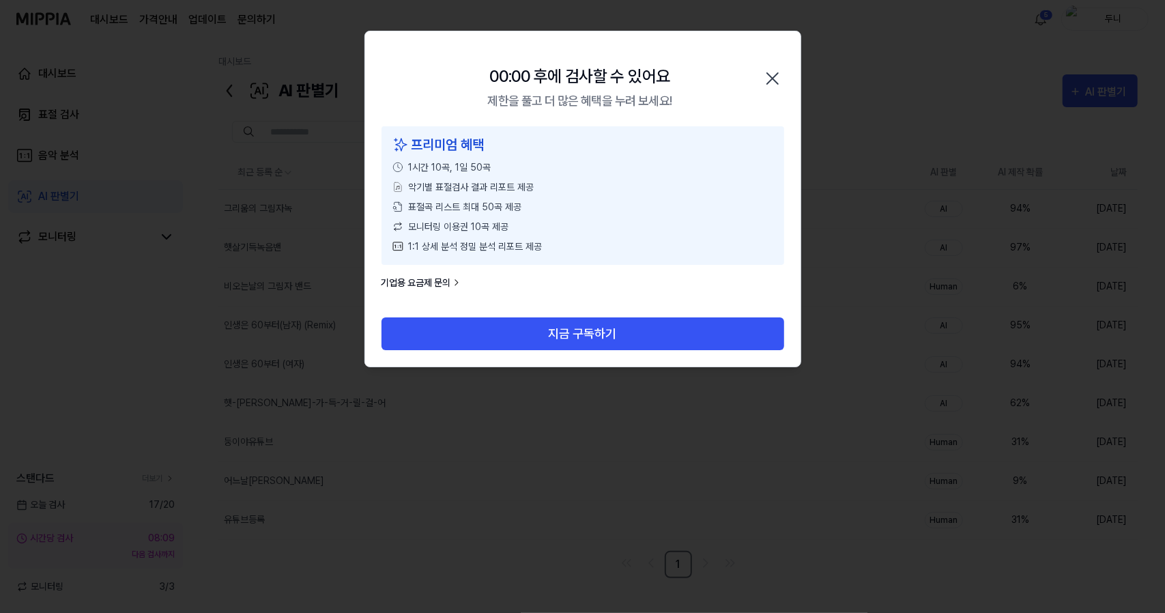
click at [774, 75] on icon "button" at bounding box center [772, 79] width 22 height 22
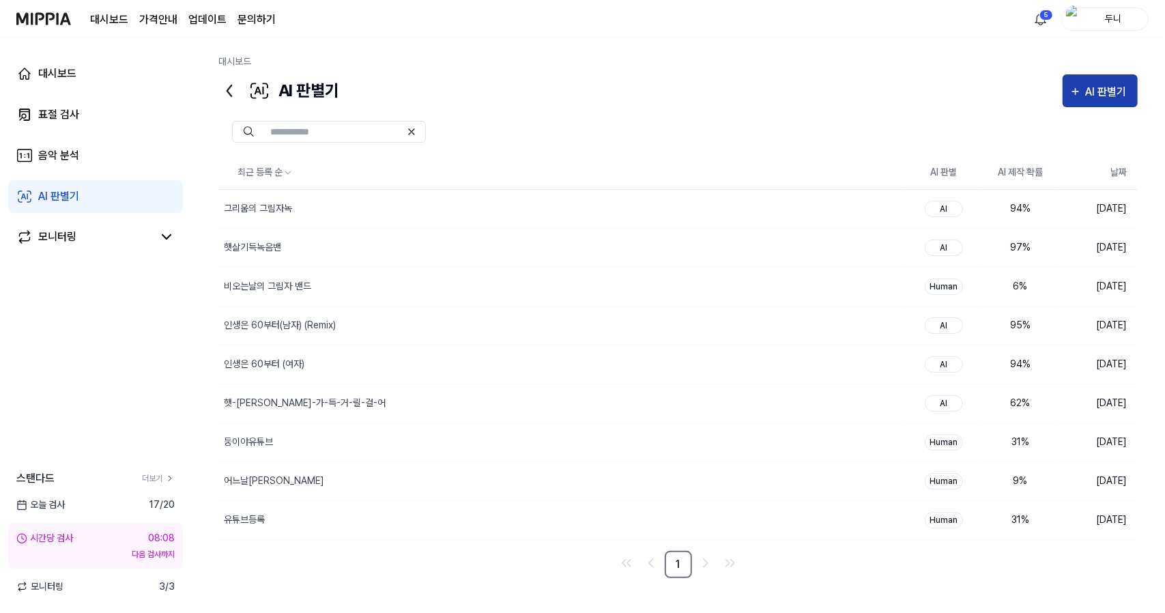
click at [1088, 89] on div "AI 판별기" at bounding box center [1108, 92] width 45 height 18
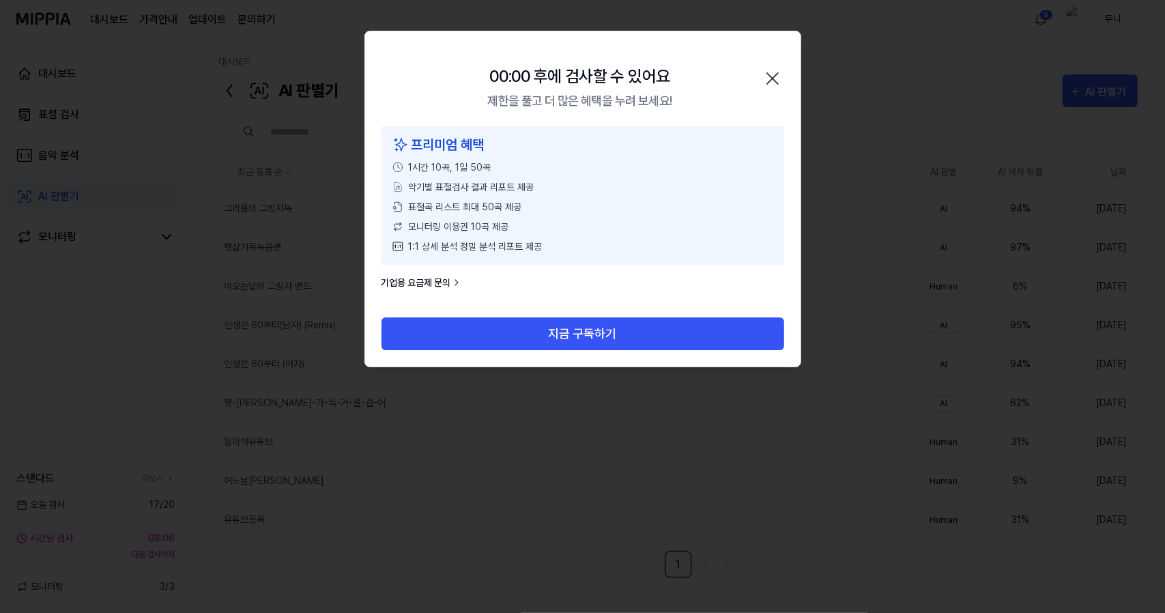
click at [775, 81] on icon "button" at bounding box center [772, 78] width 11 height 11
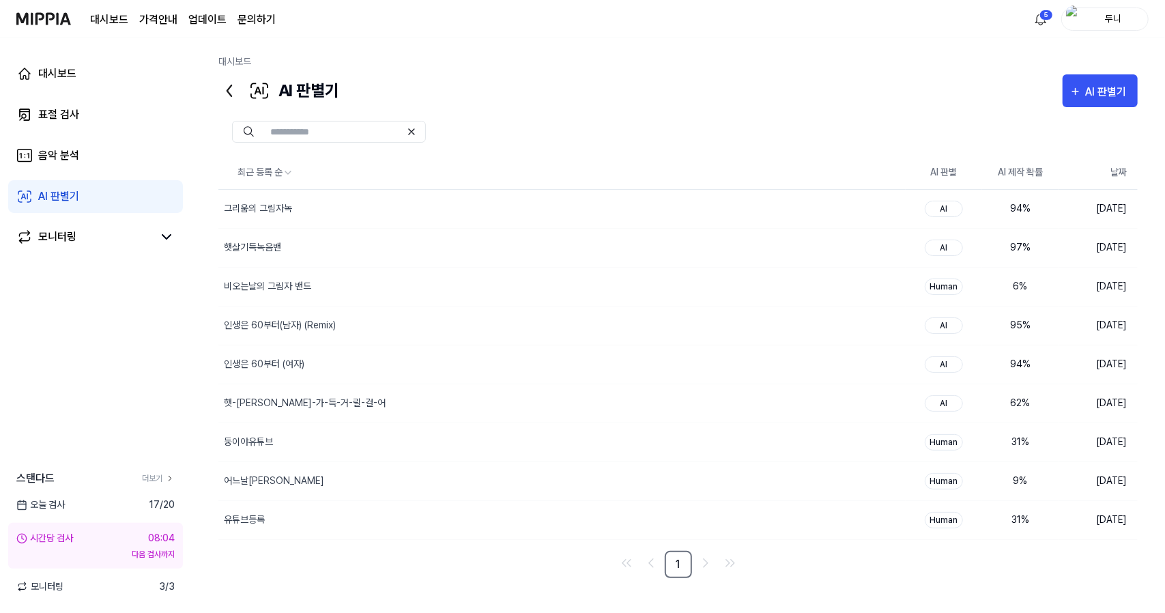
click at [33, 203] on link "AI 판별기" at bounding box center [95, 196] width 175 height 33
click at [1096, 95] on div "AI 판별기" at bounding box center [1108, 92] width 45 height 18
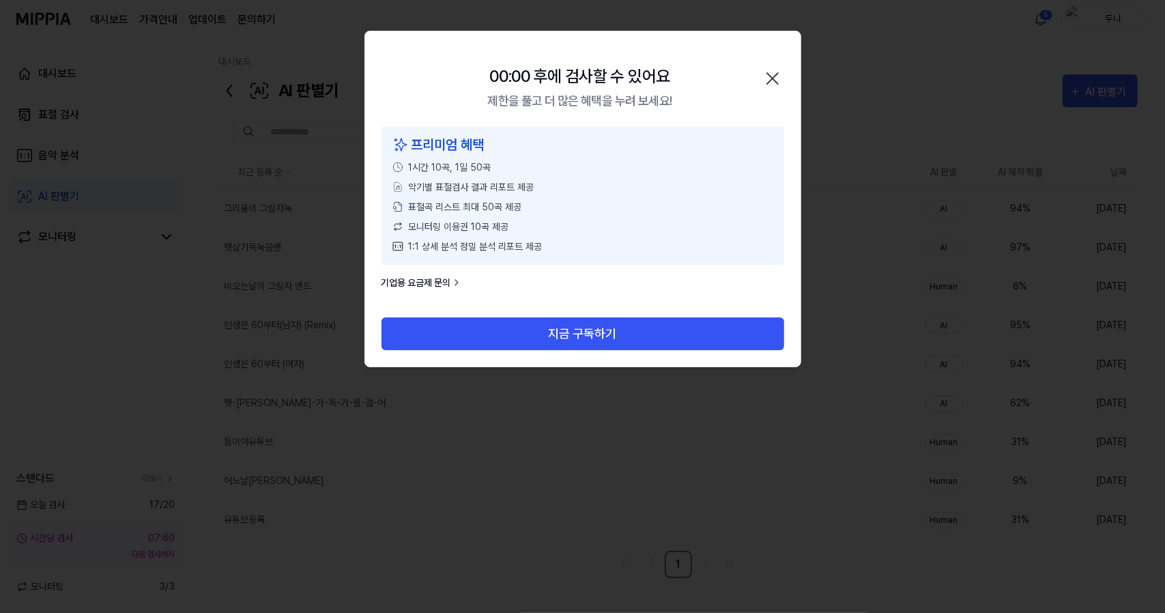
click at [506, 83] on div "00:00 후에 검사할 수 있어요" at bounding box center [579, 76] width 180 height 25
click at [768, 76] on icon "button" at bounding box center [772, 79] width 22 height 22
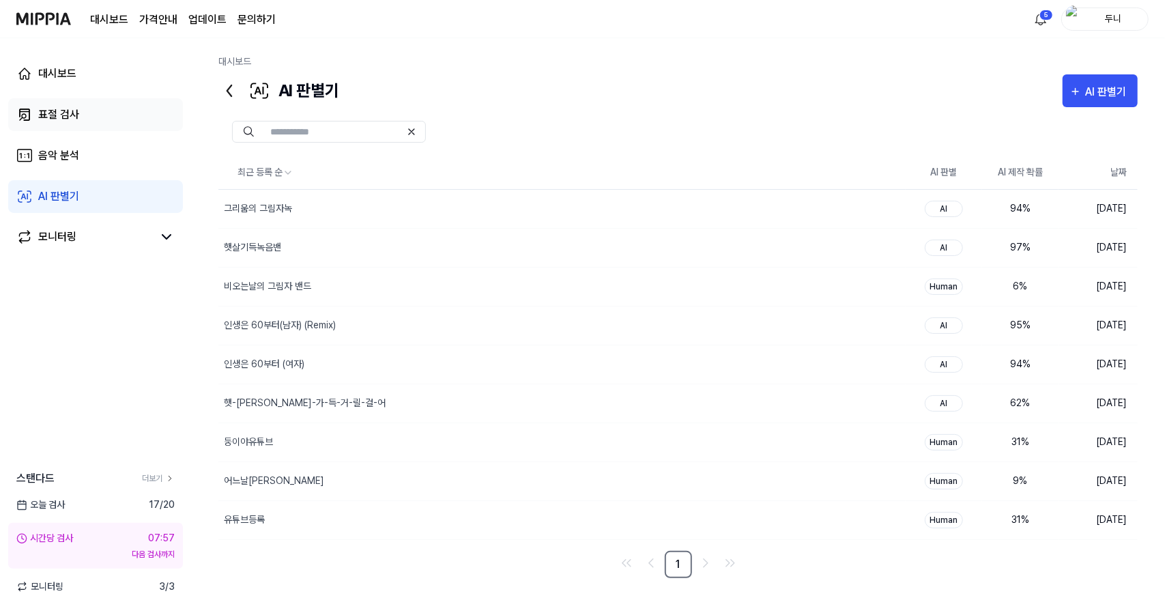
click at [67, 115] on div "표절 검사" at bounding box center [58, 114] width 41 height 16
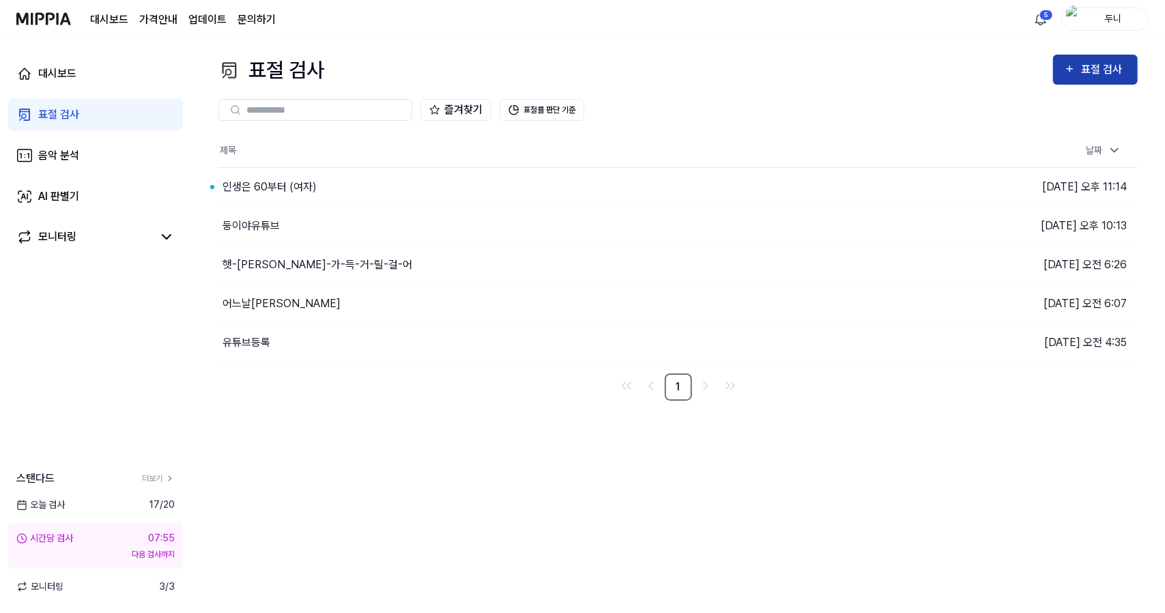
click at [1087, 50] on div "표절 검사 표절 검사 표절 검사 음악 분석 AI 판별기 즐겨찾기 표절률 판단 기준 제목 날짜 인생은 60부터 (여자) 이동하기 [DATE] 오…" at bounding box center [678, 325] width 974 height 575
click at [1085, 72] on div "표절 검사" at bounding box center [1104, 70] width 46 height 18
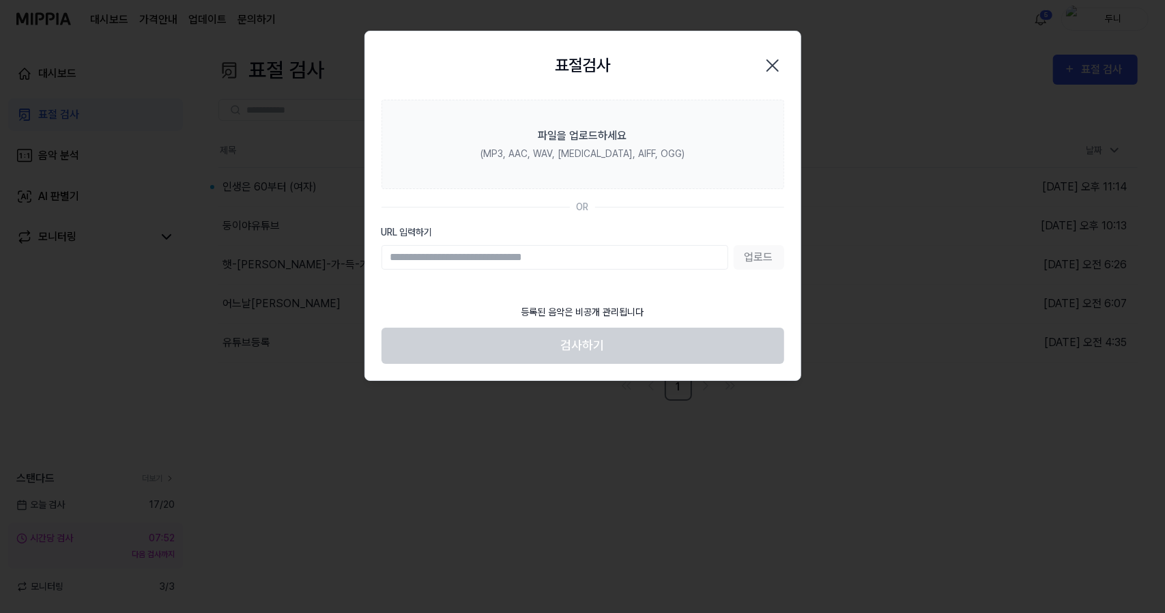
click at [771, 65] on icon "button" at bounding box center [772, 66] width 22 height 22
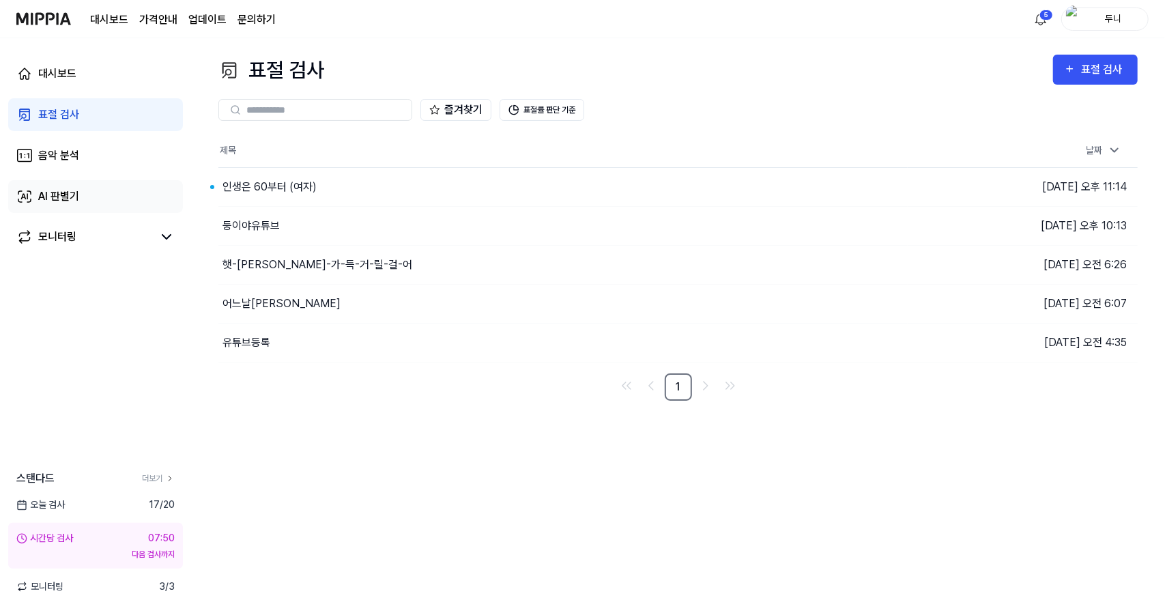
click at [53, 200] on div "AI 판별기" at bounding box center [58, 196] width 41 height 16
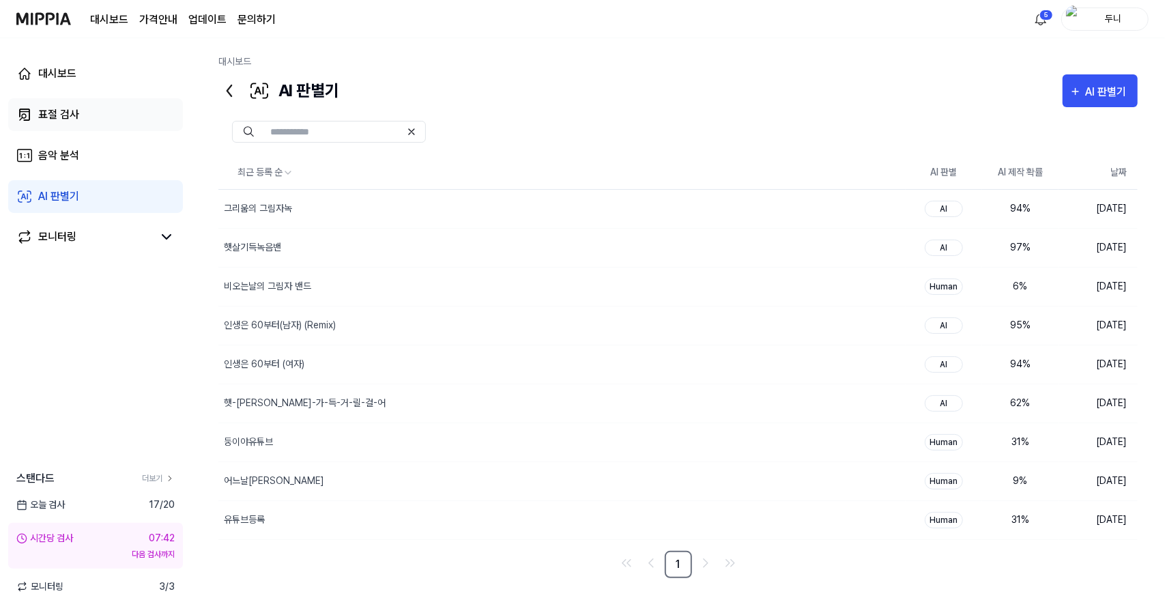
click at [48, 118] on div "표절 검사" at bounding box center [58, 114] width 41 height 16
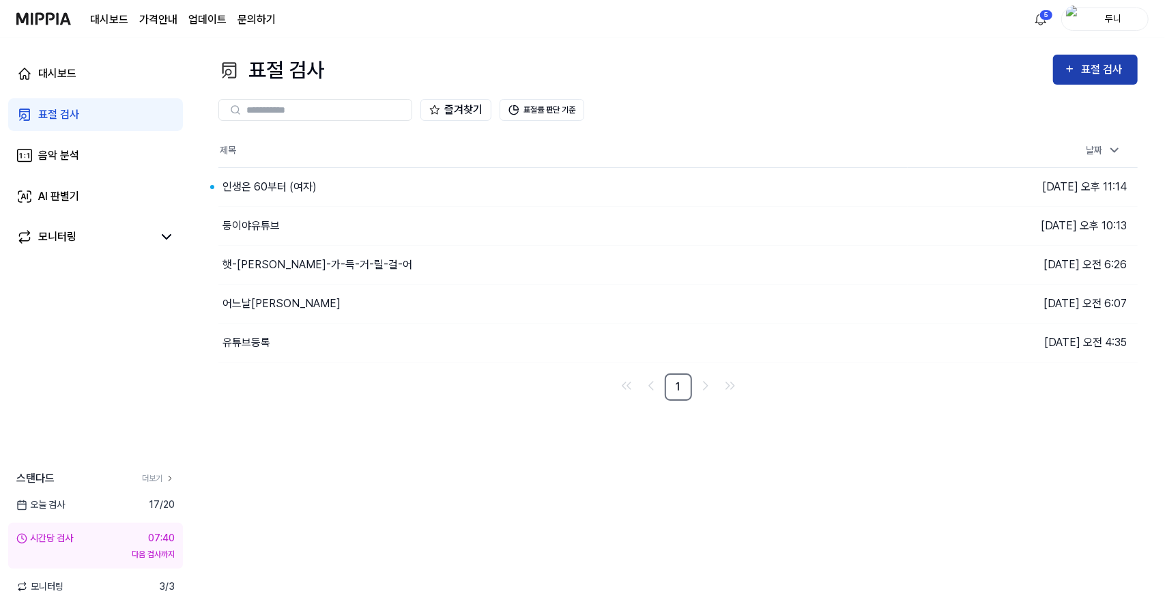
click at [1081, 69] on div "표절 검사" at bounding box center [1095, 70] width 63 height 18
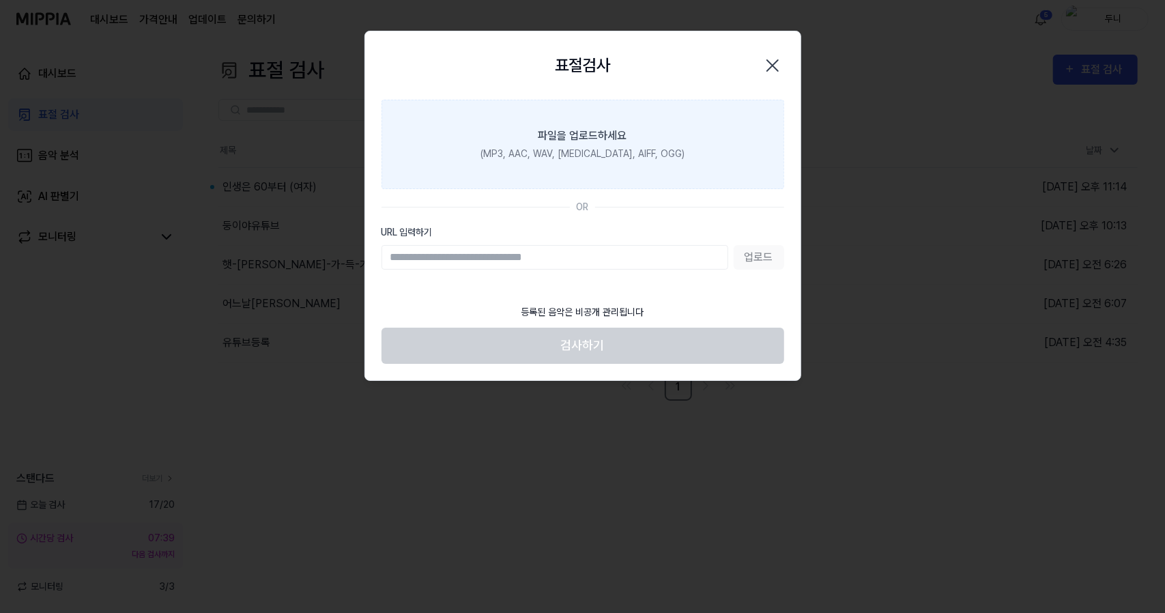
click at [592, 147] on div "(MP3, AAC, WAV, [MEDICAL_DATA], AIFF, OGG)" at bounding box center [582, 154] width 204 height 14
click at [0, 0] on input "파일을 업로드하세요 (MP3, AAC, WAV, [MEDICAL_DATA], AIFF, OGG)" at bounding box center [0, 0] width 0 height 0
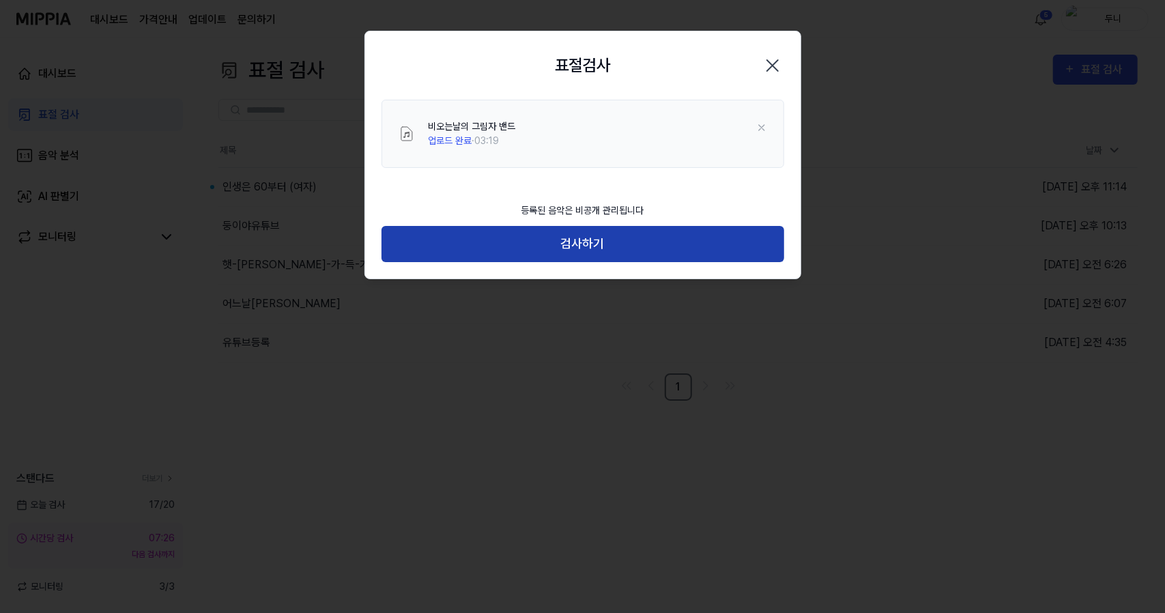
click at [574, 250] on button "검사하기" at bounding box center [582, 244] width 403 height 36
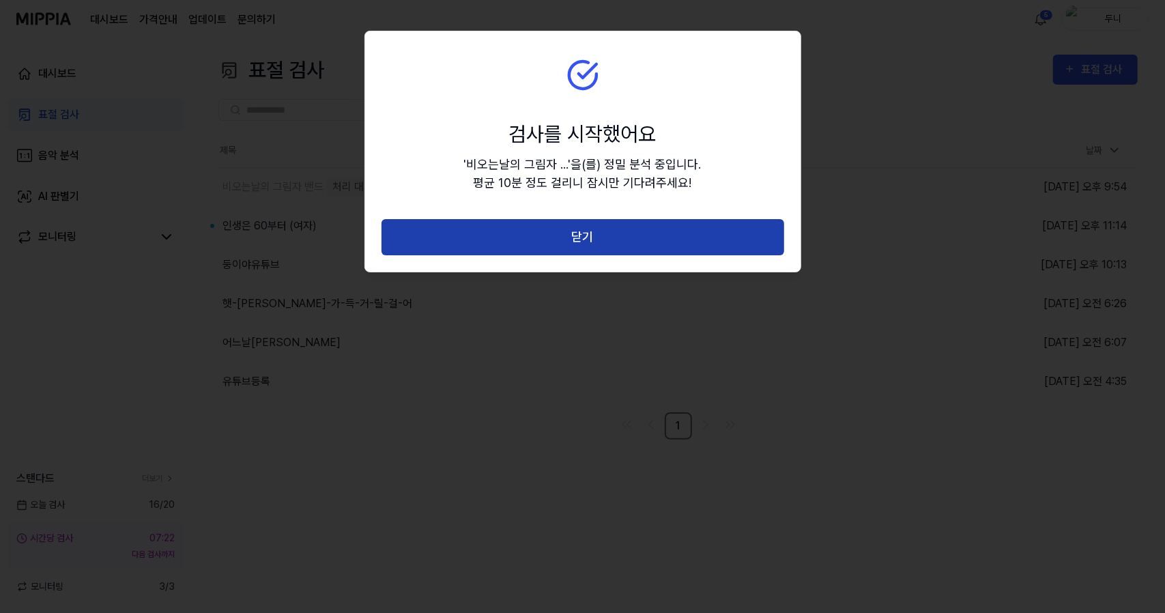
click at [566, 237] on button "닫기" at bounding box center [582, 237] width 403 height 36
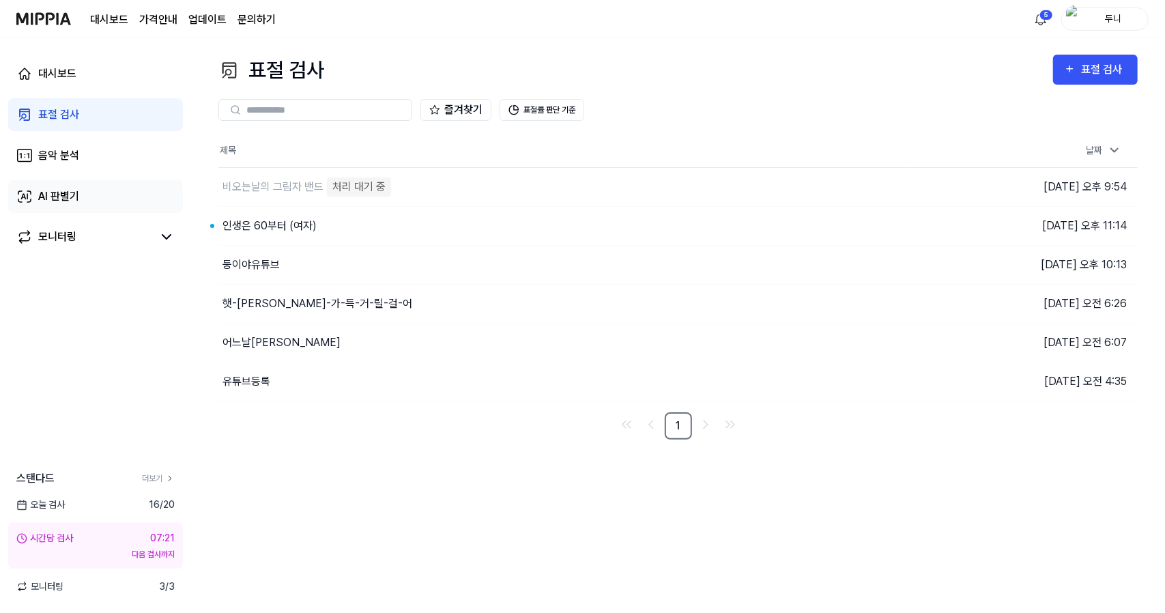
click at [63, 203] on div "AI 판별기" at bounding box center [58, 196] width 41 height 16
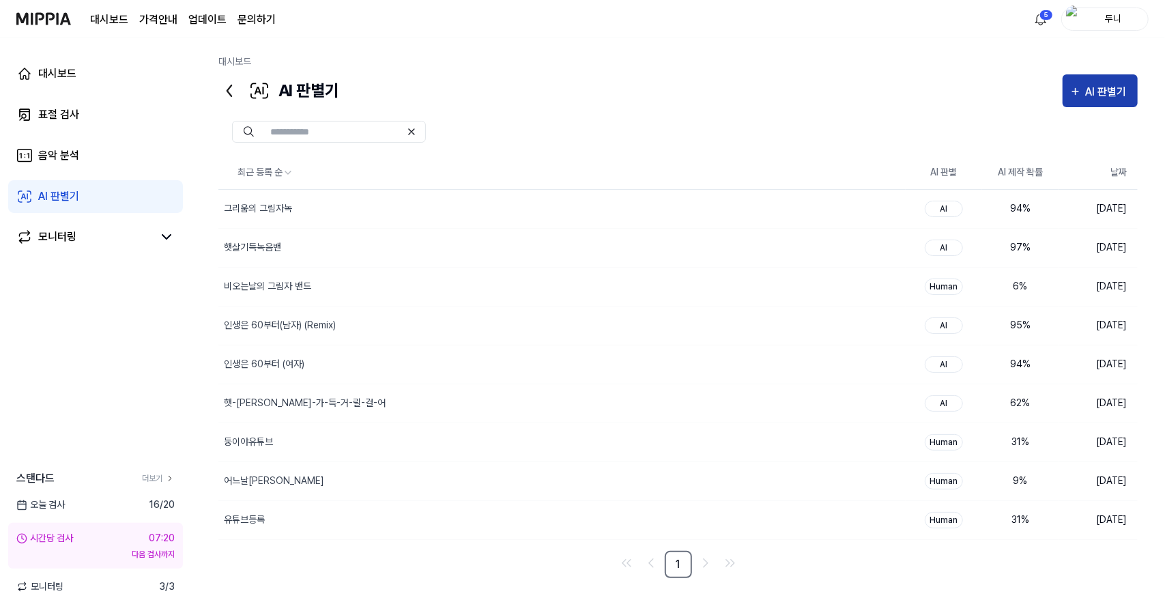
click at [1099, 89] on div "AI 판별기" at bounding box center [1108, 92] width 45 height 18
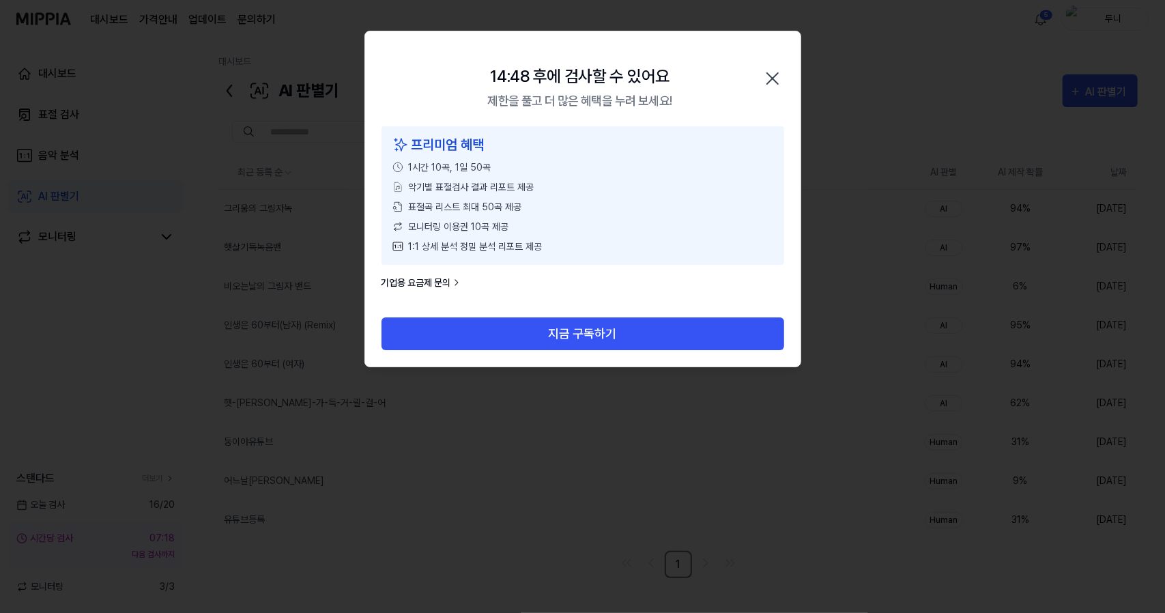
click at [423, 173] on span "1시간 10곡, 1일 50곡" at bounding box center [450, 167] width 83 height 14
click at [475, 171] on span "1시간 10곡, 1일 50곡" at bounding box center [450, 167] width 83 height 14
click at [482, 170] on span "1시간 10곡, 1일 50곡" at bounding box center [450, 167] width 83 height 14
click at [771, 77] on icon "button" at bounding box center [772, 79] width 22 height 22
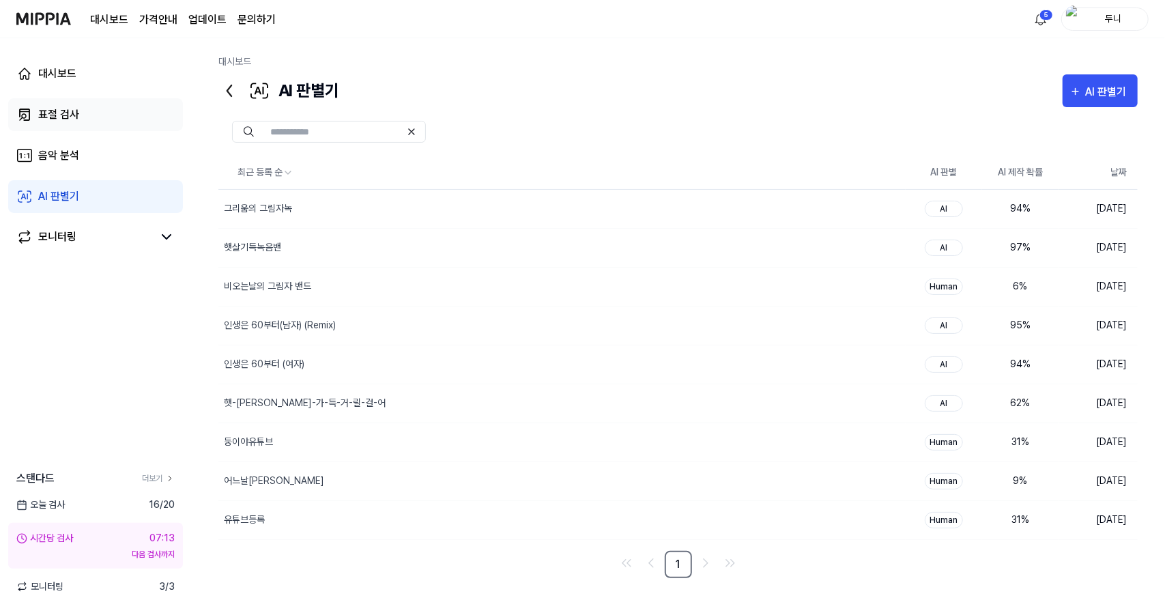
click at [61, 121] on div "표절 검사" at bounding box center [58, 114] width 41 height 16
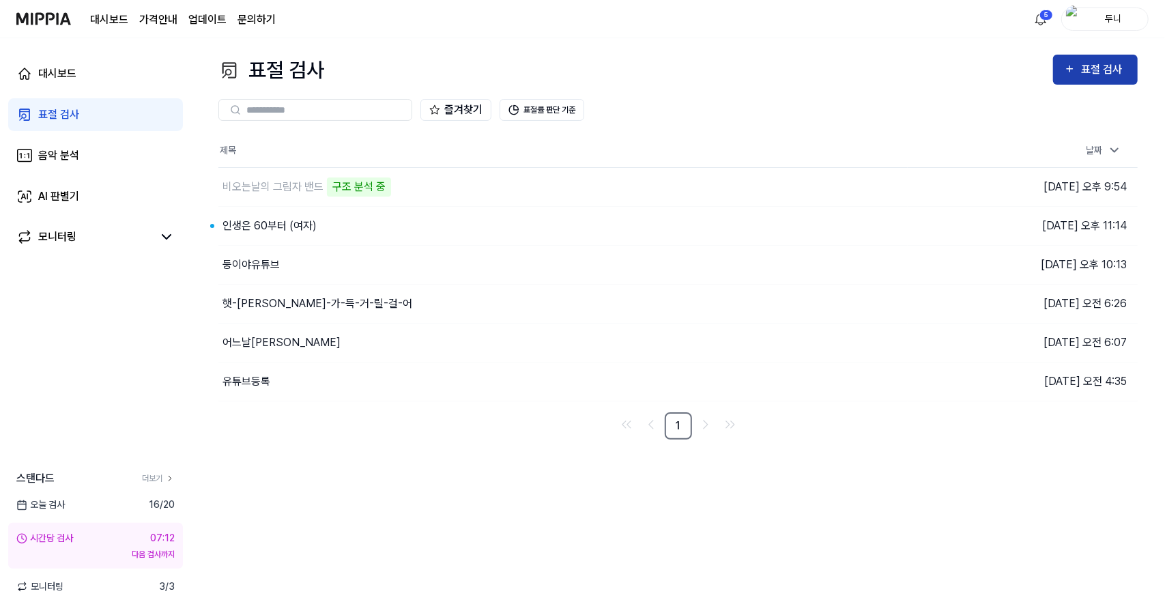
click at [1084, 69] on div "표절 검사" at bounding box center [1104, 70] width 46 height 18
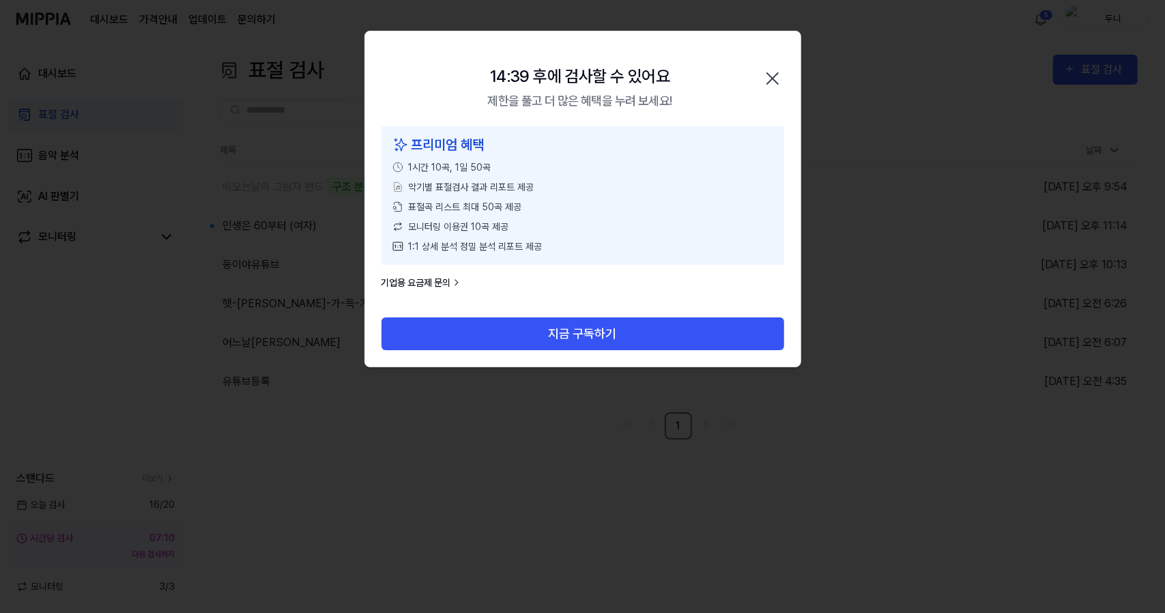
click at [768, 77] on icon "button" at bounding box center [772, 79] width 22 height 22
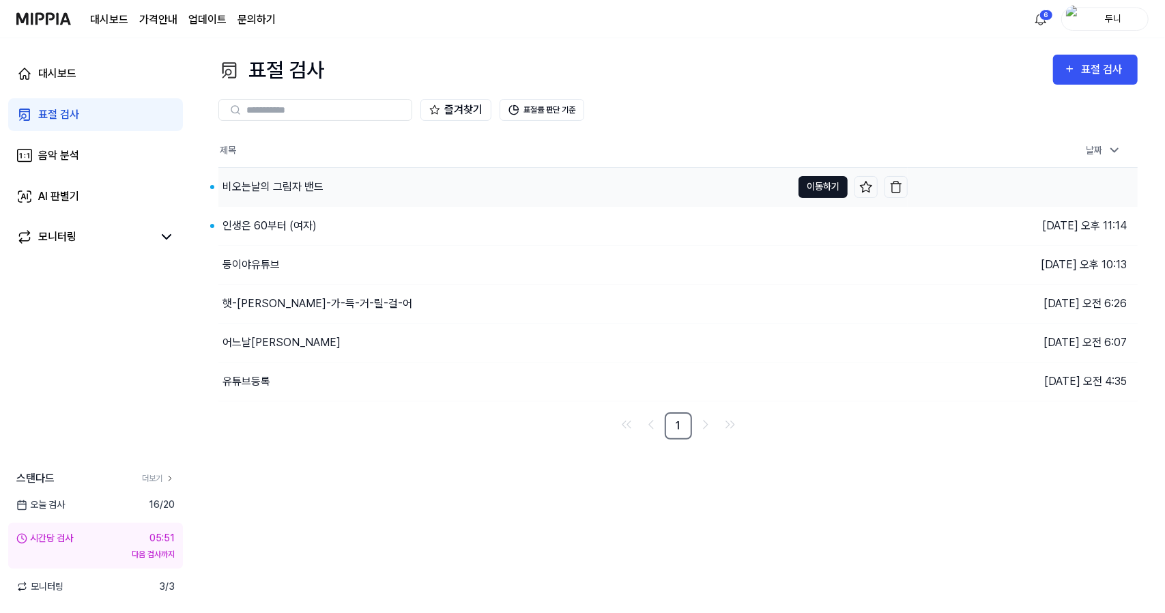
click at [808, 185] on button "이동하기" at bounding box center [822, 187] width 49 height 22
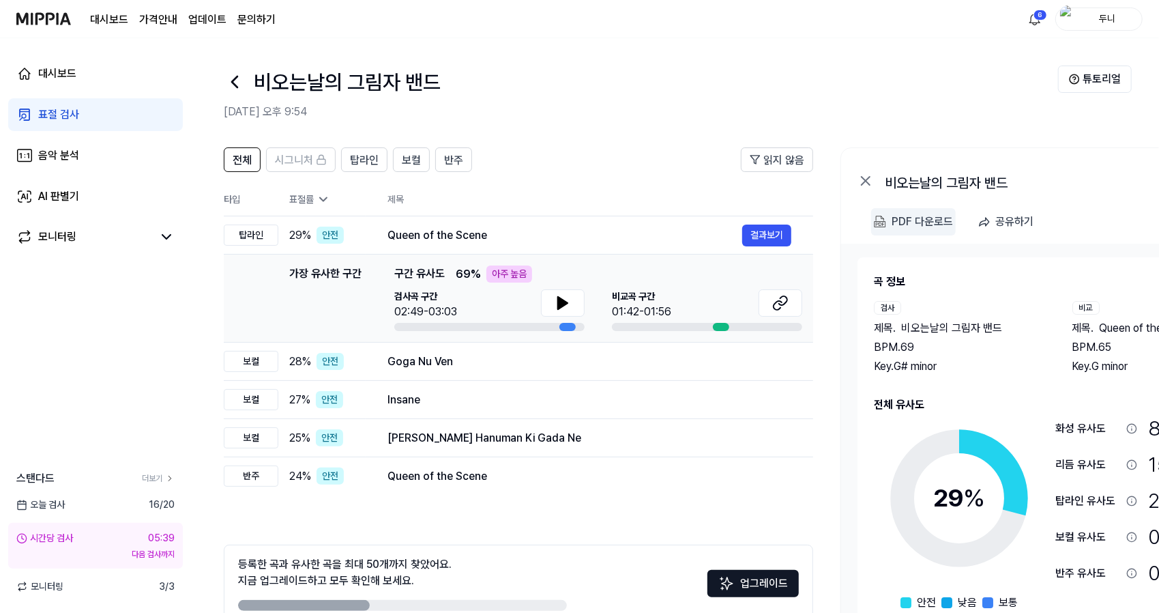
click at [921, 219] on div "PDF 다운로드" at bounding box center [922, 222] width 61 height 18
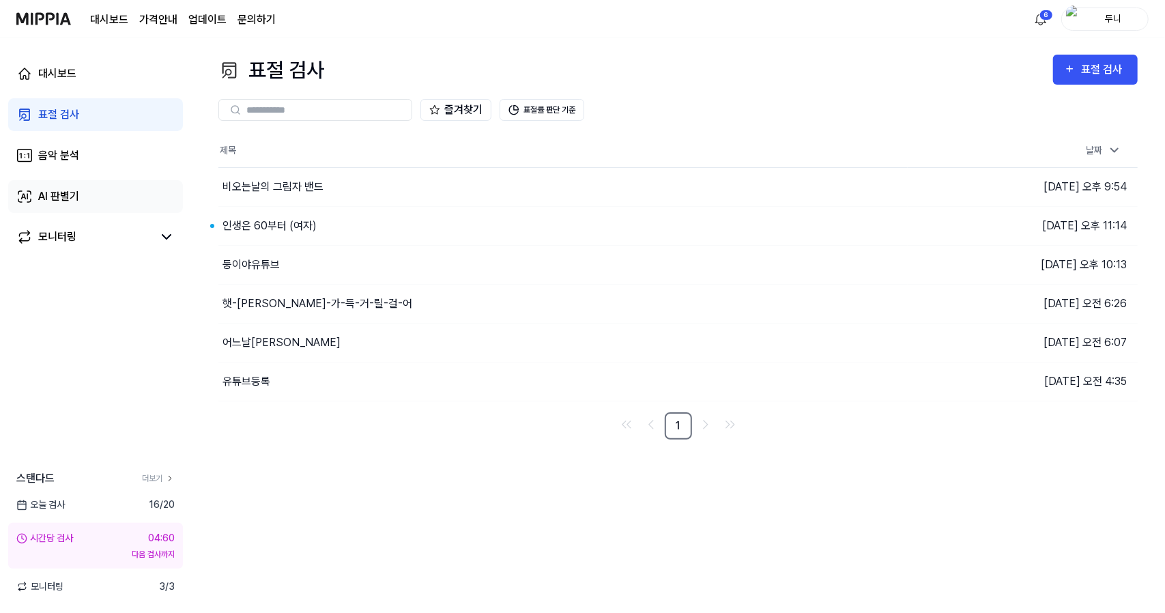
click at [50, 197] on div "AI 판별기" at bounding box center [58, 196] width 41 height 16
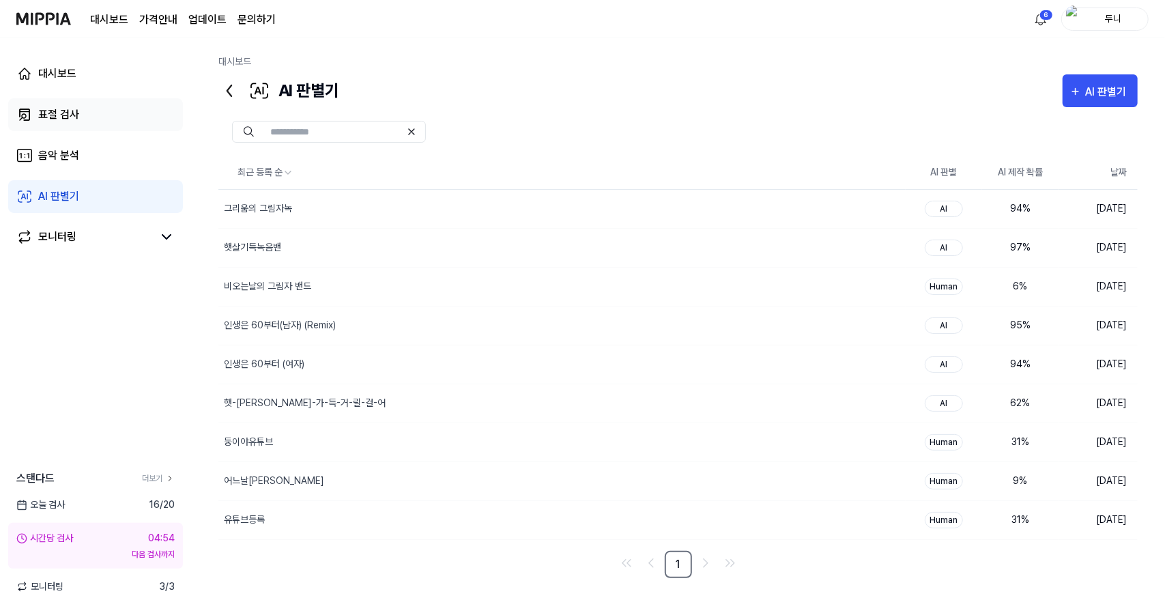
click at [55, 110] on div "표절 검사" at bounding box center [58, 114] width 41 height 16
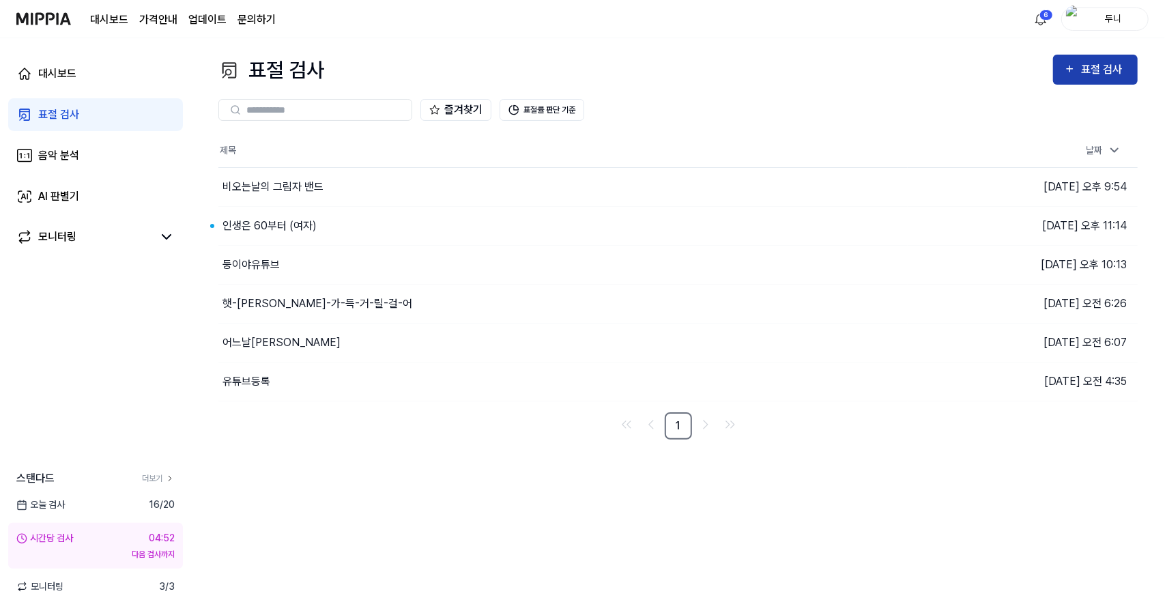
click at [1102, 63] on div "표절 검사" at bounding box center [1104, 70] width 46 height 18
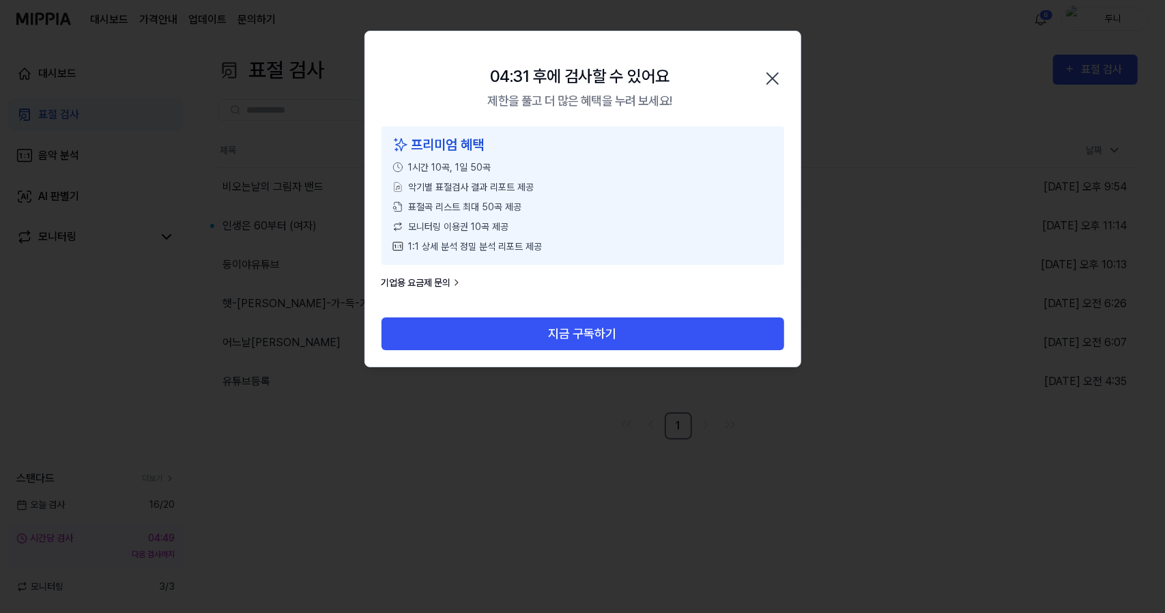
click at [774, 82] on icon "button" at bounding box center [772, 79] width 22 height 22
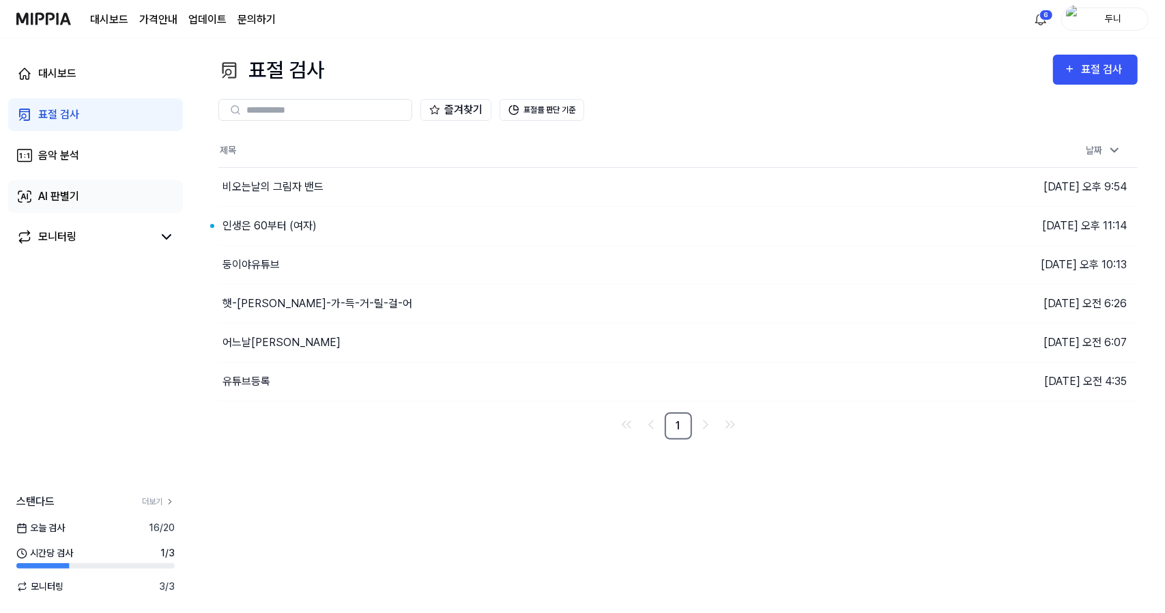
click at [63, 197] on div "AI 판별기" at bounding box center [58, 196] width 41 height 16
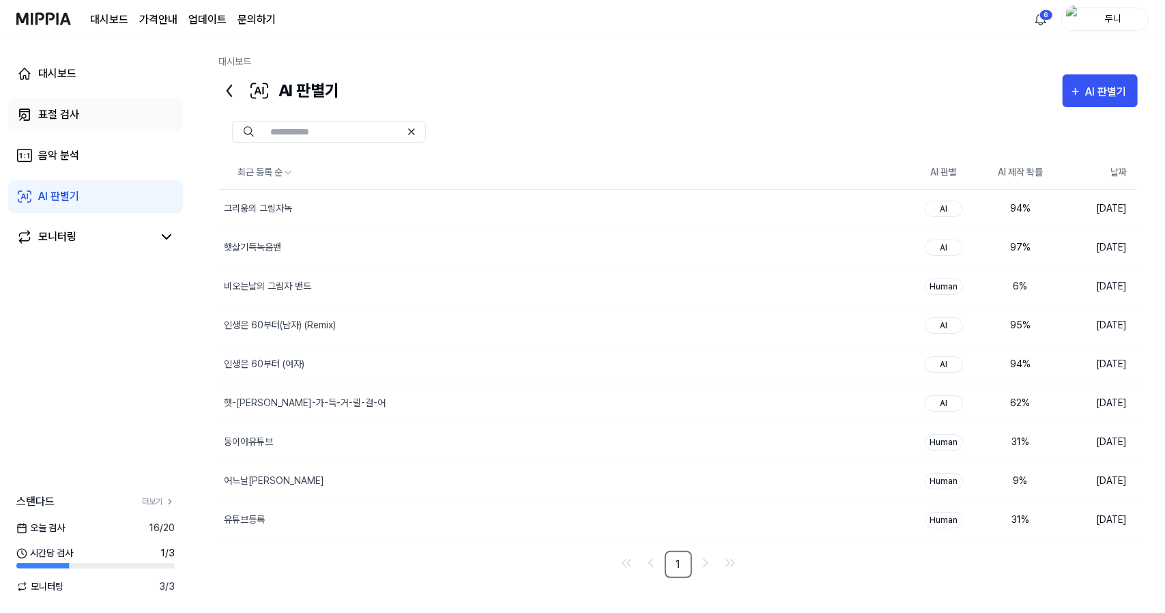
click at [50, 114] on div "표절 검사" at bounding box center [58, 114] width 41 height 16
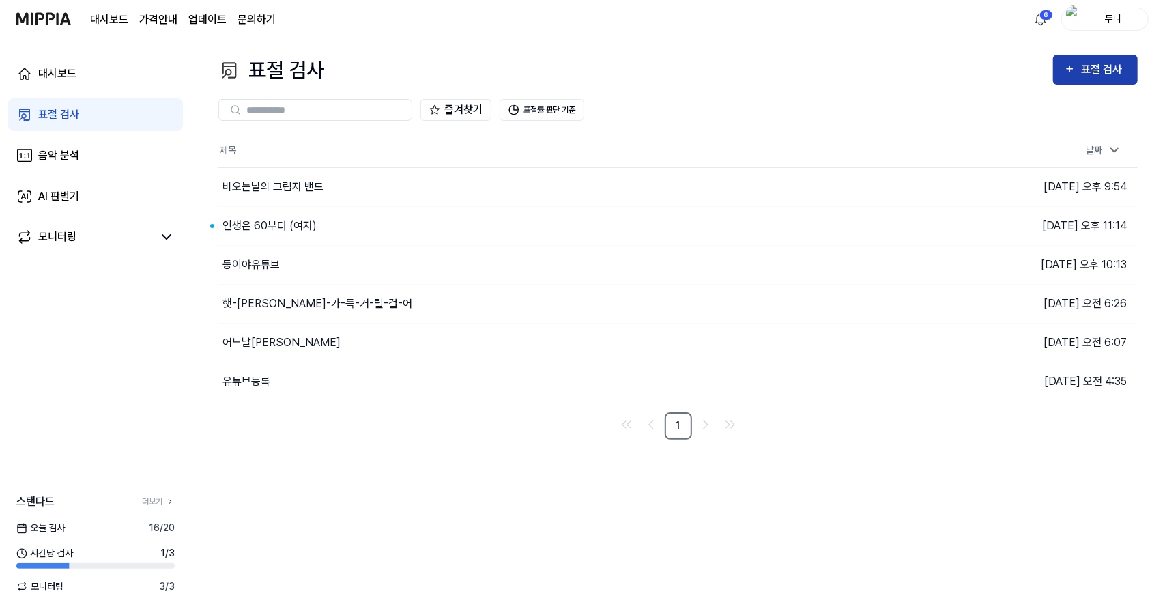
click at [1097, 63] on div "표절 검사" at bounding box center [1104, 70] width 46 height 18
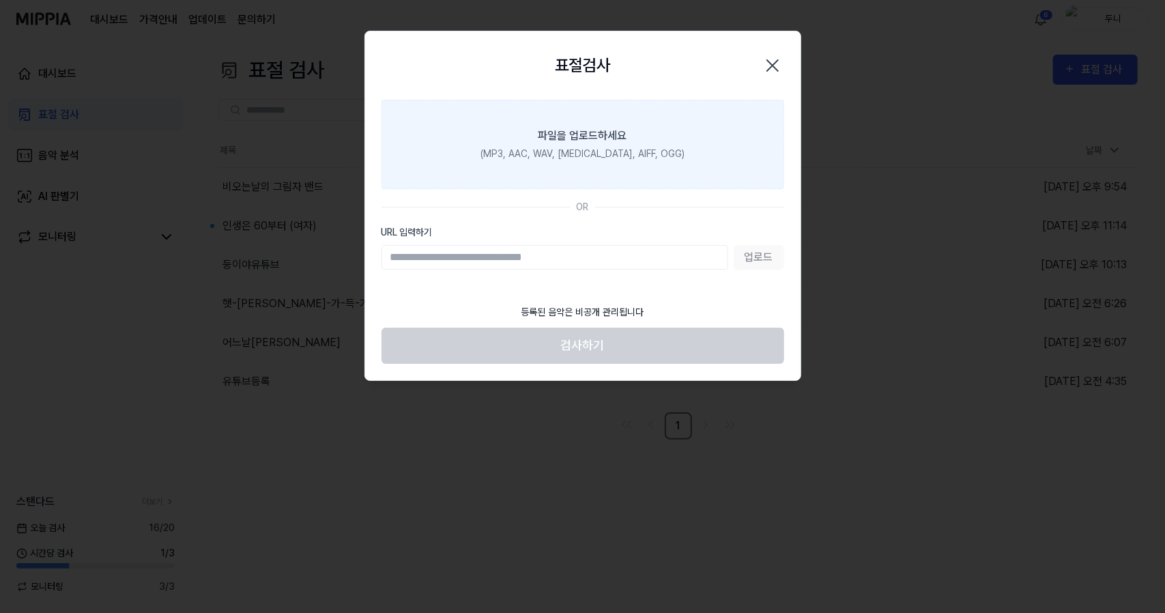
click at [580, 134] on div "파일을 업로드하세요" at bounding box center [582, 136] width 89 height 16
click at [0, 0] on input "파일을 업로드하세요 (MP3, AAC, WAV, [MEDICAL_DATA], AIFF, OGG)" at bounding box center [0, 0] width 0 height 0
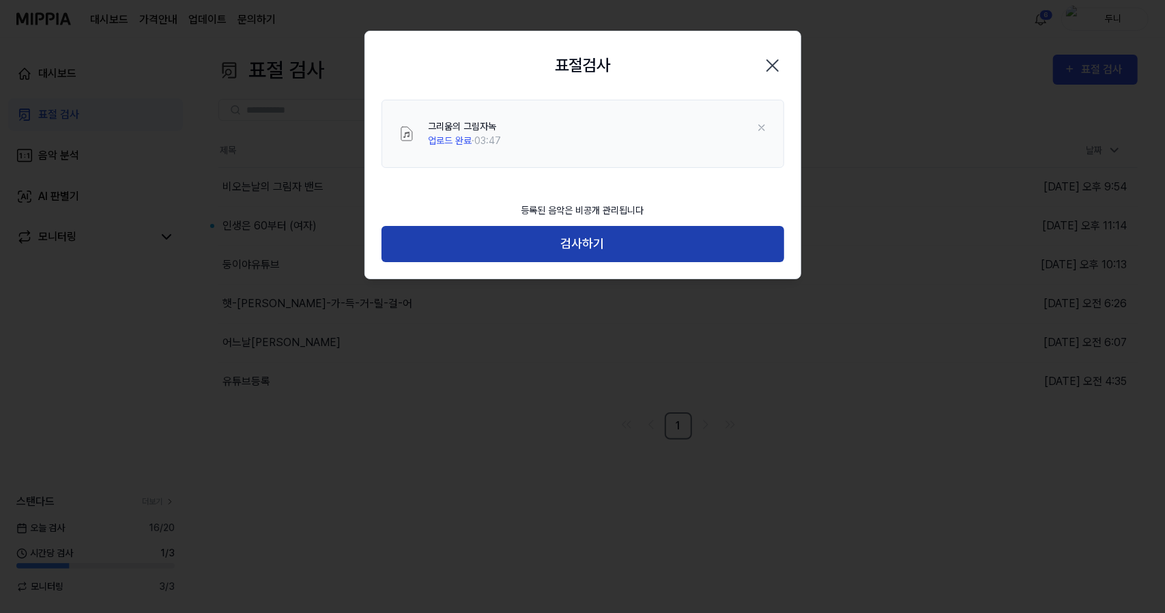
click at [560, 239] on button "검사하기" at bounding box center [582, 244] width 403 height 36
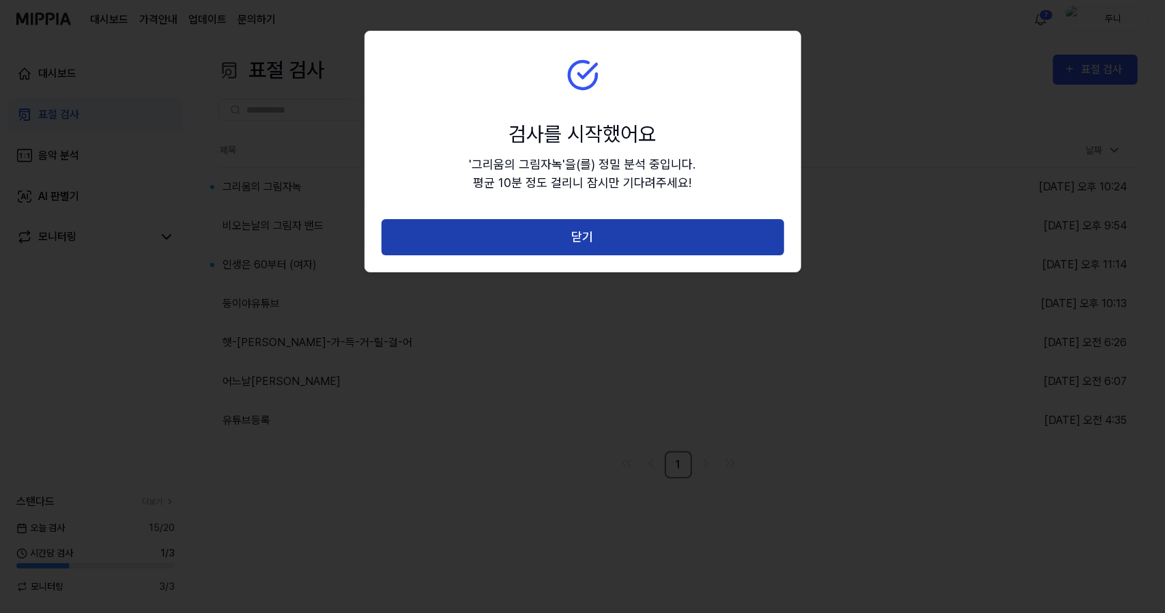
click at [583, 234] on button "닫기" at bounding box center [582, 237] width 403 height 36
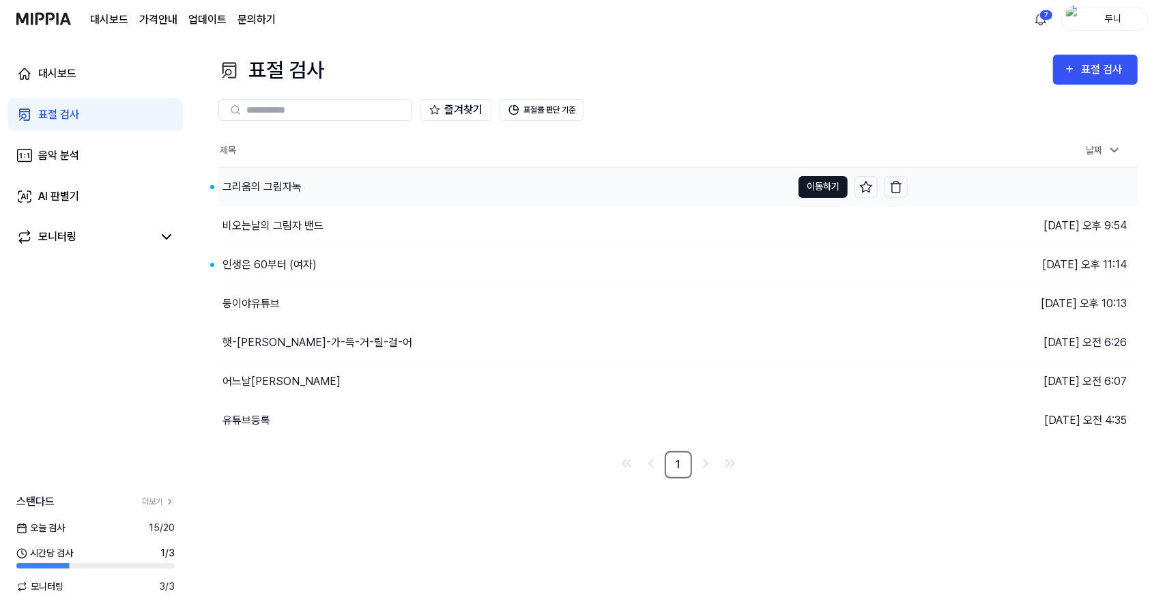
click at [824, 186] on button "이동하기" at bounding box center [822, 187] width 49 height 22
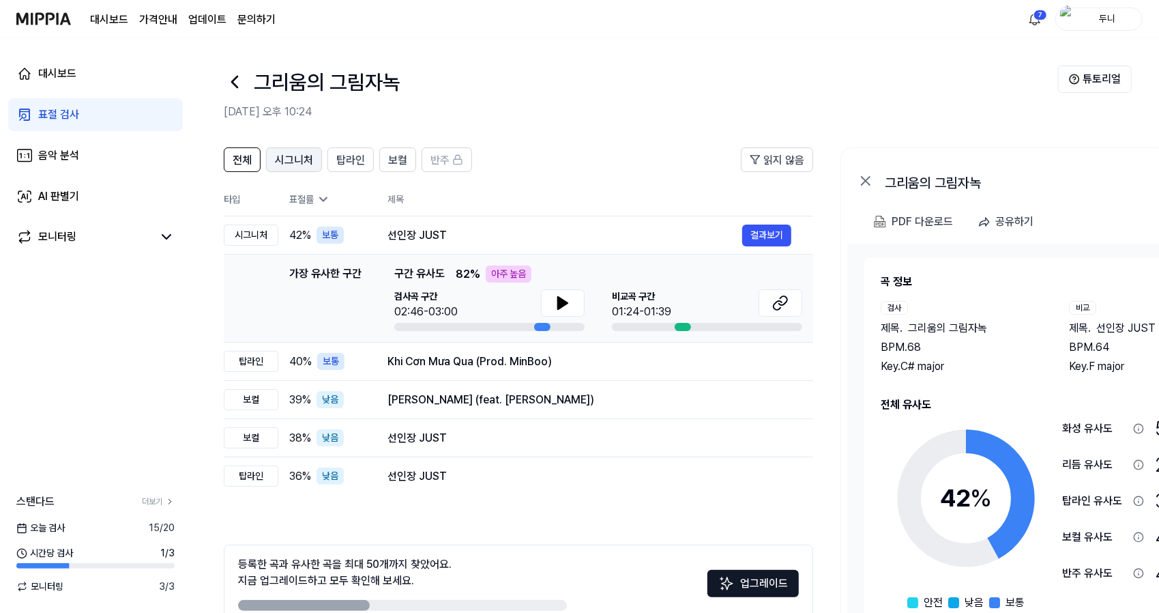
click at [298, 159] on span "시그니처" at bounding box center [294, 160] width 38 height 16
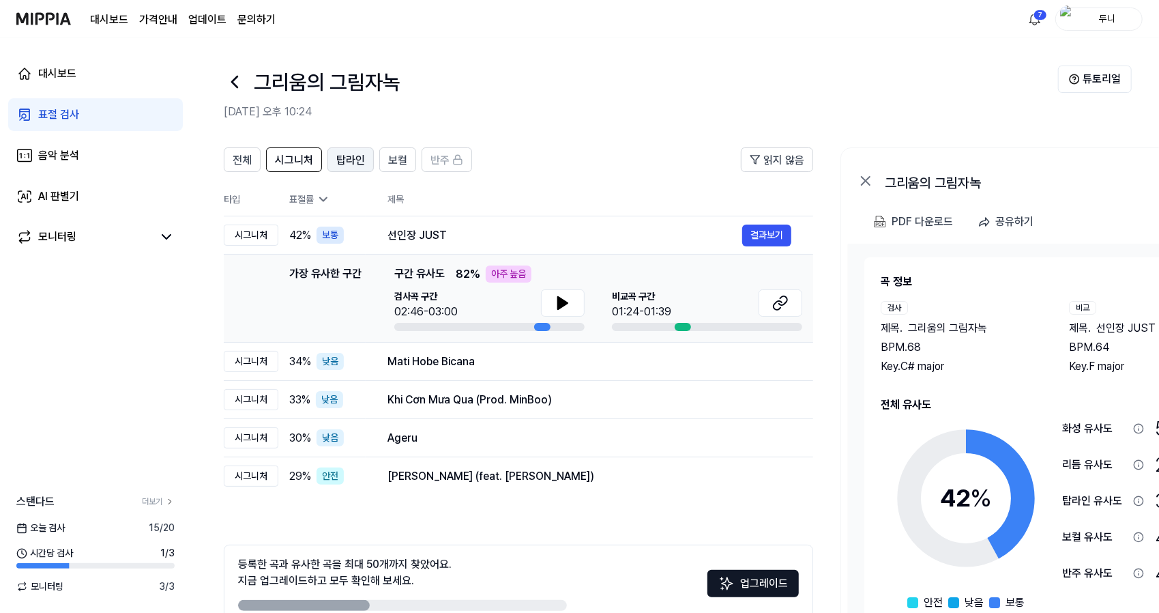
click at [351, 162] on span "탑라인" at bounding box center [350, 160] width 29 height 16
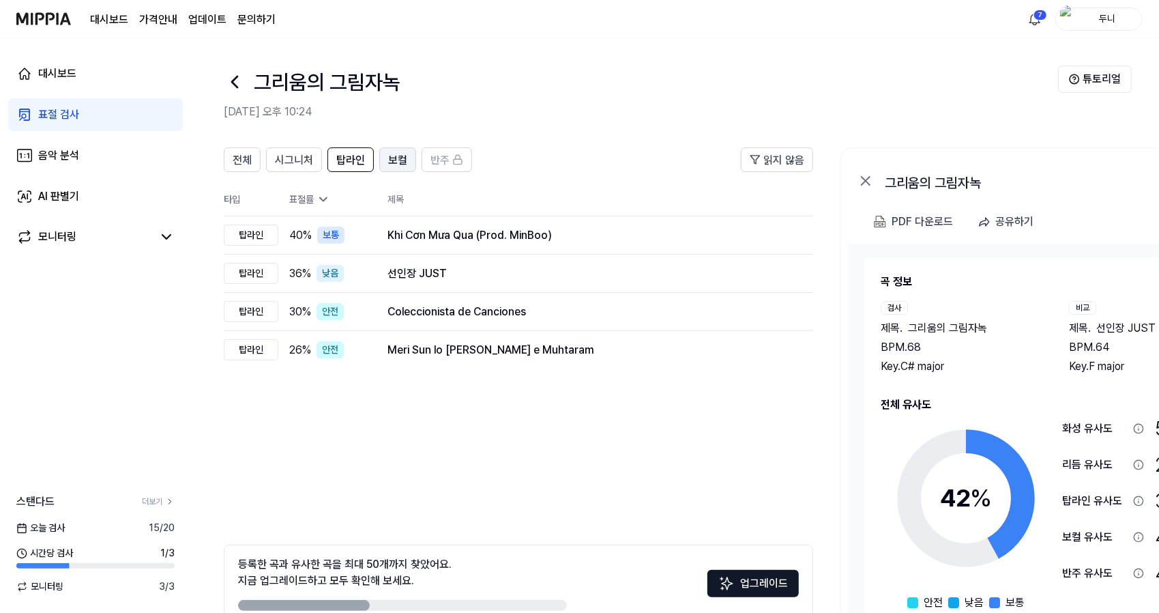
click at [384, 158] on button "보컬" at bounding box center [397, 159] width 37 height 25
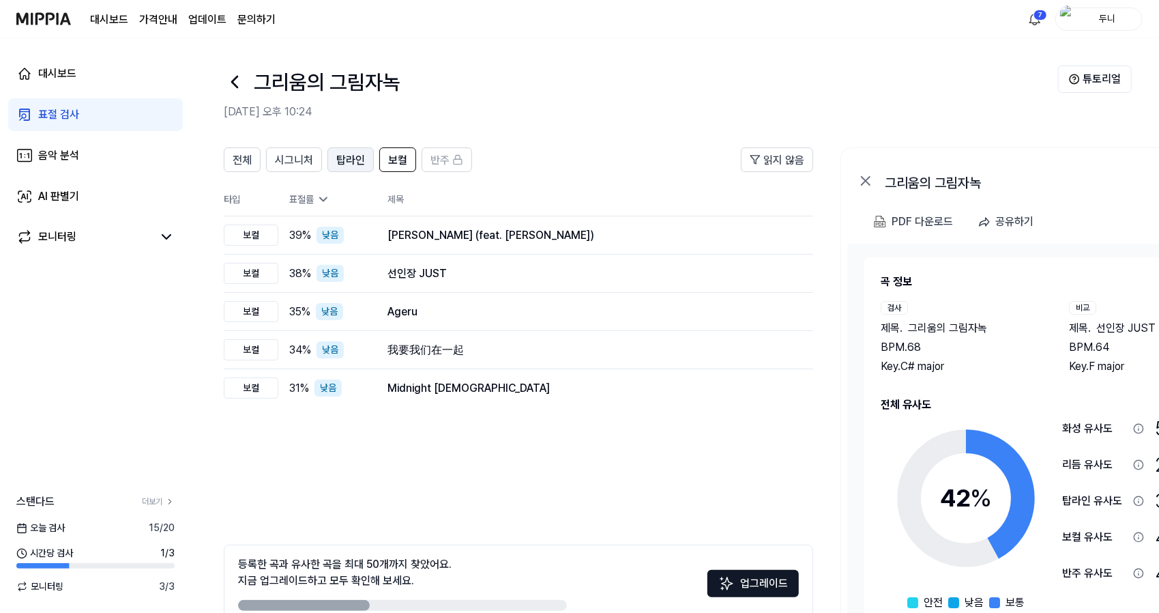
click at [341, 161] on span "탑라인" at bounding box center [350, 160] width 29 height 16
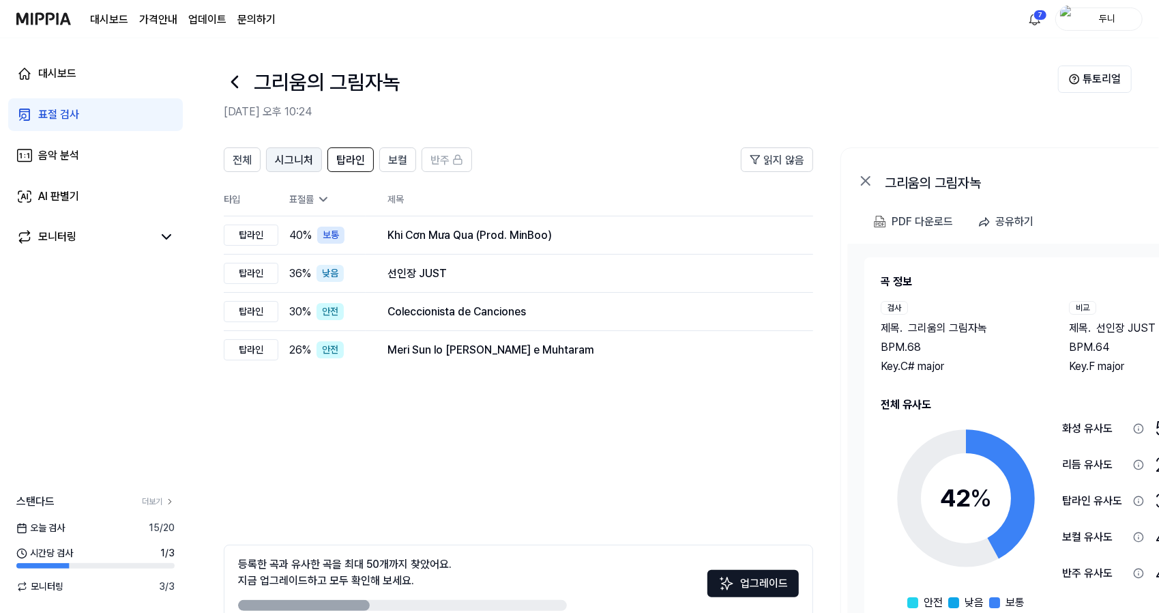
scroll to position [0, 1]
click at [289, 158] on span "시그니처" at bounding box center [293, 160] width 38 height 16
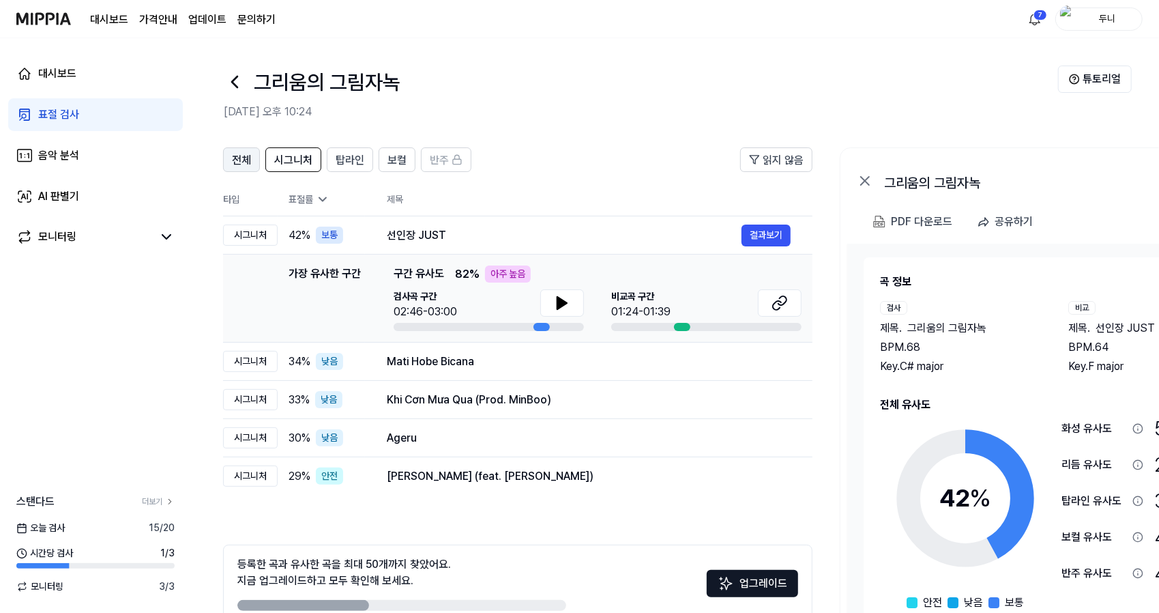
click at [239, 160] on span "전체" at bounding box center [241, 160] width 19 height 16
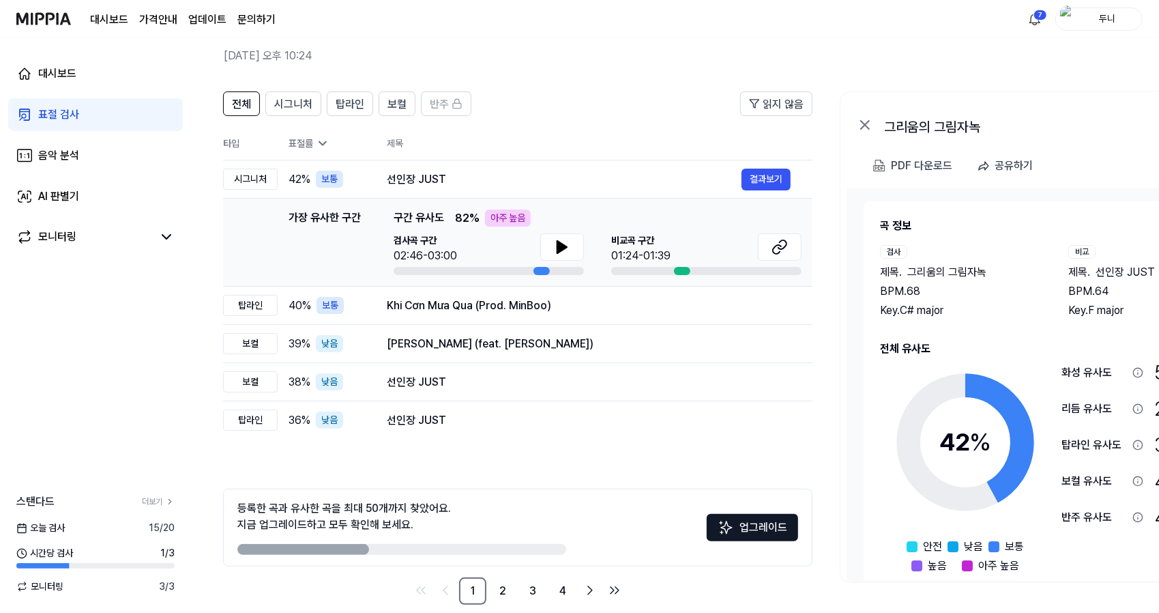
scroll to position [75, 0]
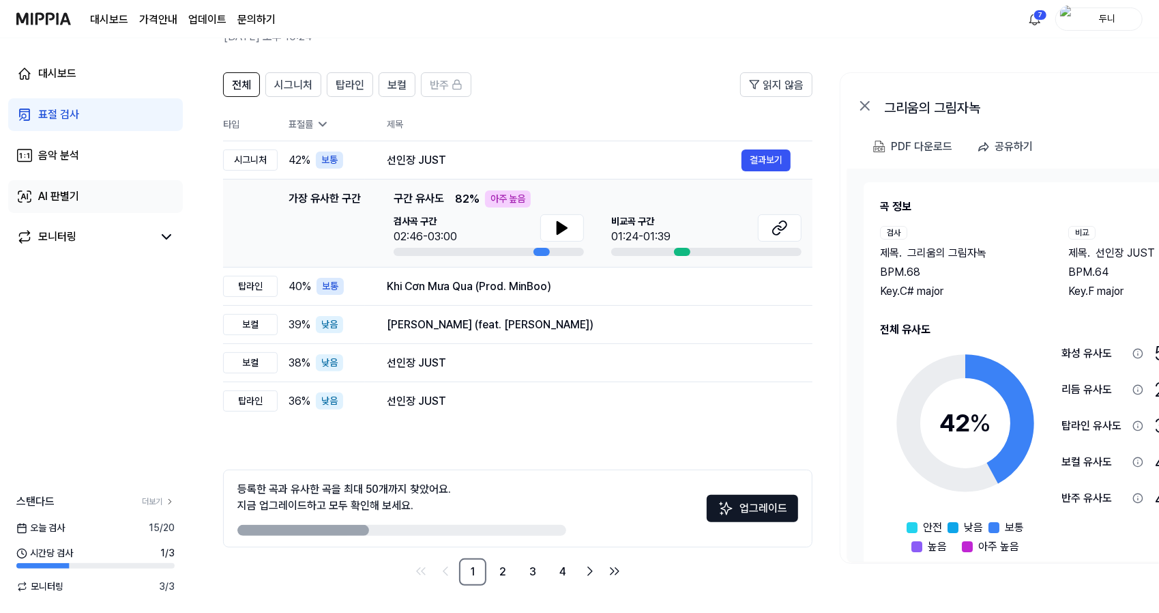
click at [59, 197] on div "AI 판별기" at bounding box center [58, 196] width 41 height 16
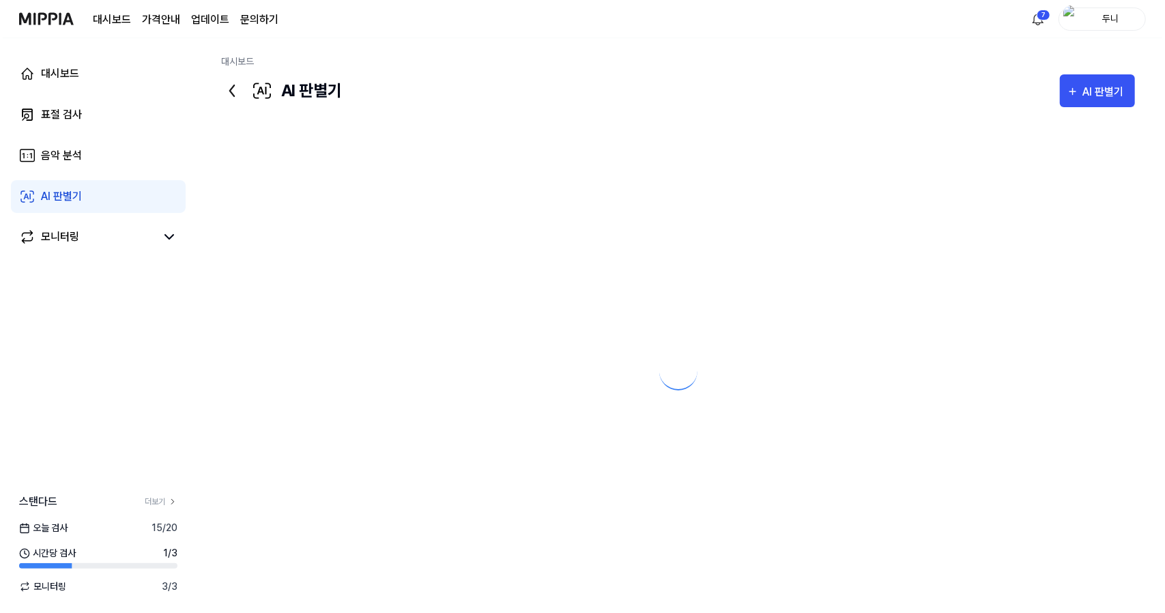
scroll to position [0, 0]
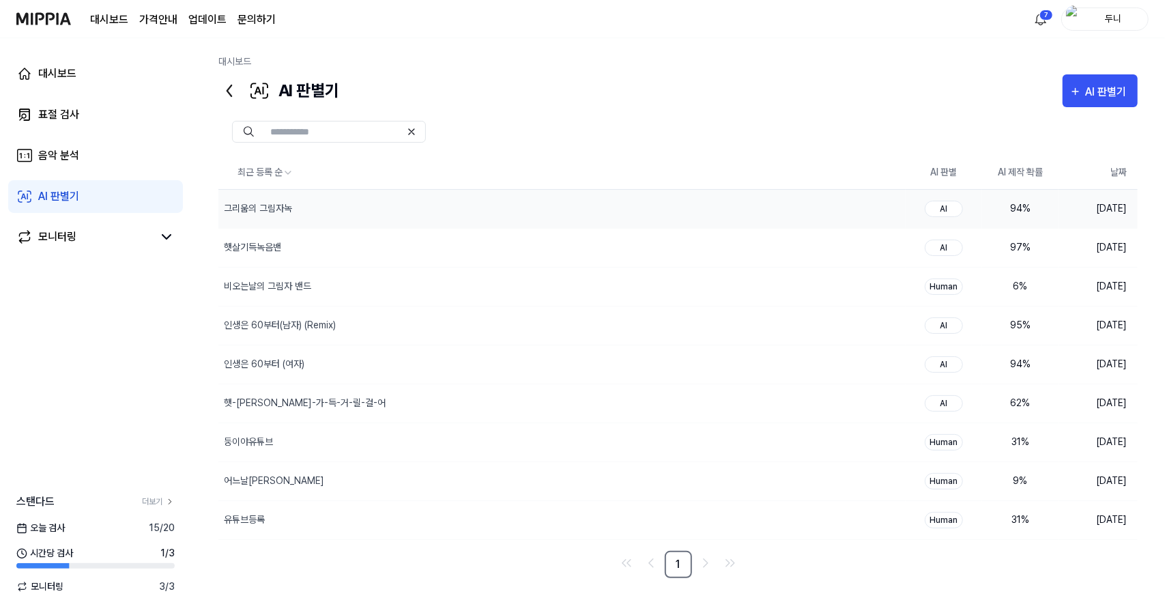
click at [944, 203] on div "AI" at bounding box center [944, 209] width 38 height 16
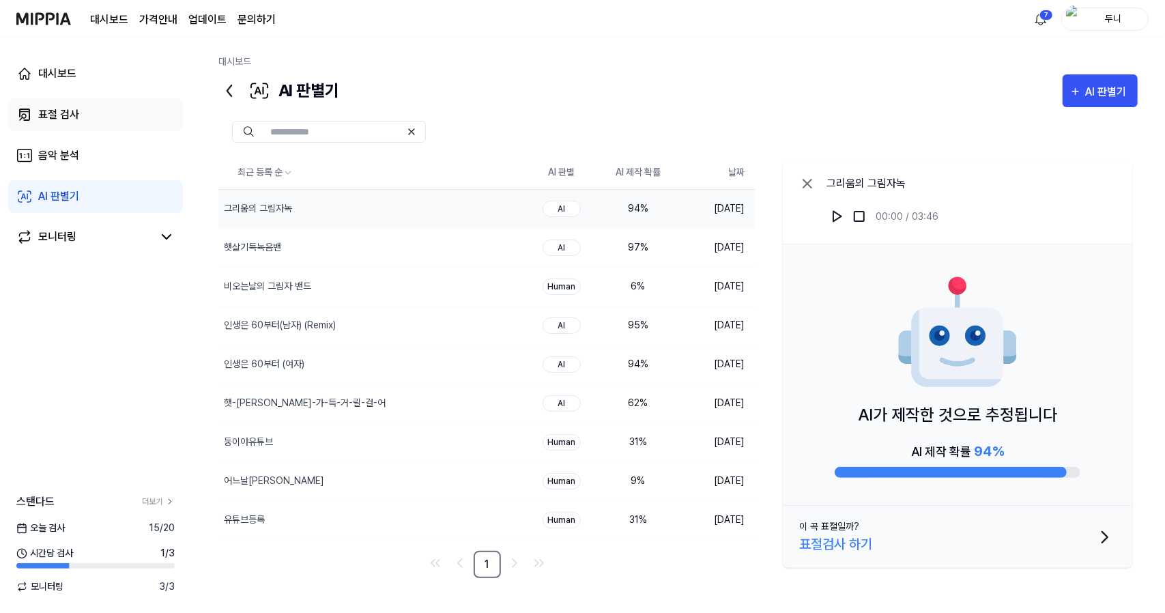
click at [56, 111] on div "표절 검사" at bounding box center [58, 114] width 41 height 16
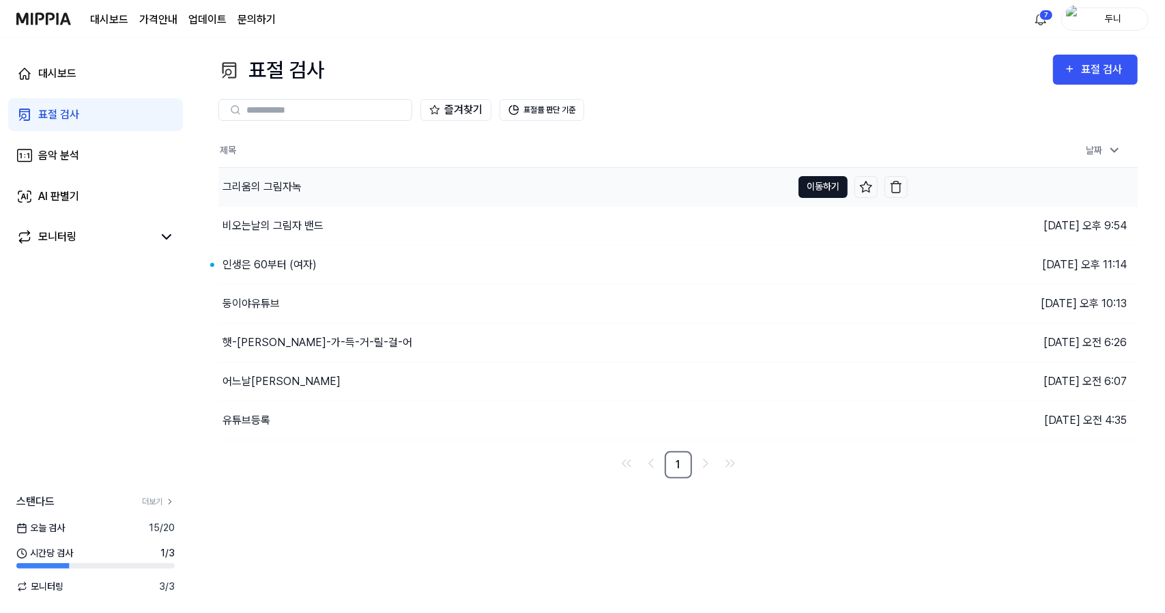
click at [816, 187] on button "이동하기" at bounding box center [822, 187] width 49 height 22
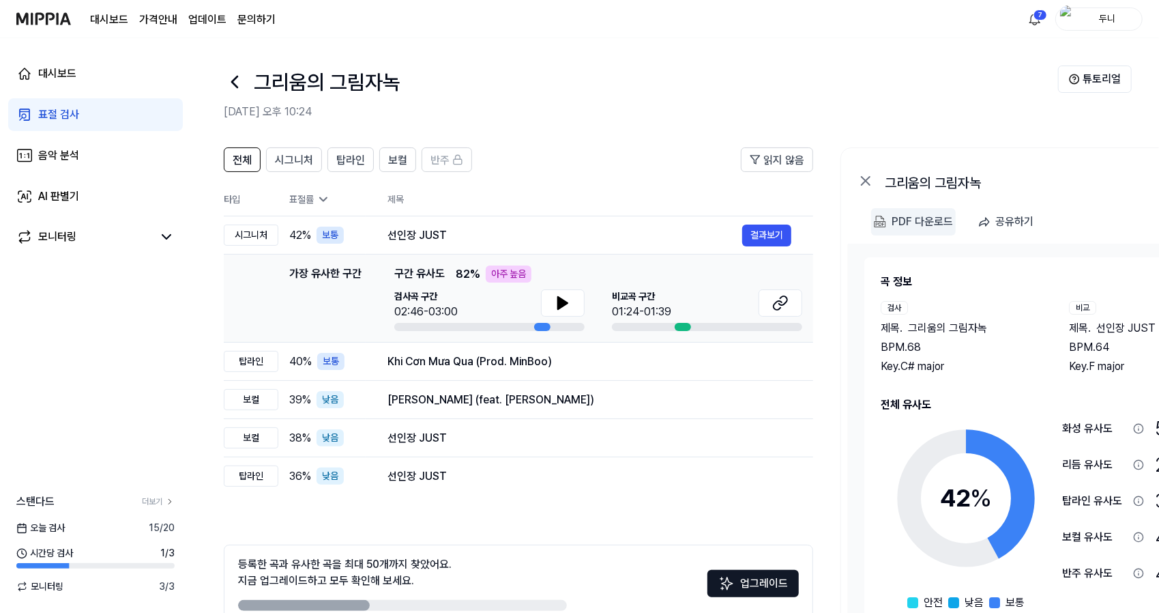
click at [920, 220] on div "PDF 다운로드" at bounding box center [922, 222] width 61 height 18
click at [916, 222] on div "PDF 다운로드" at bounding box center [922, 222] width 61 height 18
click at [57, 194] on div "AI 판별기" at bounding box center [58, 196] width 41 height 16
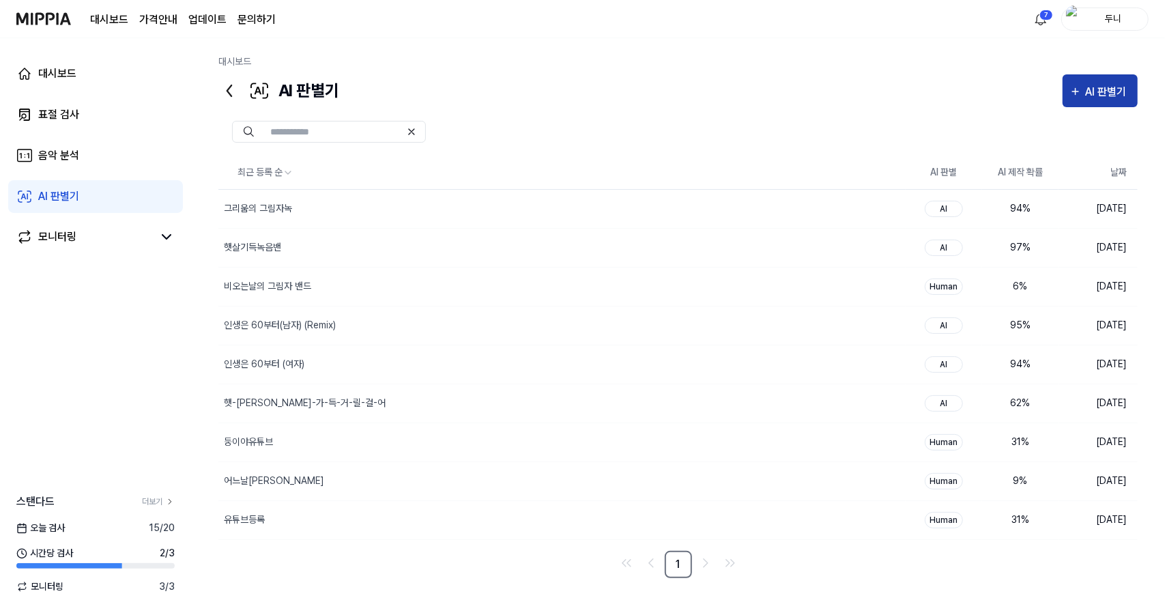
click at [1097, 83] on div "AI 판별기" at bounding box center [1108, 92] width 45 height 18
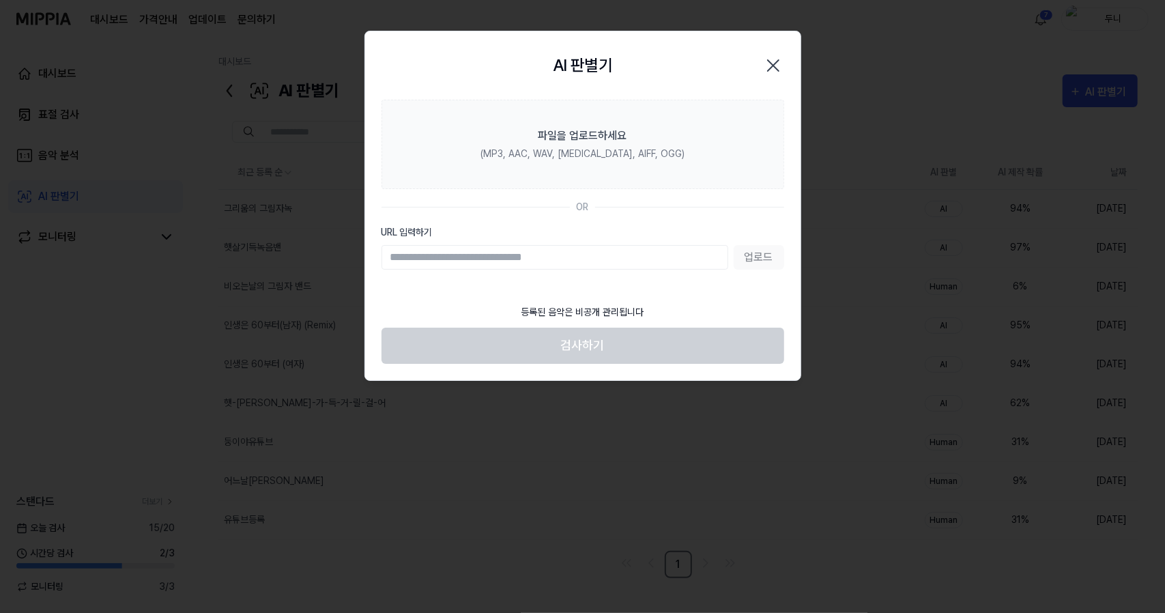
click at [781, 55] on icon "button" at bounding box center [773, 66] width 22 height 22
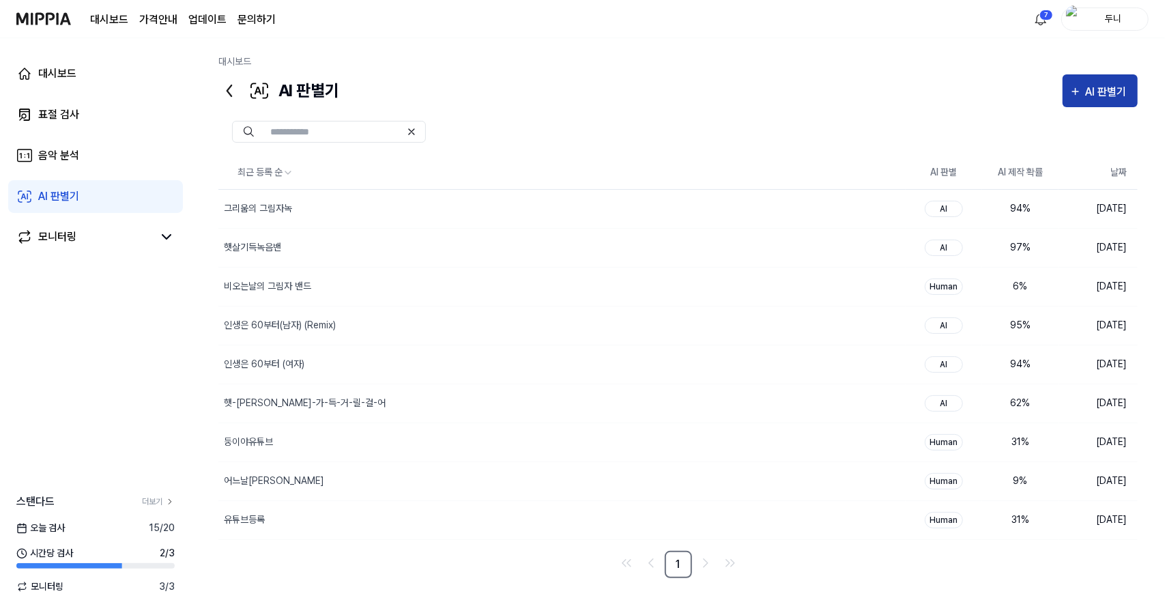
click at [1093, 88] on div "AI 판별기" at bounding box center [1108, 92] width 45 height 18
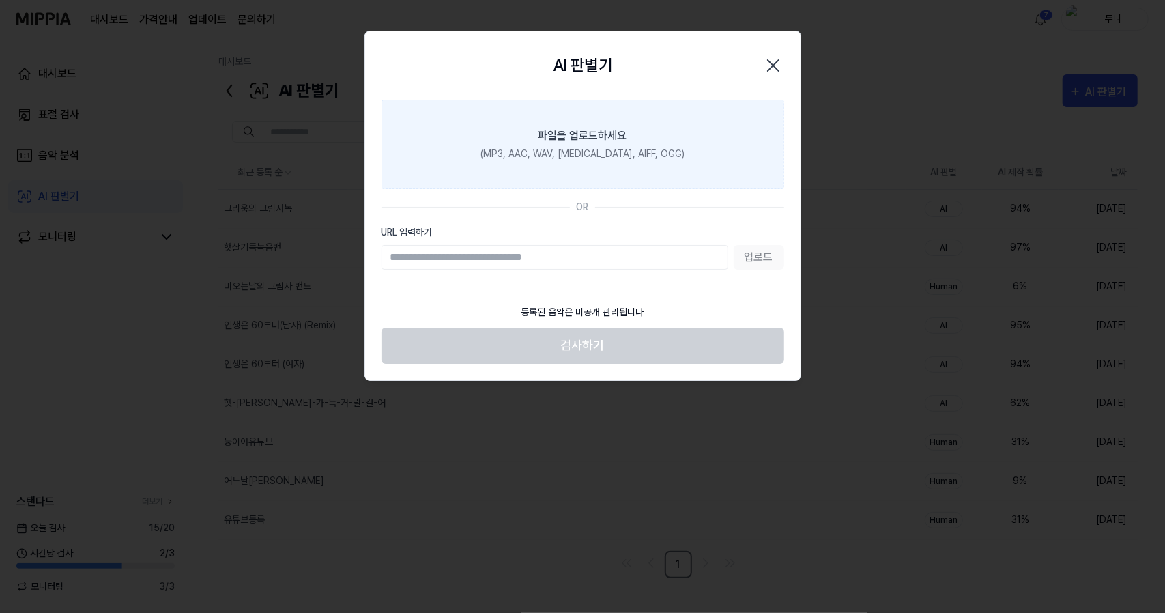
click at [597, 150] on div "(MP3, AAC, WAV, [MEDICAL_DATA], AIFF, OGG)" at bounding box center [582, 154] width 204 height 14
click at [0, 0] on input "파일을 업로드하세요 (MP3, AAC, WAV, [MEDICAL_DATA], AIFF, OGG)" at bounding box center [0, 0] width 0 height 0
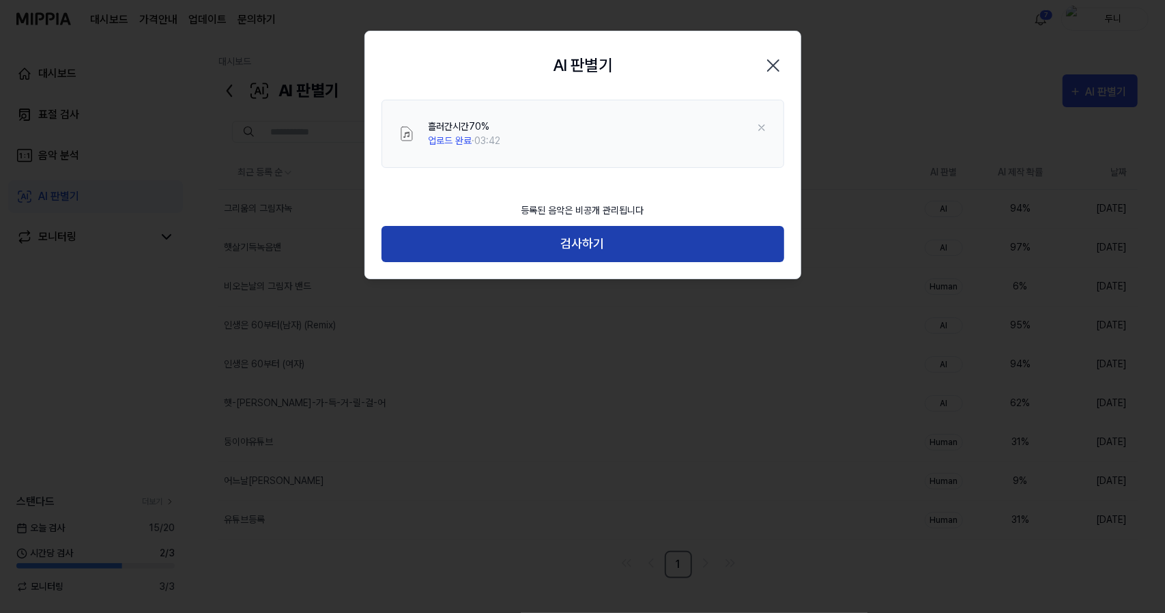
click at [596, 239] on button "검사하기" at bounding box center [582, 244] width 403 height 36
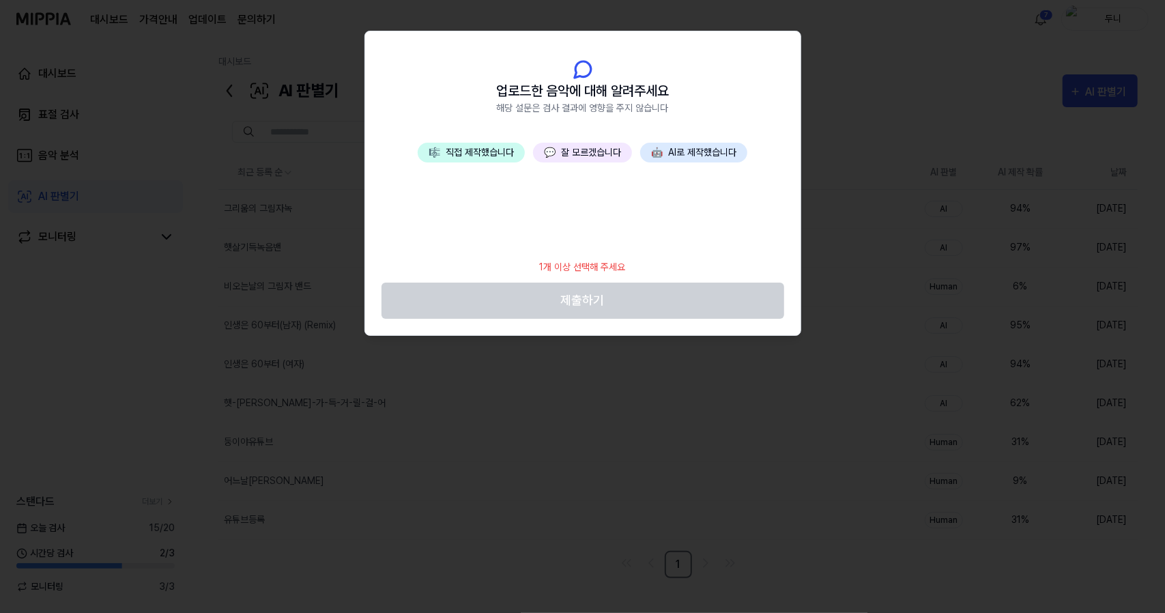
click at [568, 143] on button "💬 잘 모르겠습니다" at bounding box center [582, 153] width 99 height 20
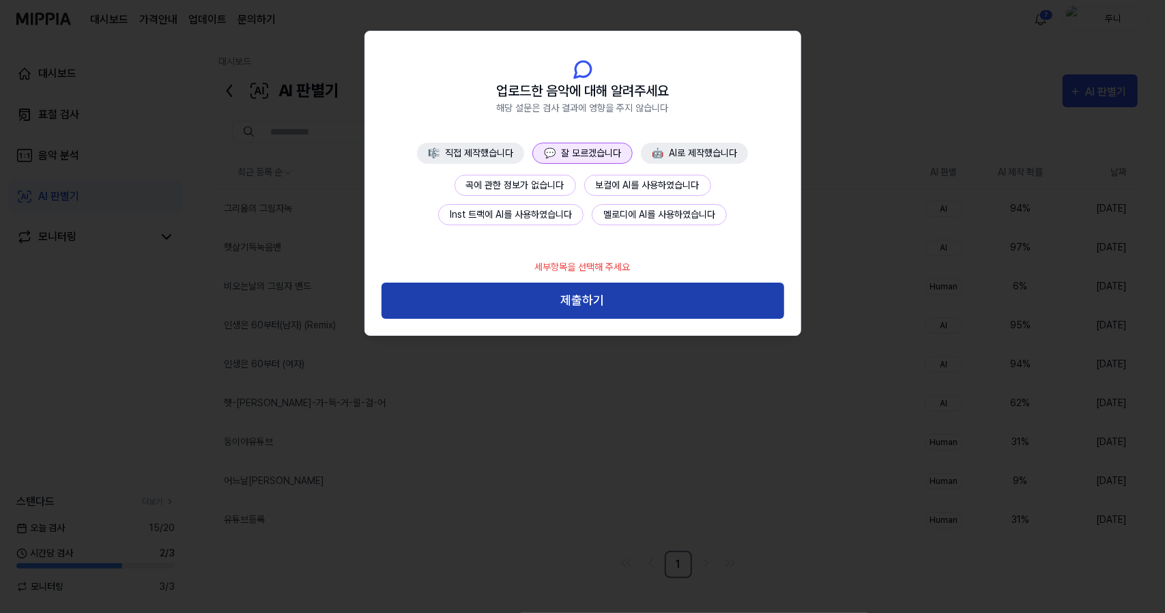
click at [585, 300] on button "제출하기" at bounding box center [582, 300] width 403 height 36
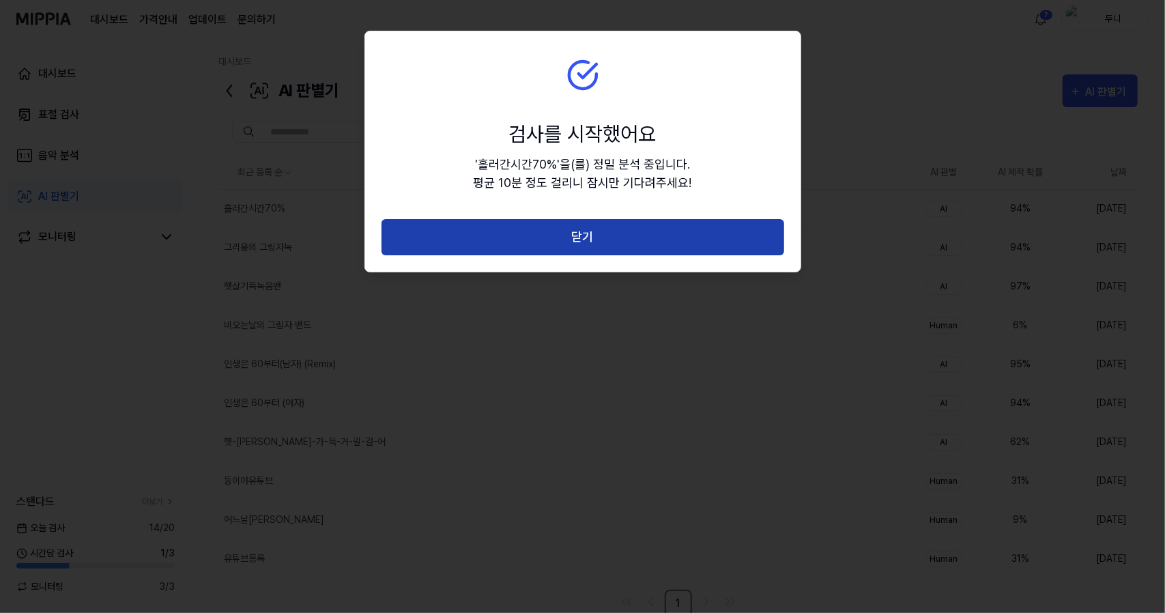
click at [633, 239] on button "닫기" at bounding box center [582, 237] width 403 height 36
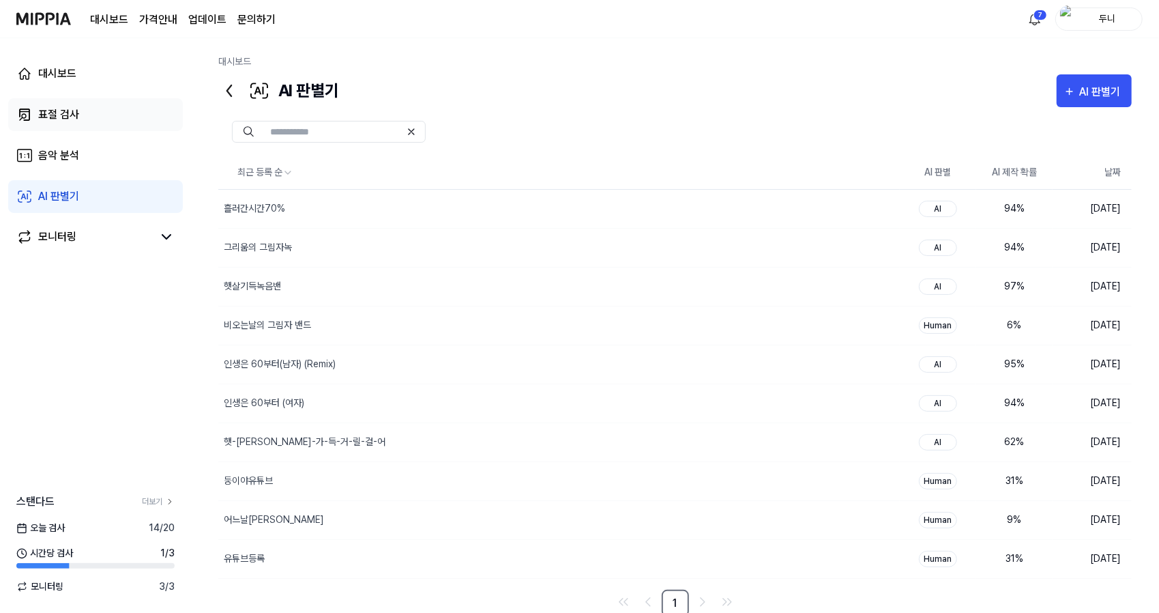
click at [55, 117] on div "표절 검사" at bounding box center [58, 114] width 41 height 16
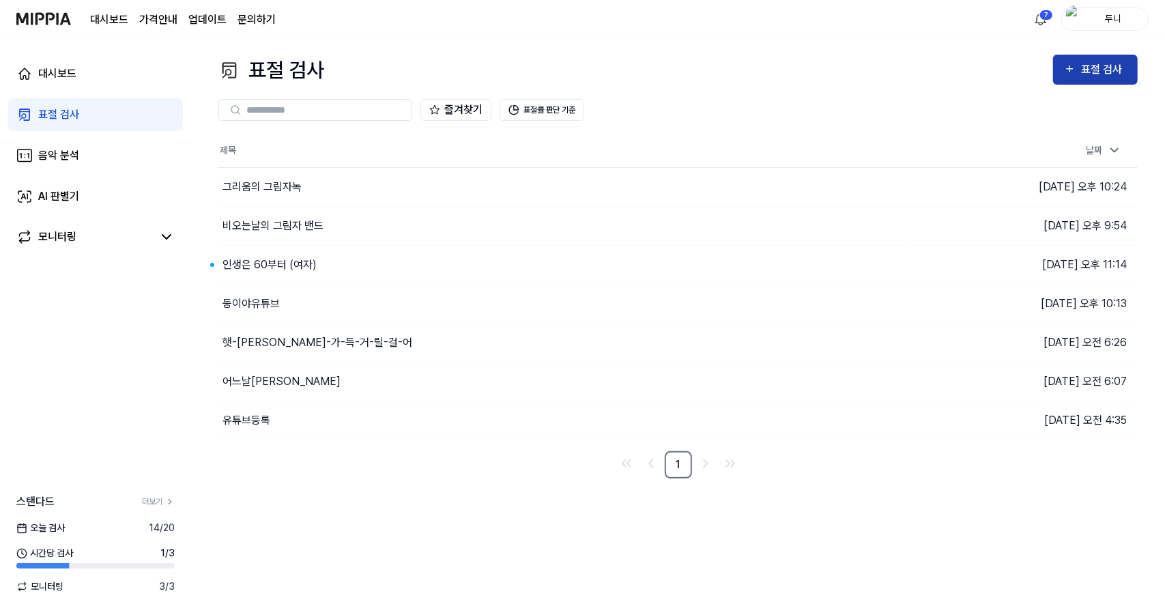
click at [1088, 69] on div "표절 검사" at bounding box center [1104, 70] width 46 height 18
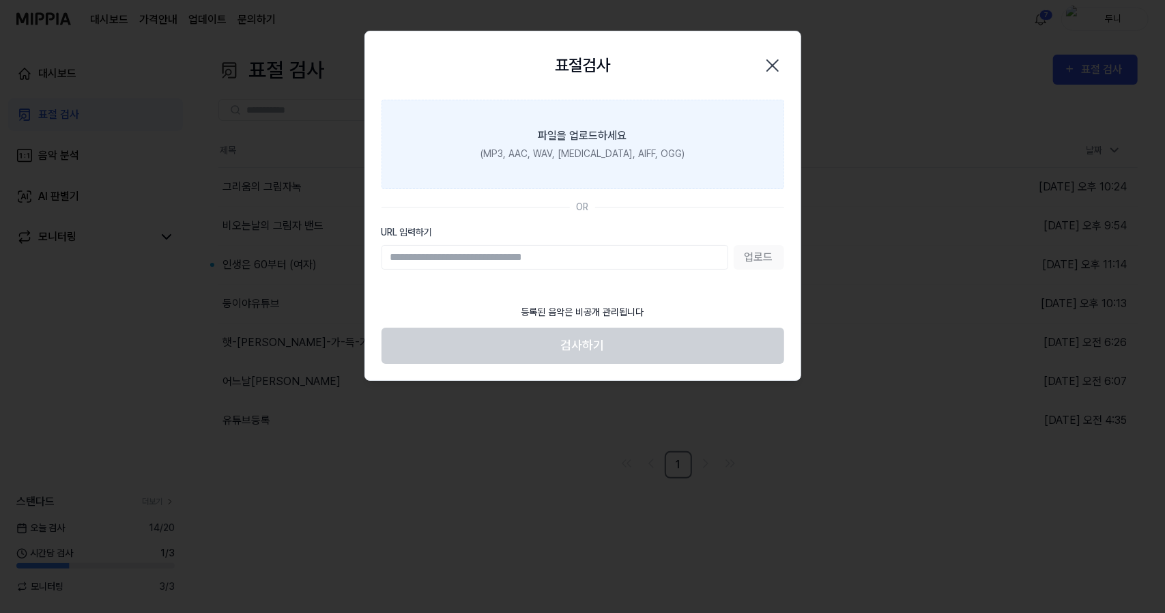
click at [568, 144] on label "파일을 업로드하세요 (MP3, AAC, WAV, [MEDICAL_DATA], AIFF, OGG)" at bounding box center [582, 144] width 403 height 89
click at [0, 0] on input "파일을 업로드하세요 (MP3, AAC, WAV, [MEDICAL_DATA], AIFF, OGG)" at bounding box center [0, 0] width 0 height 0
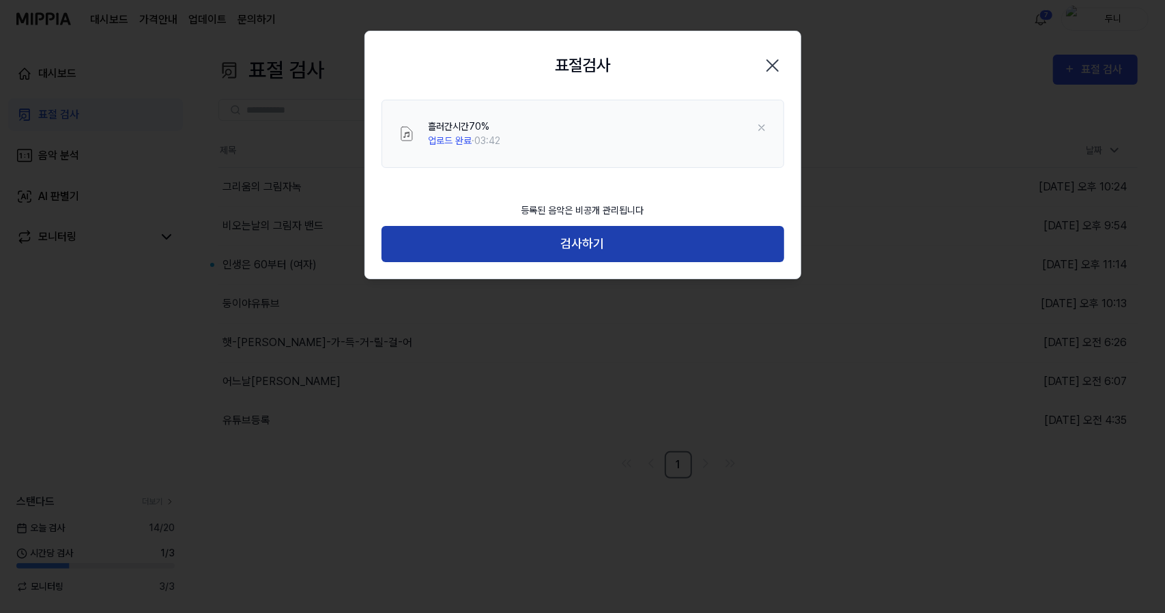
click at [610, 260] on button "검사하기" at bounding box center [582, 244] width 403 height 36
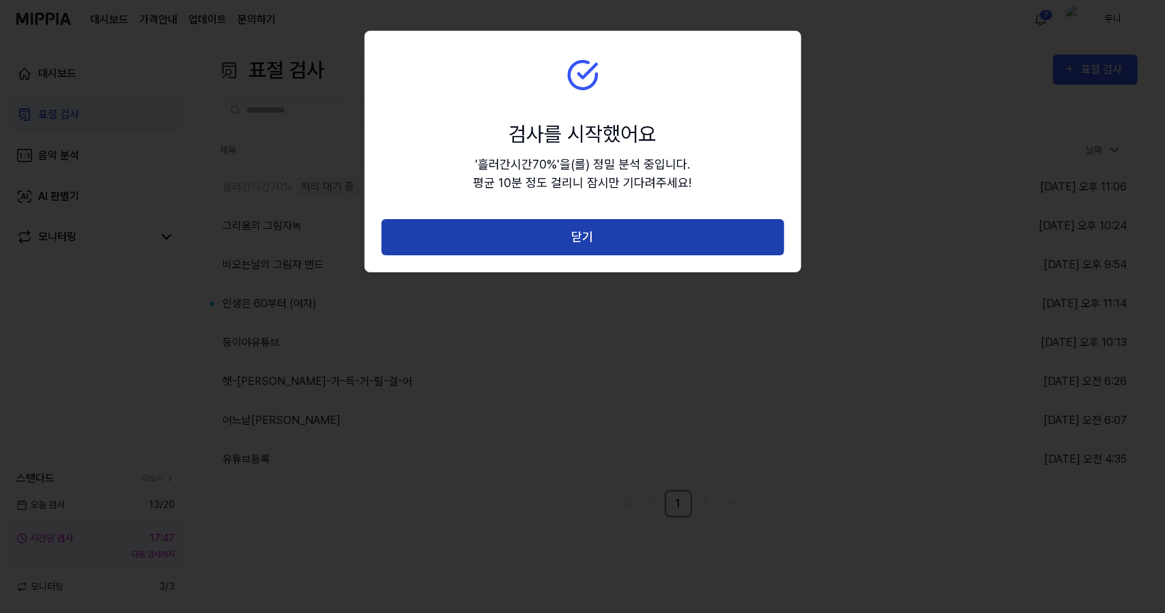
click at [602, 241] on button "닫기" at bounding box center [582, 237] width 403 height 36
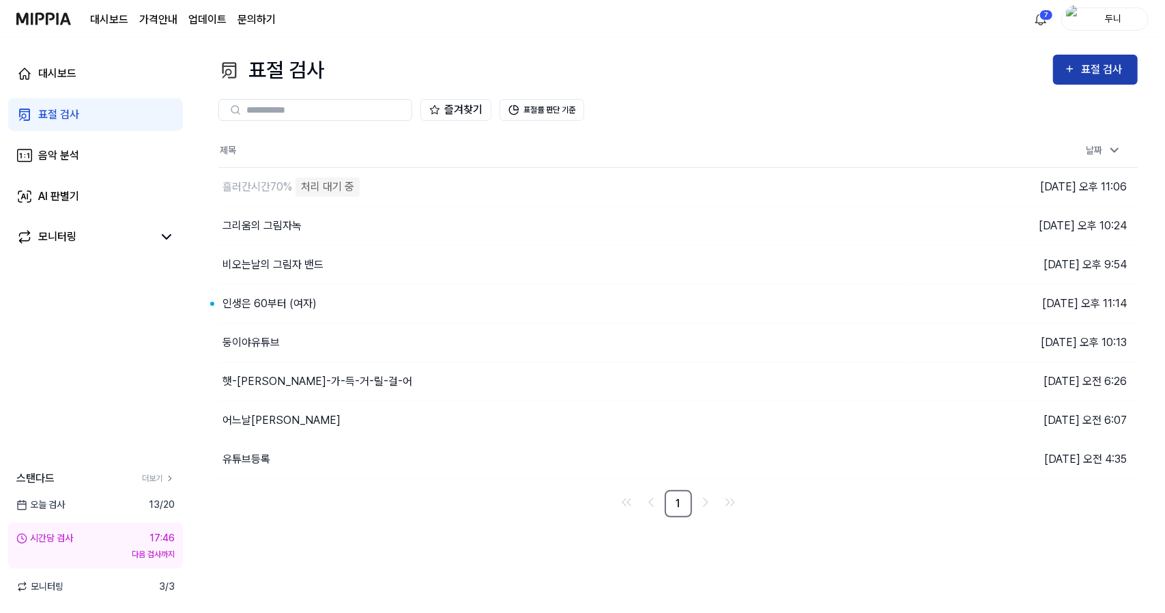
click at [1082, 70] on div "표절 검사" at bounding box center [1104, 70] width 46 height 18
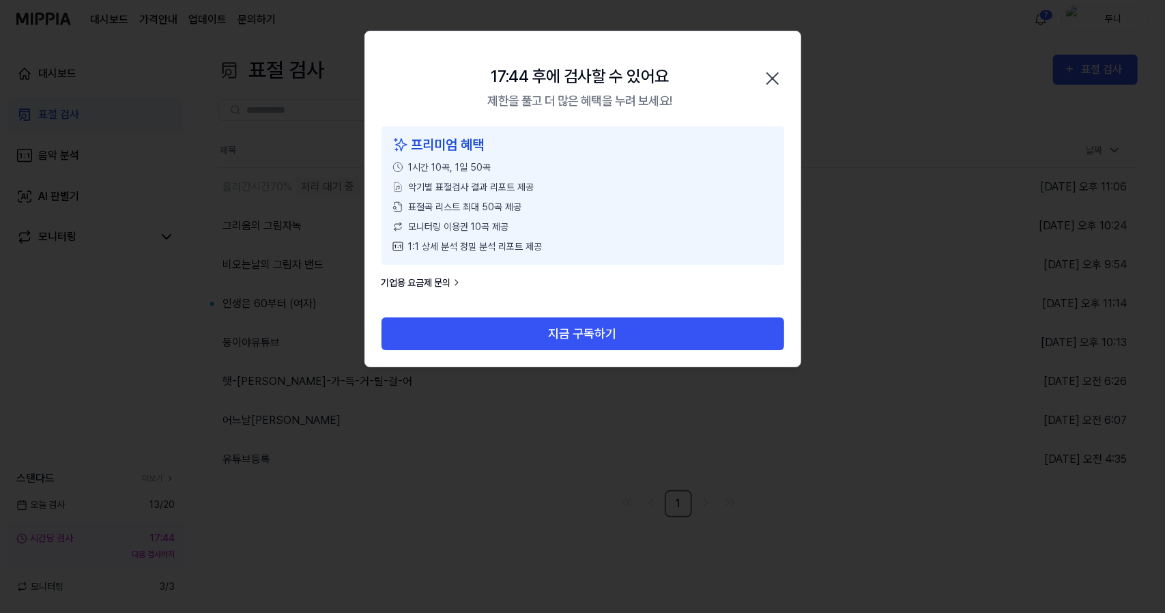
click at [763, 83] on icon "button" at bounding box center [772, 79] width 22 height 22
